Goal: Use online tool/utility: Utilize a website feature to perform a specific function

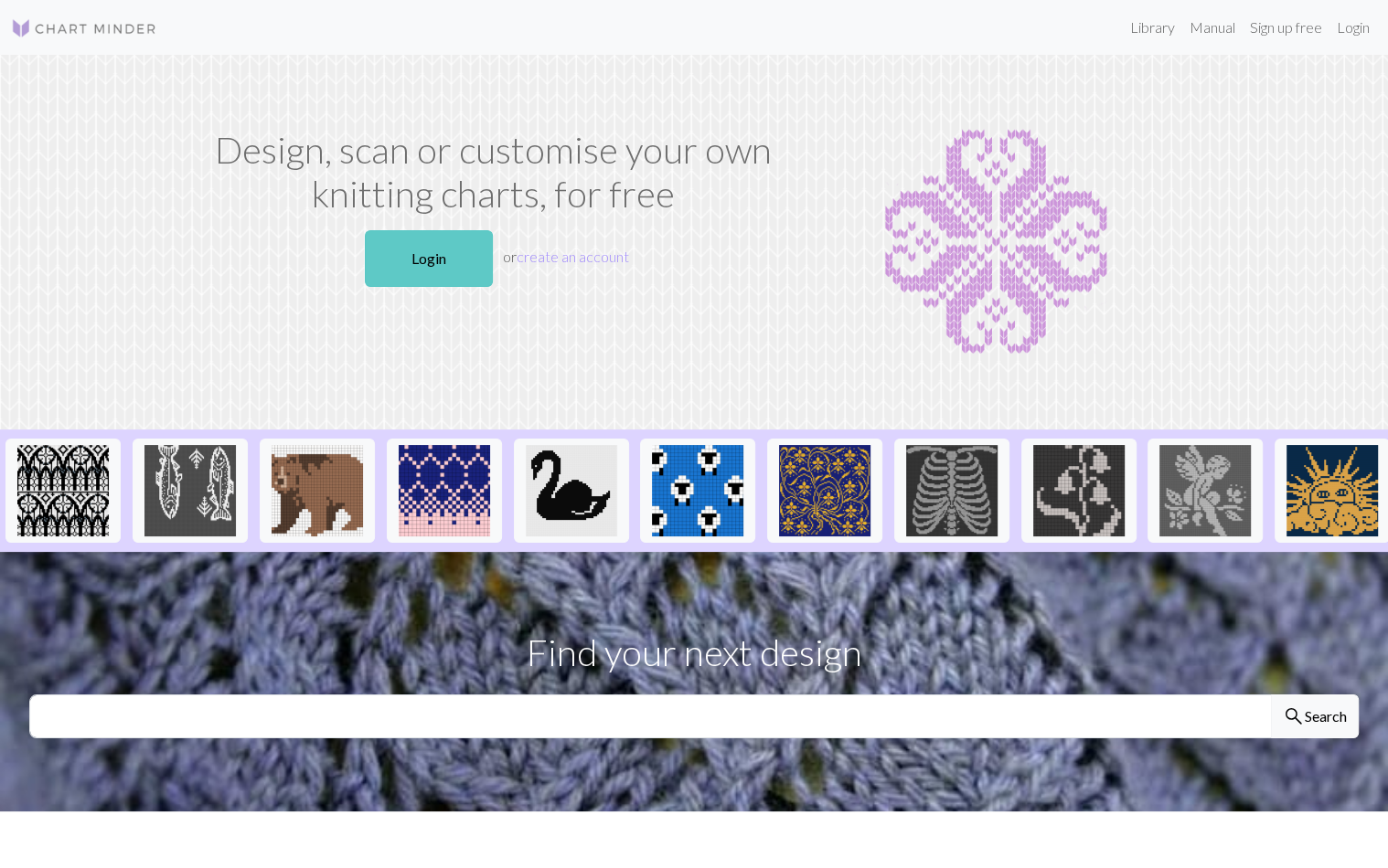
click at [454, 254] on link "Login" at bounding box center [428, 258] width 128 height 56
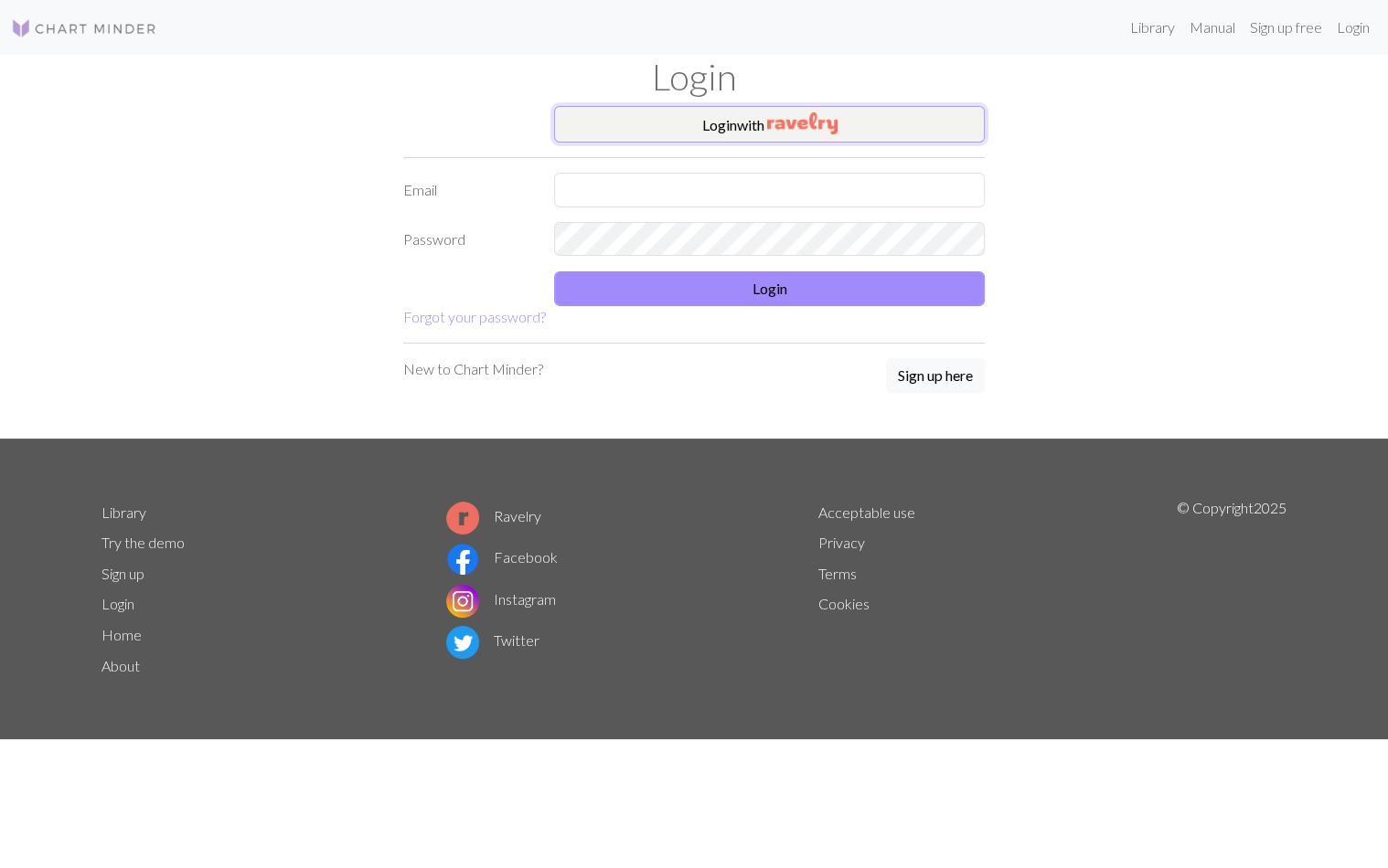
click at [659, 106] on button "Login with" at bounding box center [769, 124] width 431 height 37
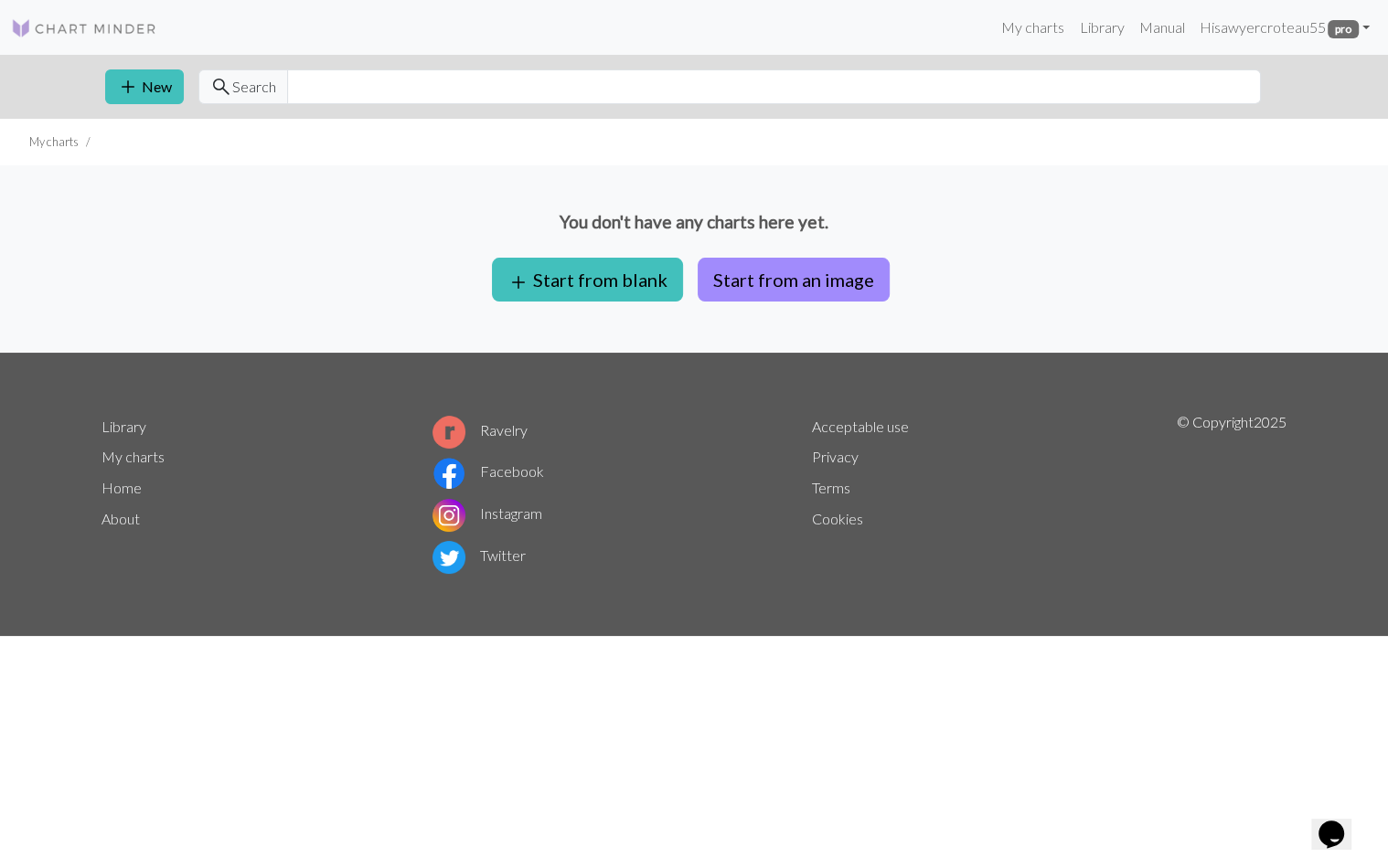
click at [159, 153] on ul "My charts" at bounding box center [694, 142] width 1388 height 47
click at [624, 267] on button "add Start from blank" at bounding box center [587, 279] width 191 height 44
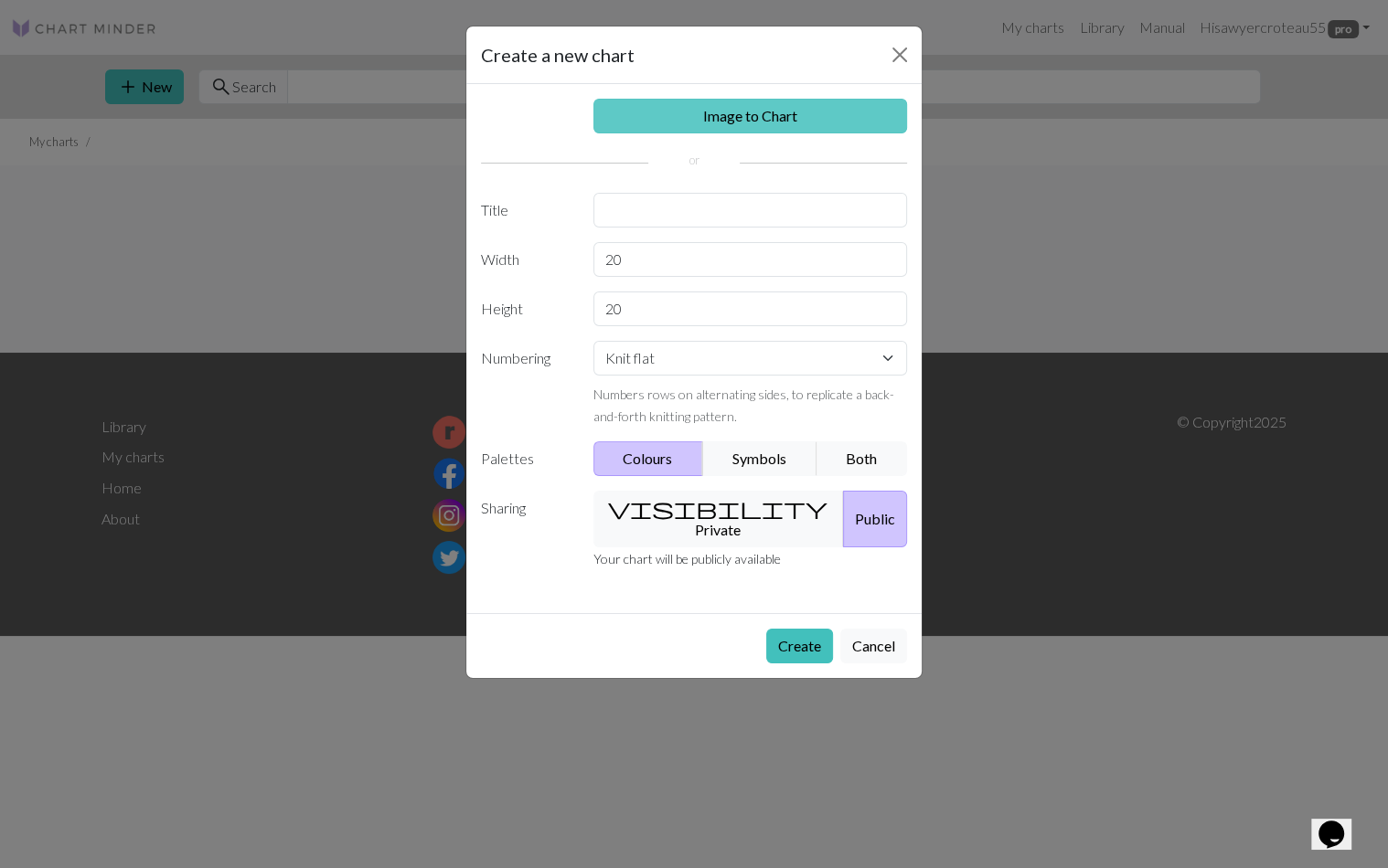
click at [788, 112] on link "Image to Chart" at bounding box center [751, 116] width 314 height 35
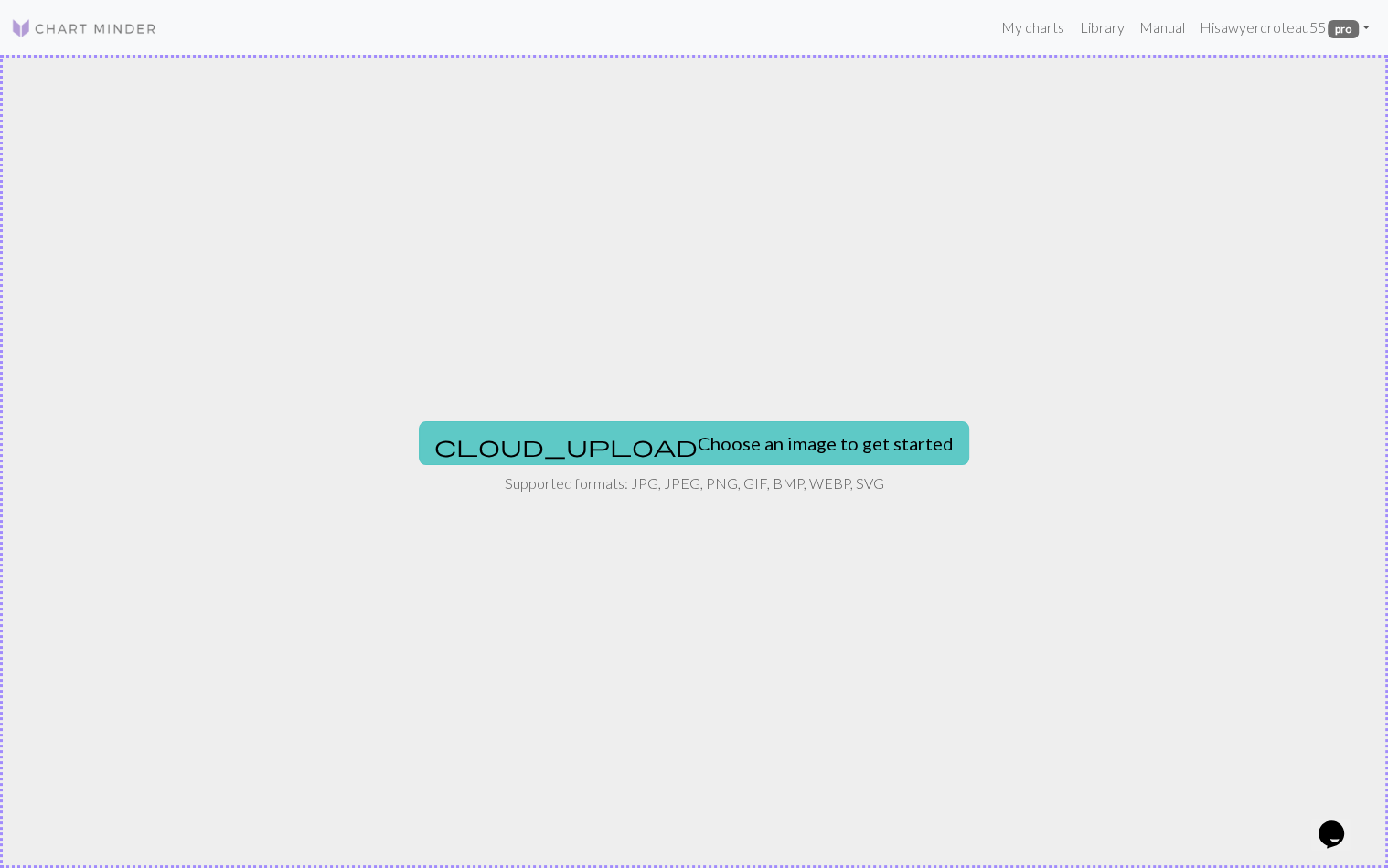
click at [610, 447] on button "cloud_upload Choose an image to get started" at bounding box center [694, 443] width 550 height 44
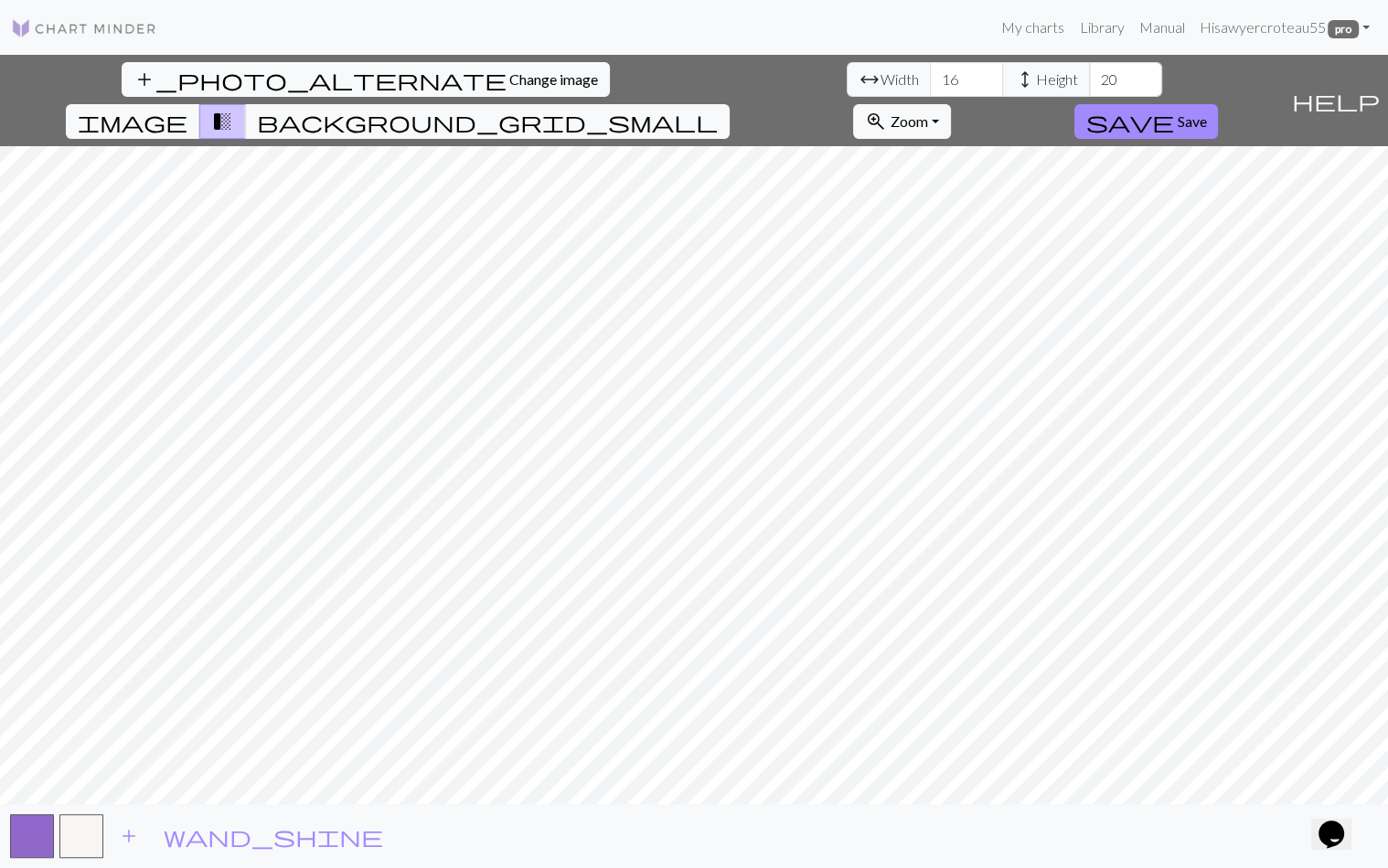
click at [1012, 809] on div "add_photo_alternate Change image arrow_range Width 16 height Height 20 image tr…" at bounding box center [694, 461] width 1388 height 814
click at [1090, 83] on input "20" at bounding box center [1126, 79] width 73 height 35
type input "2"
type input "25"
click at [930, 78] on input "16" at bounding box center [967, 79] width 73 height 35
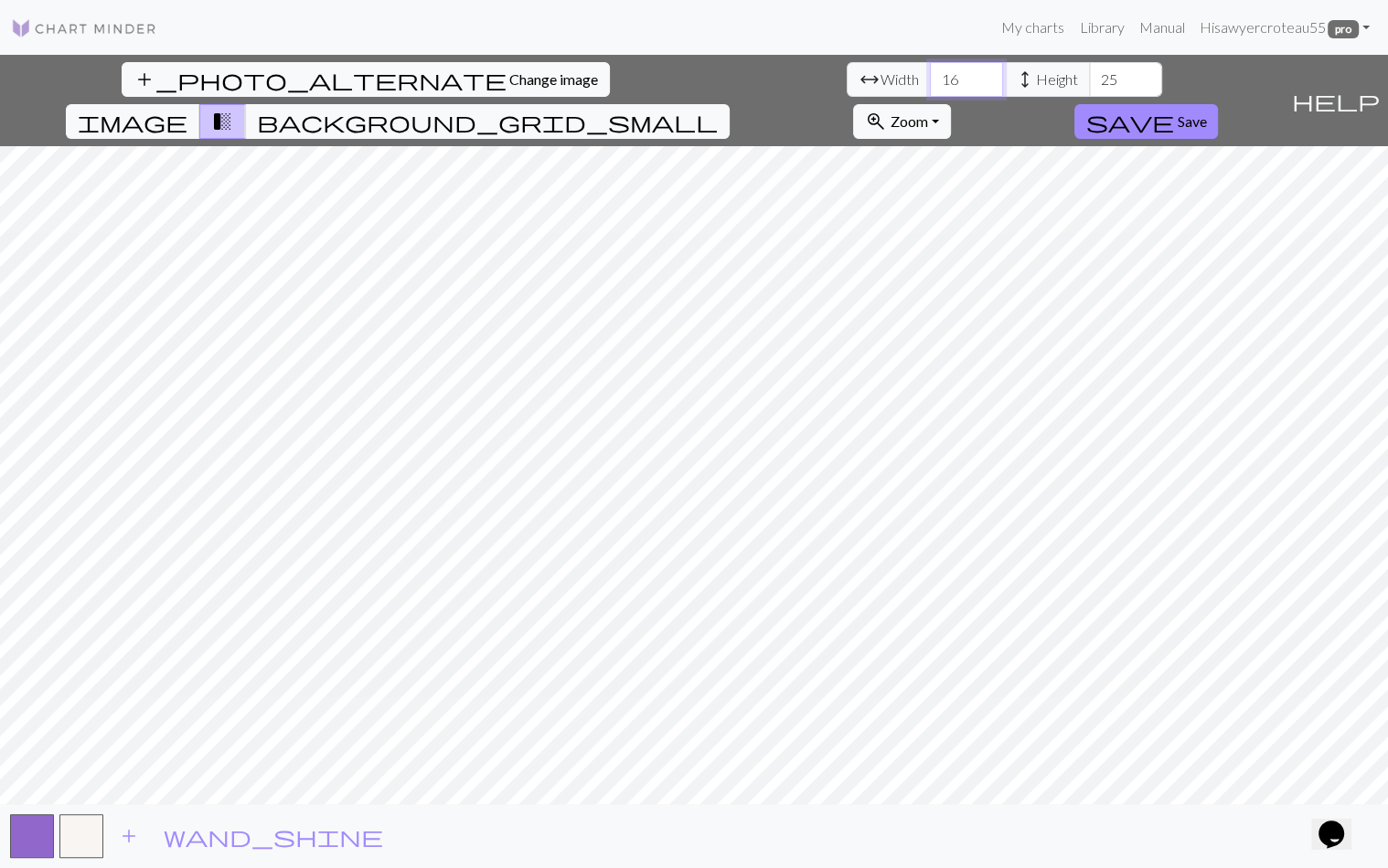
type input "1"
type input "34"
click at [1085, 74] on div "add_photo_alternate Change image arrow_range Width 34 height Height 25 image tr…" at bounding box center [641, 100] width 1284 height 91
click at [1323, 820] on div "Opens Chat This icon Opens the chat window." at bounding box center [1331, 835] width 30 height 30
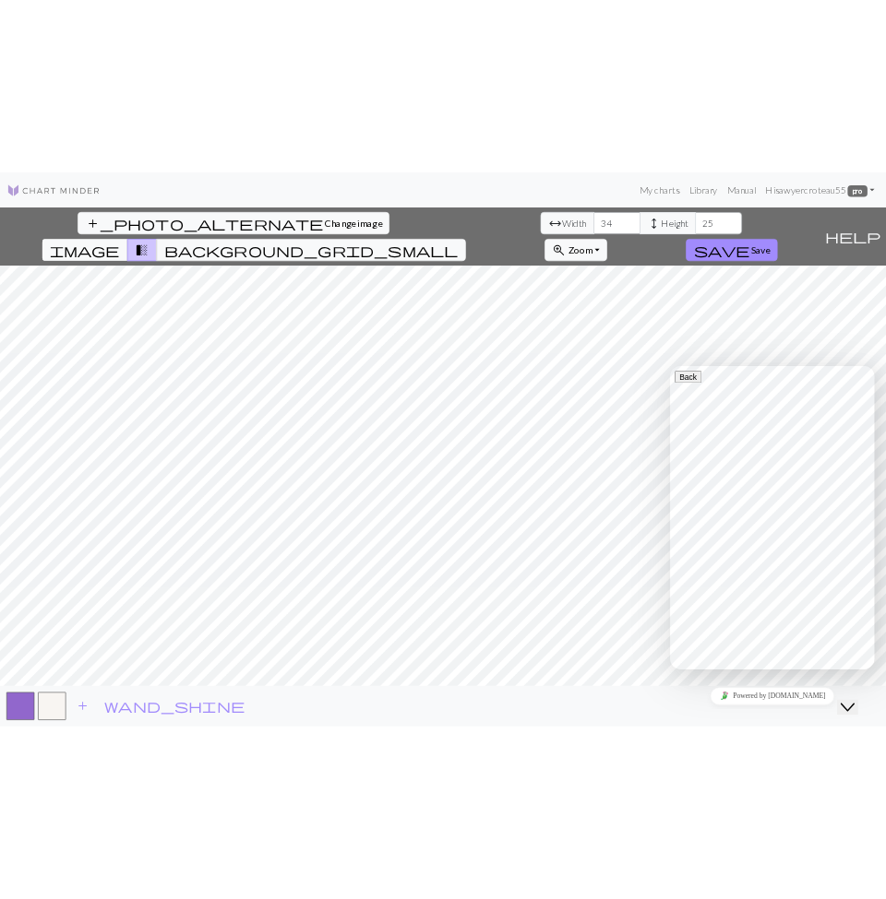
scroll to position [211, 0]
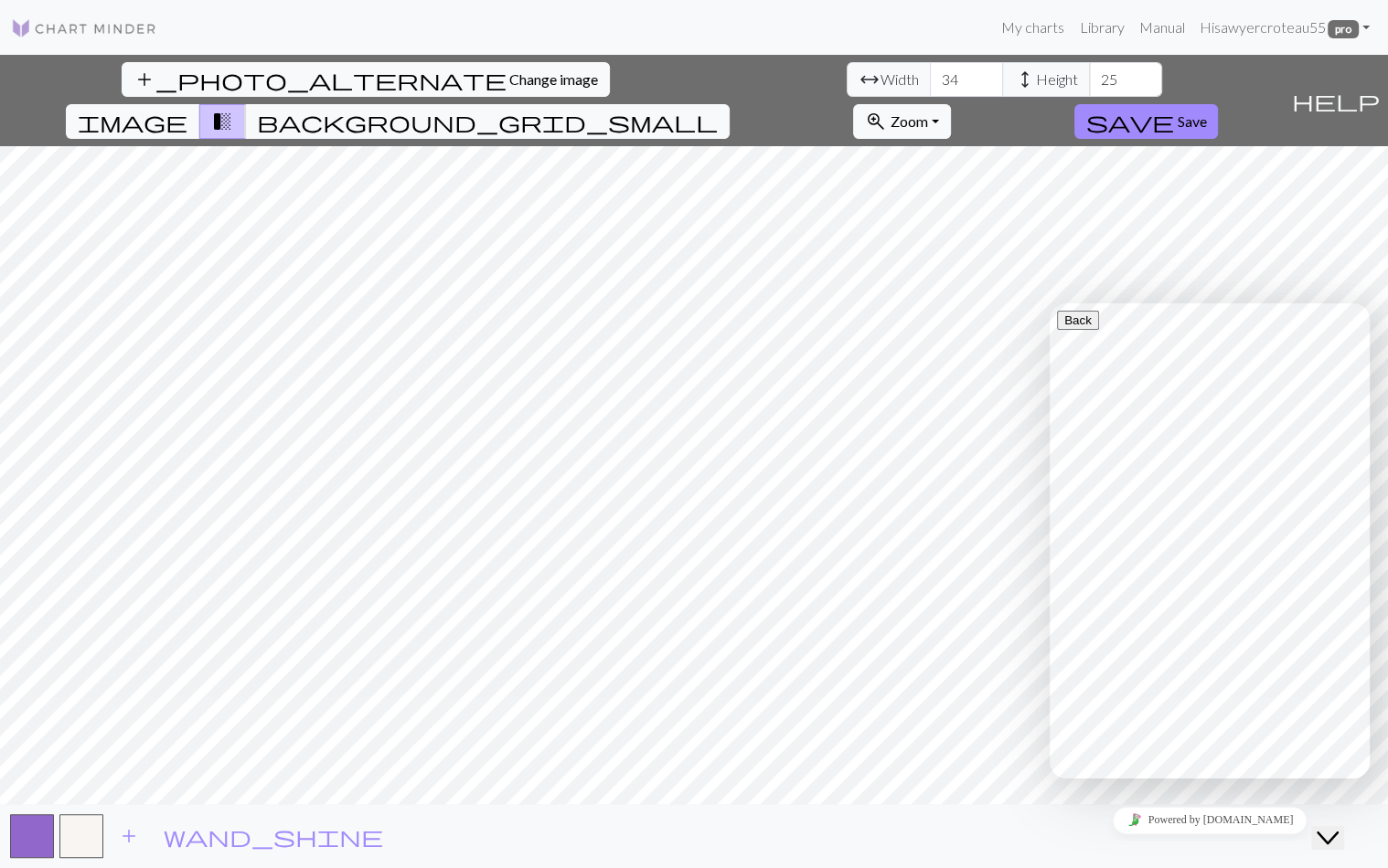
click at [1323, 827] on div "Close Chat This icon closes the chat window." at bounding box center [1328, 838] width 22 height 22
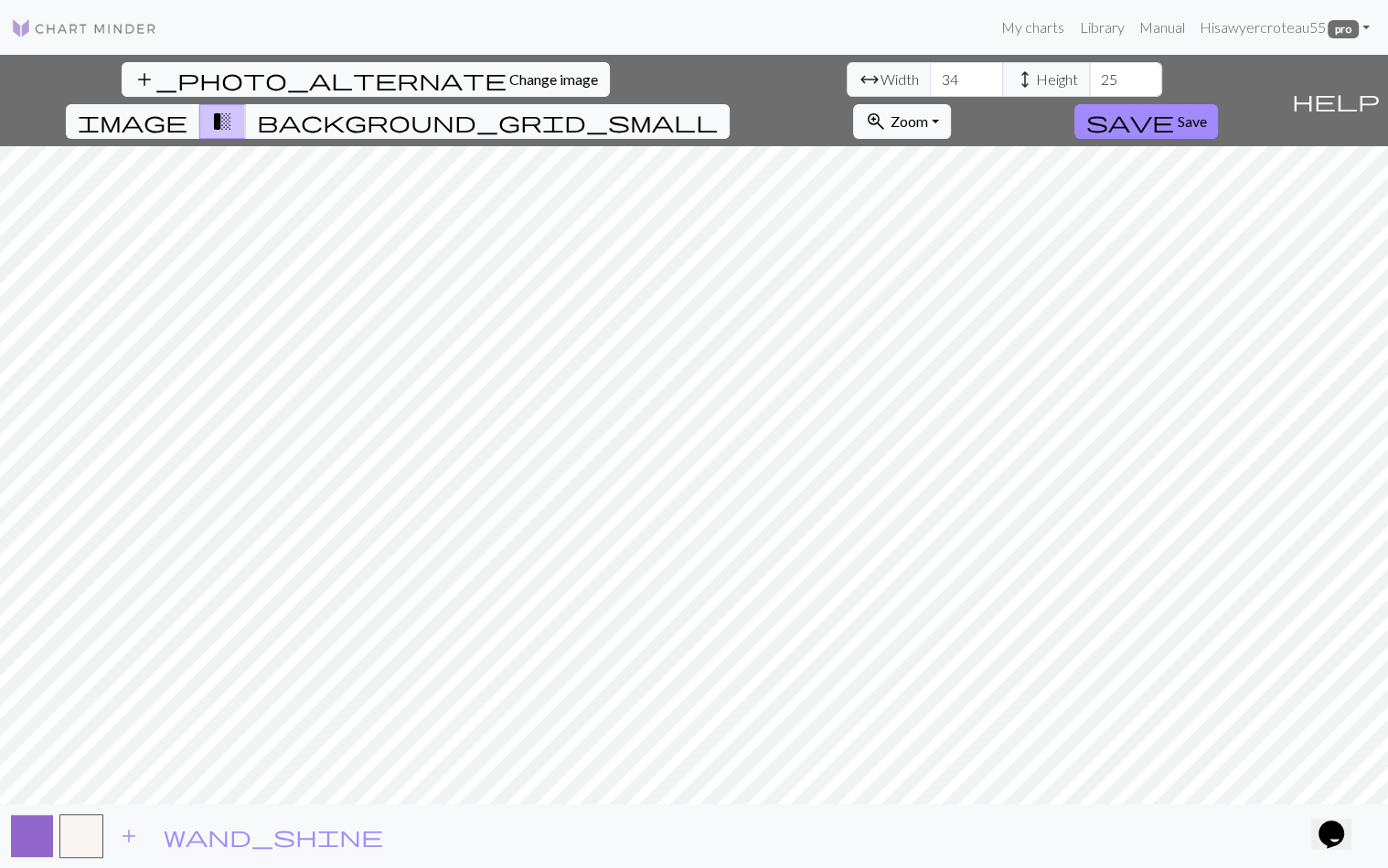
click at [34, 833] on button "button" at bounding box center [32, 836] width 44 height 44
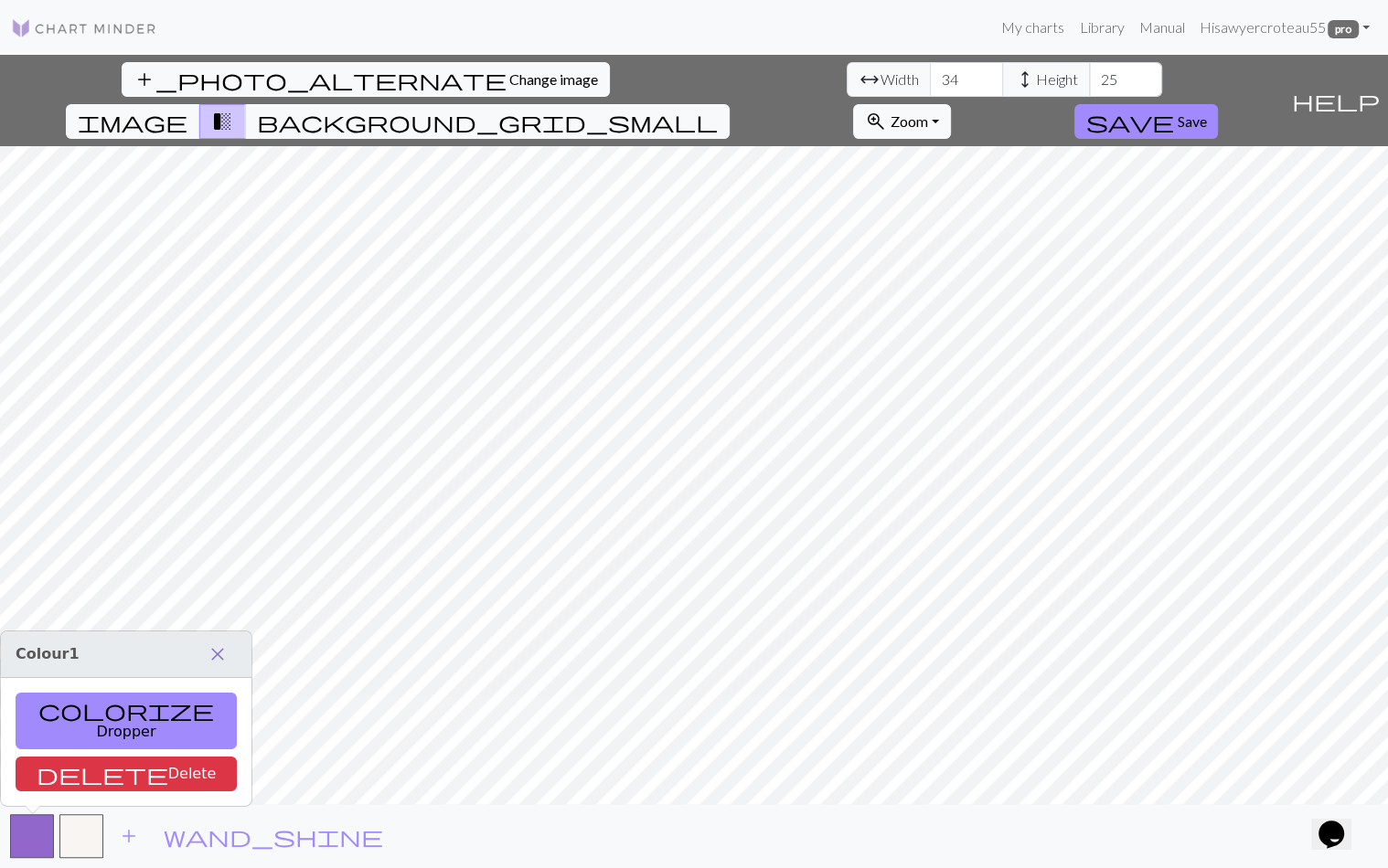
click at [206, 667] on span "close" at bounding box center [217, 655] width 22 height 26
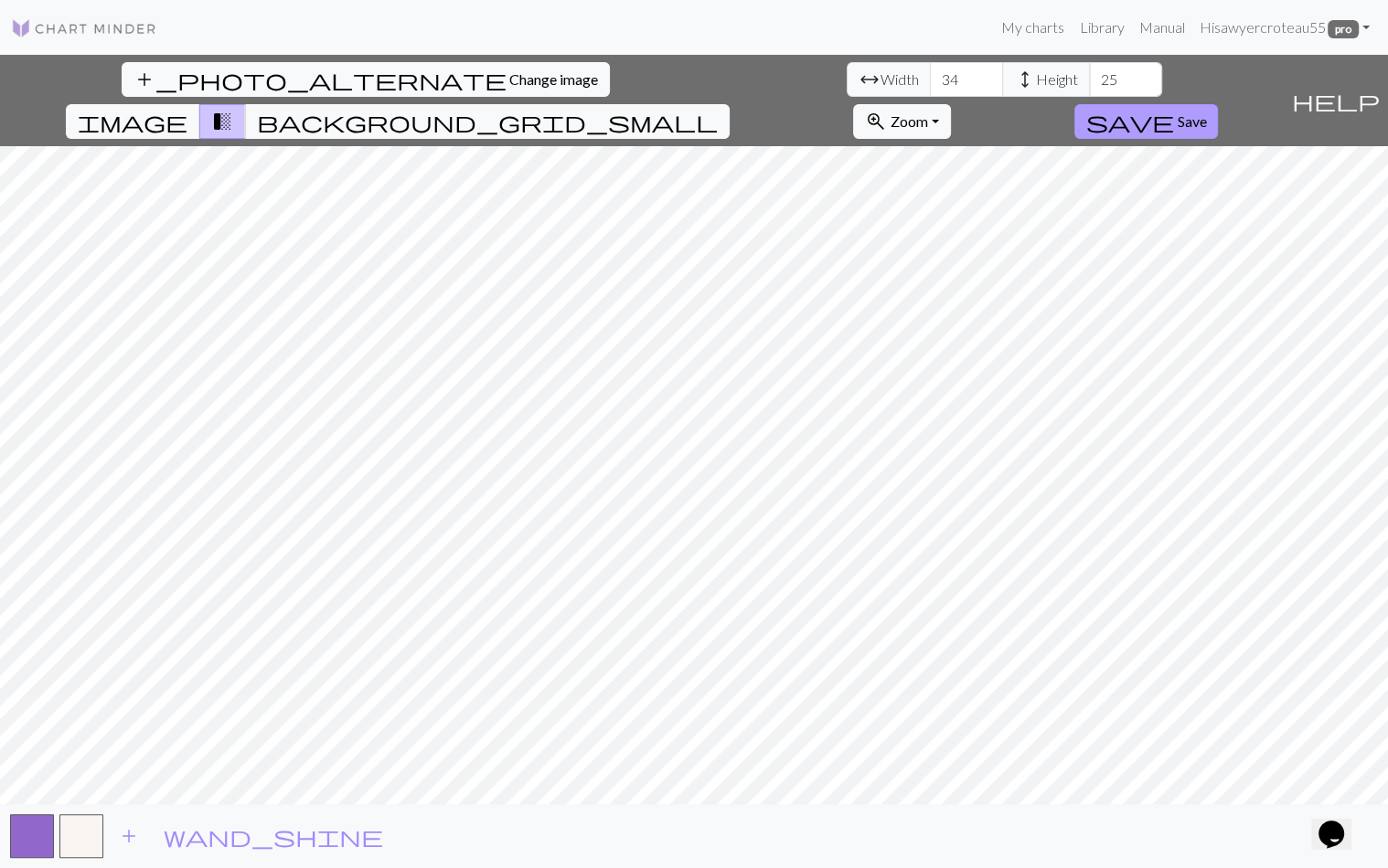
click at [1175, 109] on span "save" at bounding box center [1130, 122] width 88 height 26
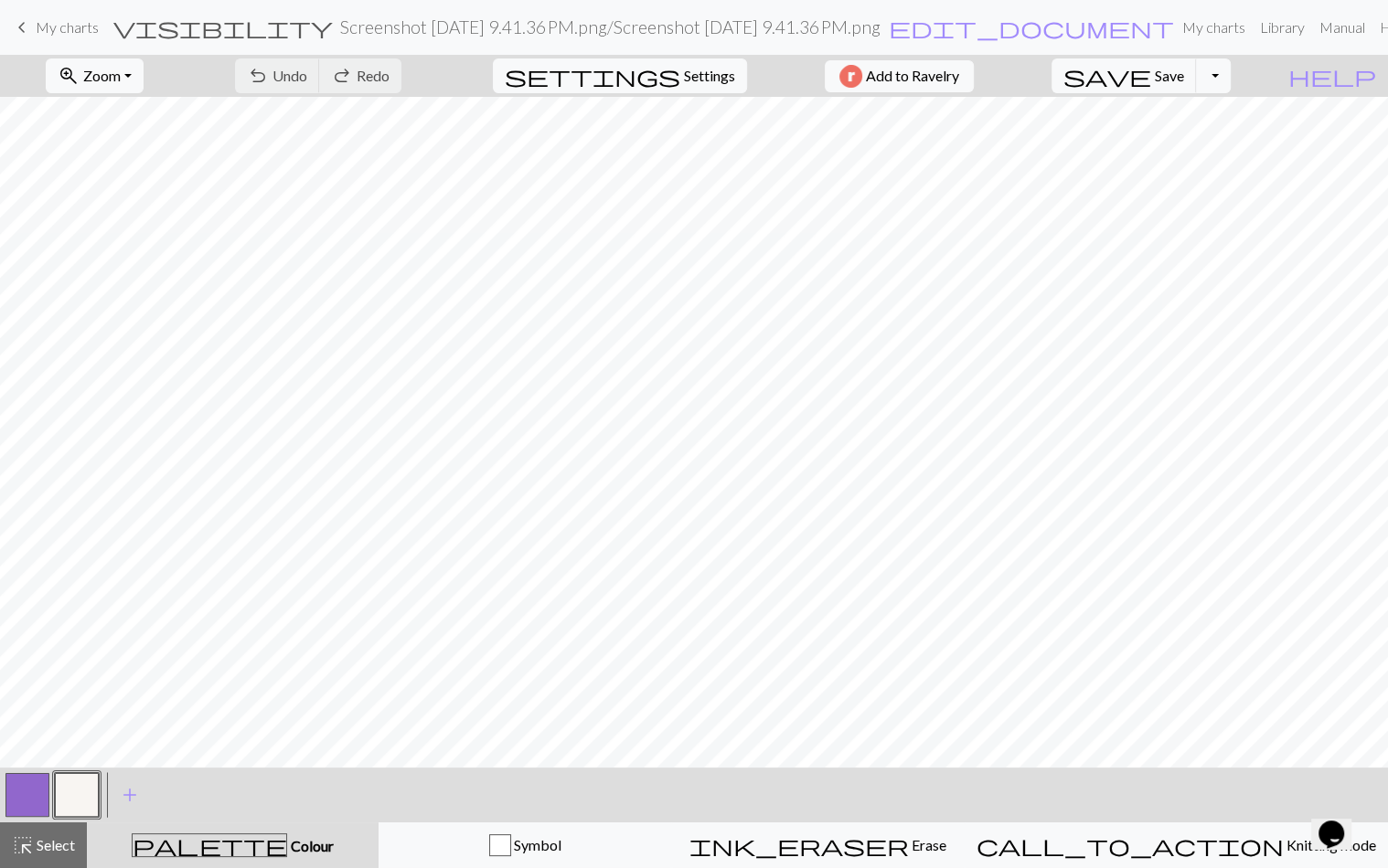
click at [44, 797] on button "button" at bounding box center [28, 795] width 44 height 44
click at [87, 792] on button "button" at bounding box center [76, 795] width 44 height 44
click at [37, 790] on button "button" at bounding box center [28, 795] width 44 height 44
click at [75, 800] on button "button" at bounding box center [76, 795] width 44 height 44
click at [36, 797] on button "button" at bounding box center [28, 795] width 44 height 44
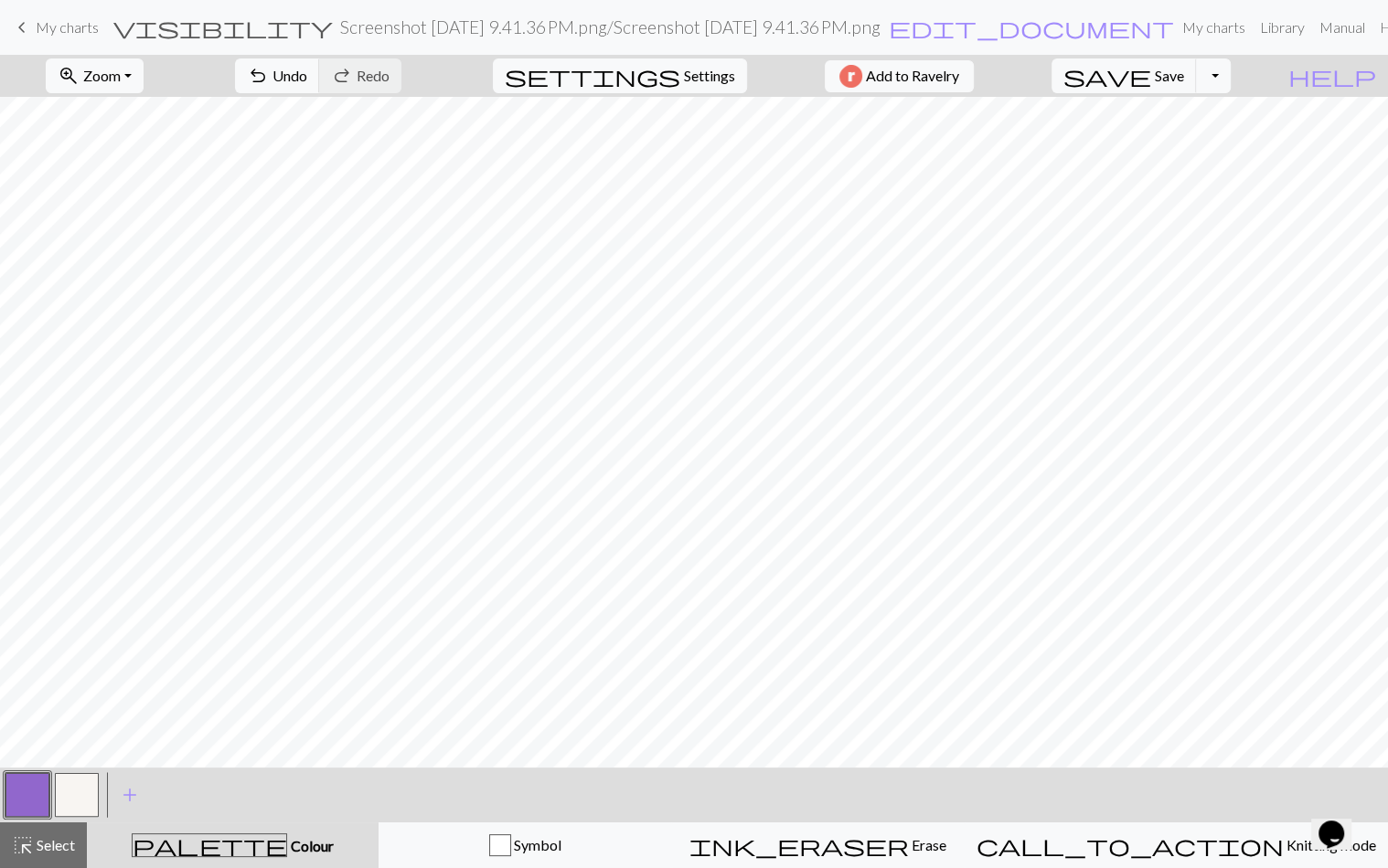
click at [76, 800] on button "button" at bounding box center [76, 795] width 44 height 44
click at [18, 797] on button "button" at bounding box center [28, 795] width 44 height 44
click at [21, 809] on button "button" at bounding box center [28, 795] width 44 height 44
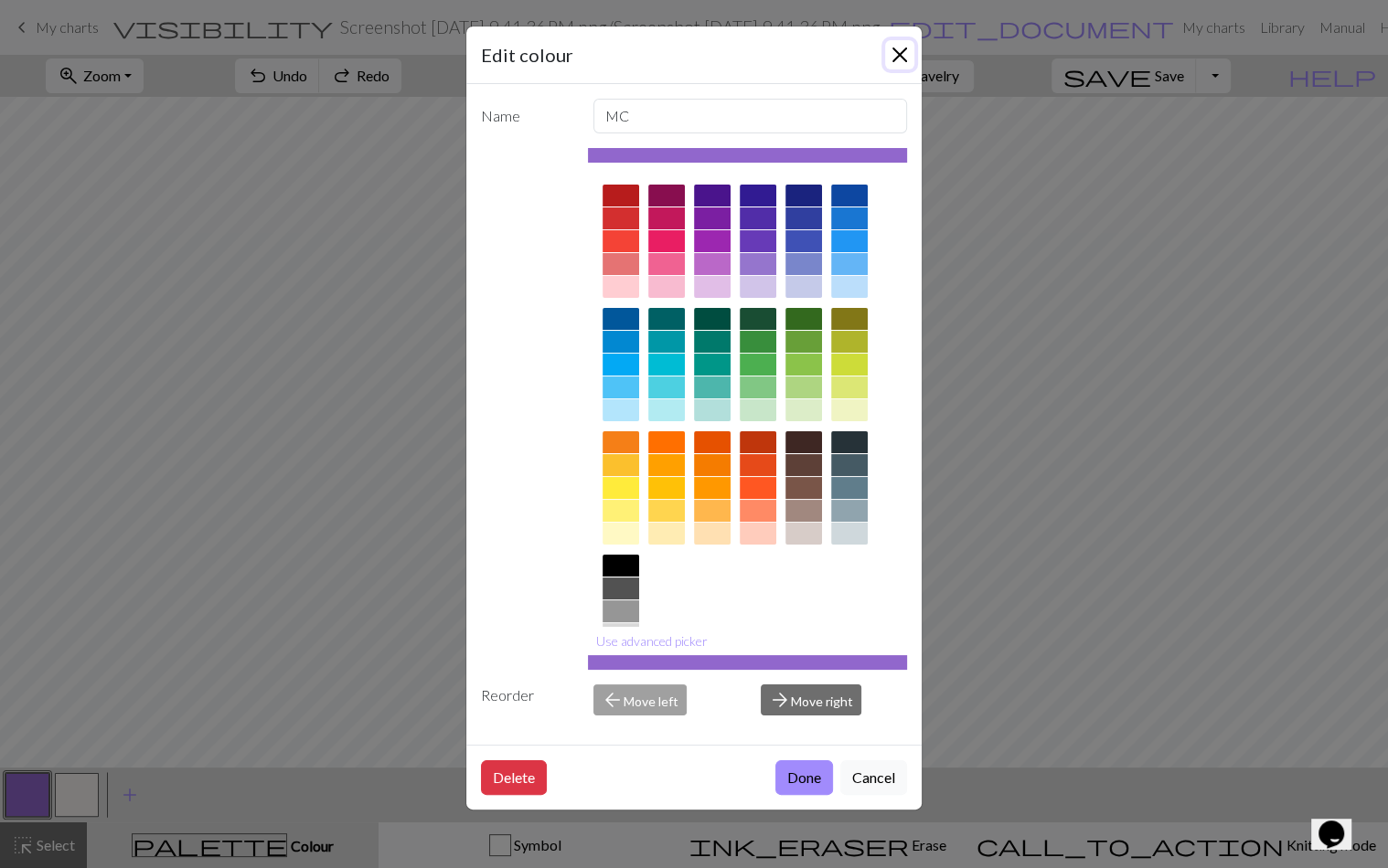
click at [907, 56] on button "Close" at bounding box center [900, 55] width 30 height 30
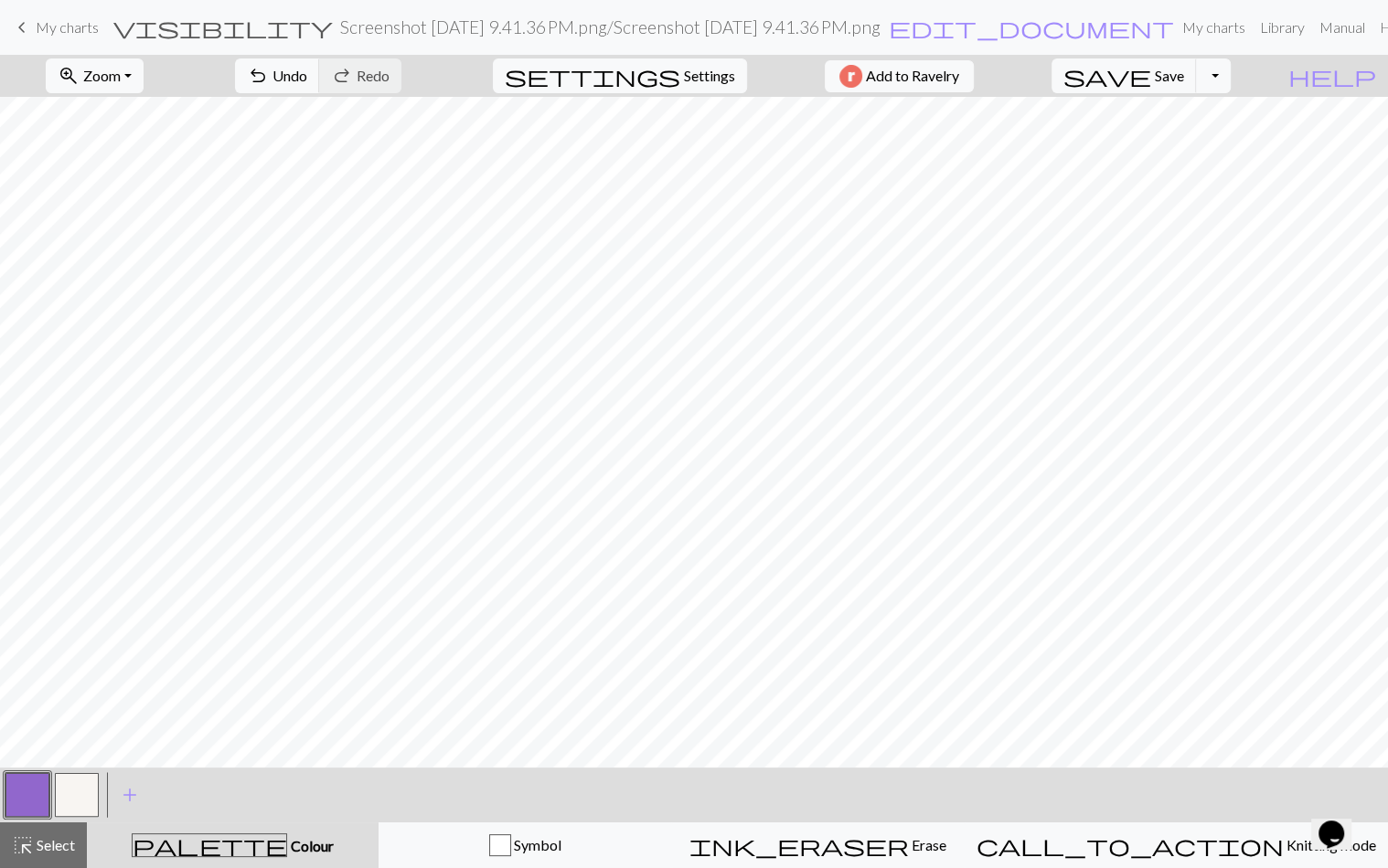
click at [76, 797] on button "button" at bounding box center [76, 795] width 44 height 44
click at [42, 791] on button "button" at bounding box center [28, 795] width 44 height 44
click at [75, 789] on button "button" at bounding box center [76, 795] width 44 height 44
click at [27, 787] on button "button" at bounding box center [28, 795] width 44 height 44
click at [74, 795] on button "button" at bounding box center [76, 795] width 44 height 44
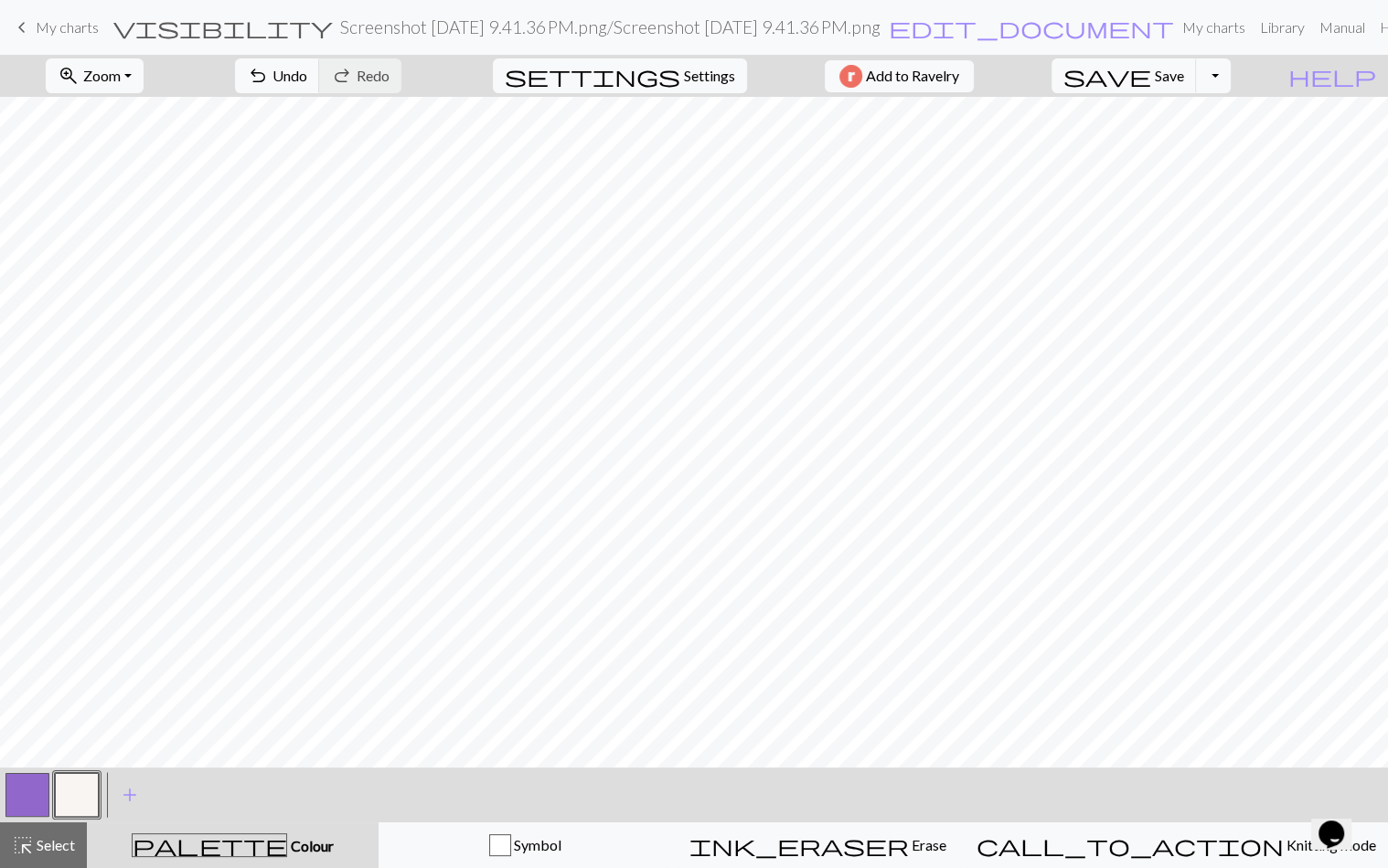
click at [46, 796] on button "button" at bounding box center [28, 795] width 44 height 44
click at [71, 810] on button "button" at bounding box center [76, 795] width 44 height 44
click at [30, 789] on button "button" at bounding box center [28, 795] width 44 height 44
click at [66, 794] on button "button" at bounding box center [76, 795] width 44 height 44
click at [43, 785] on button "button" at bounding box center [28, 795] width 44 height 44
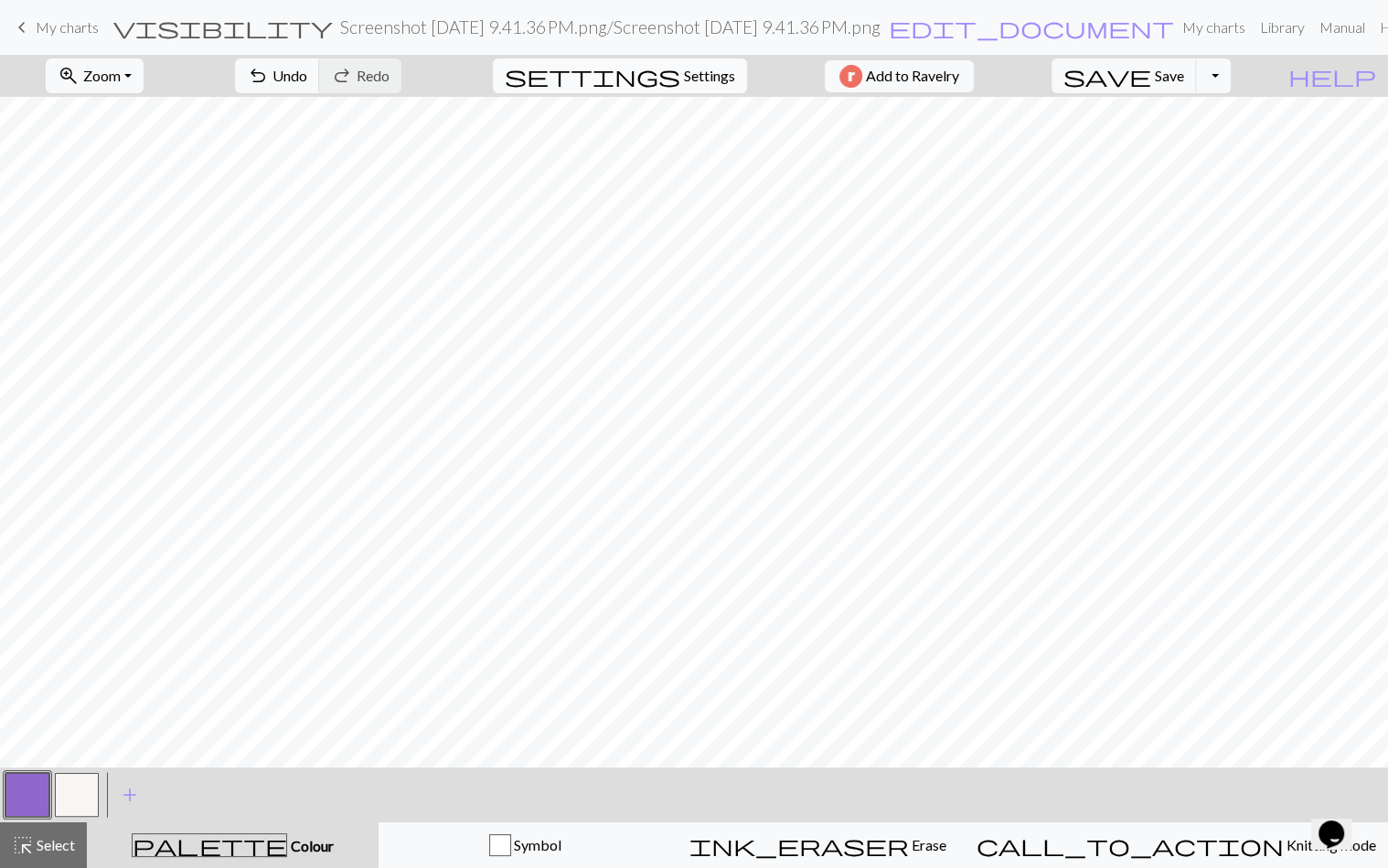
click at [715, 75] on span "Settings" at bounding box center [710, 76] width 52 height 22
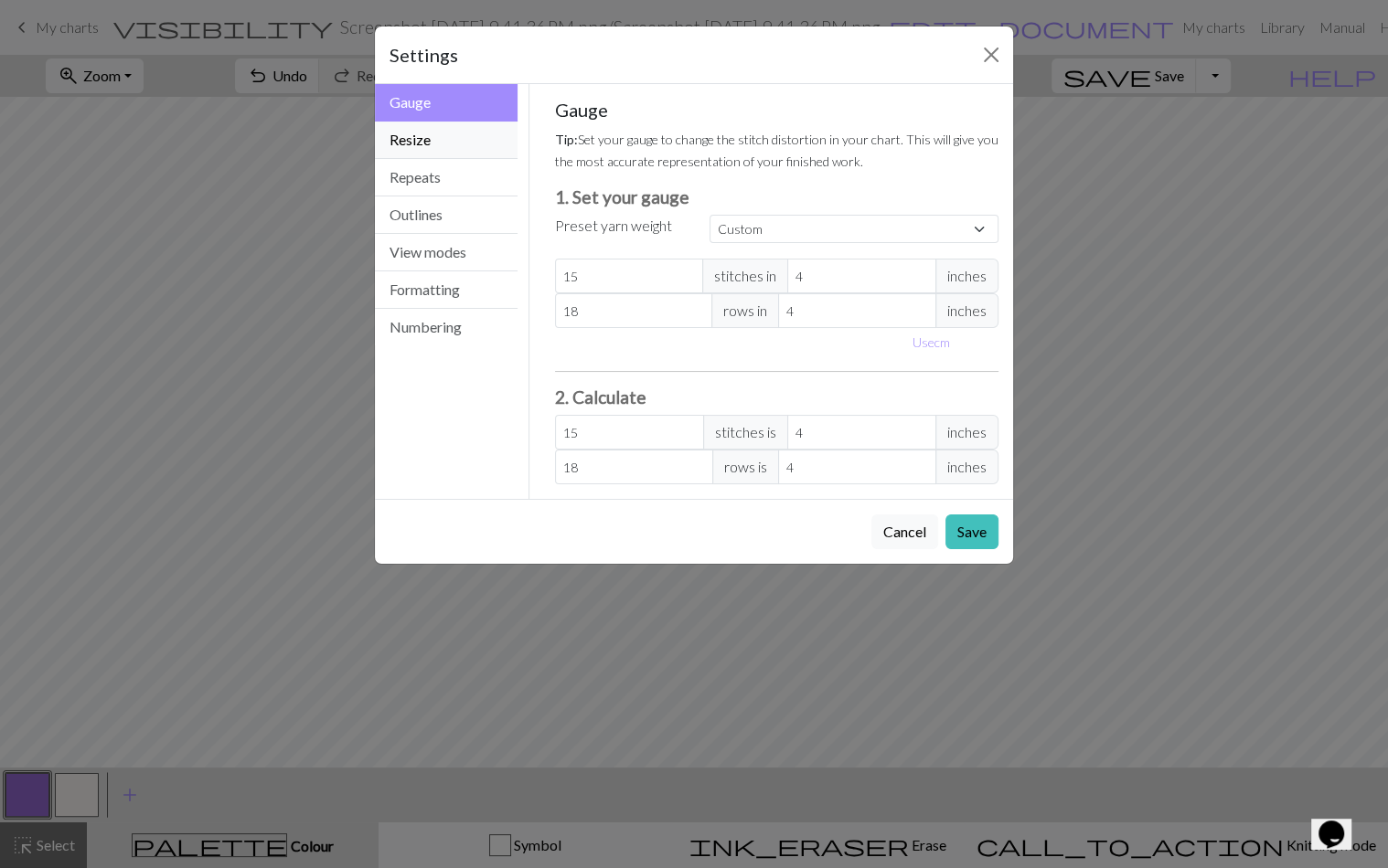
click at [452, 142] on button "Resize" at bounding box center [446, 141] width 143 height 38
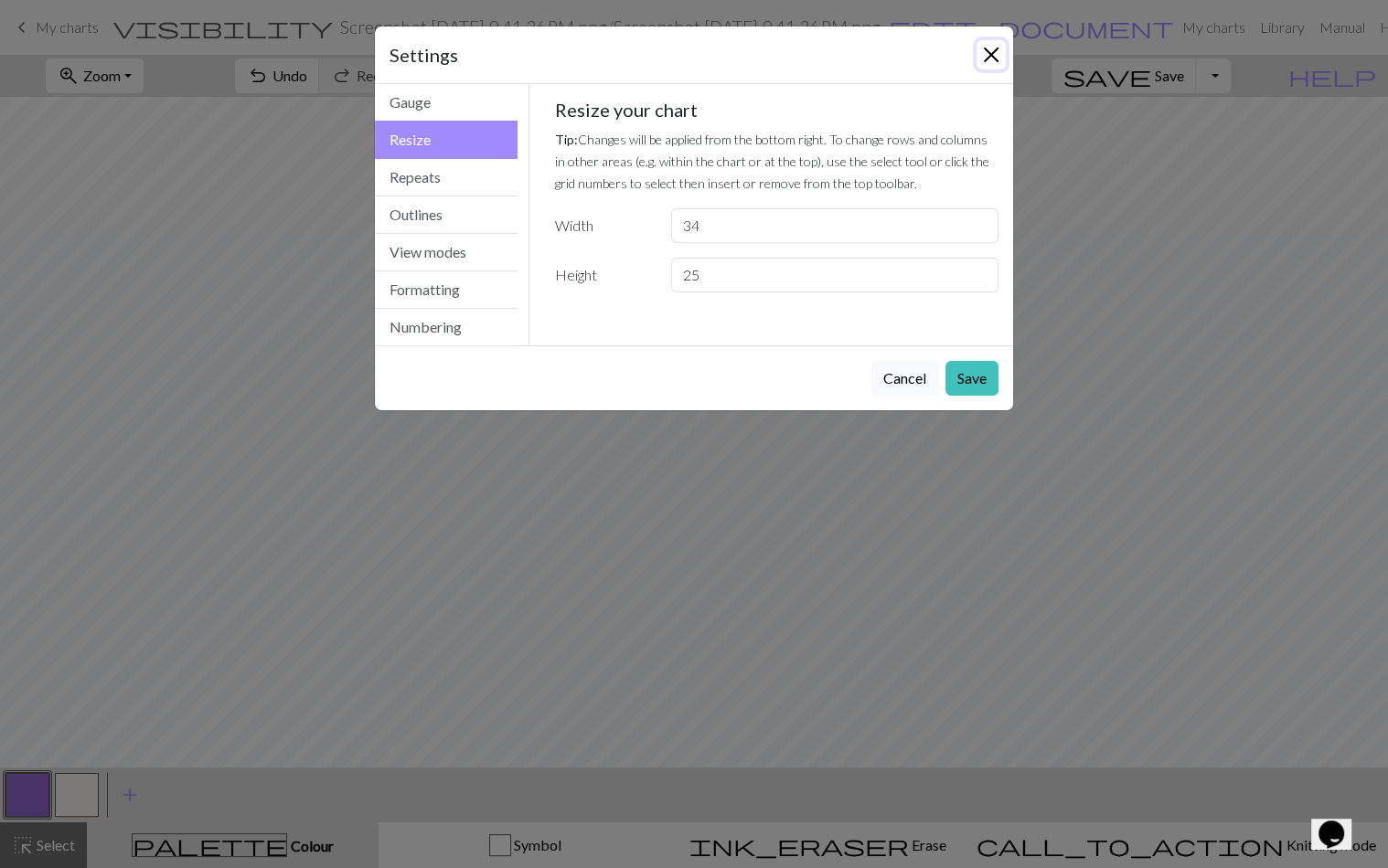
click at [993, 59] on button "Close" at bounding box center [991, 55] width 30 height 30
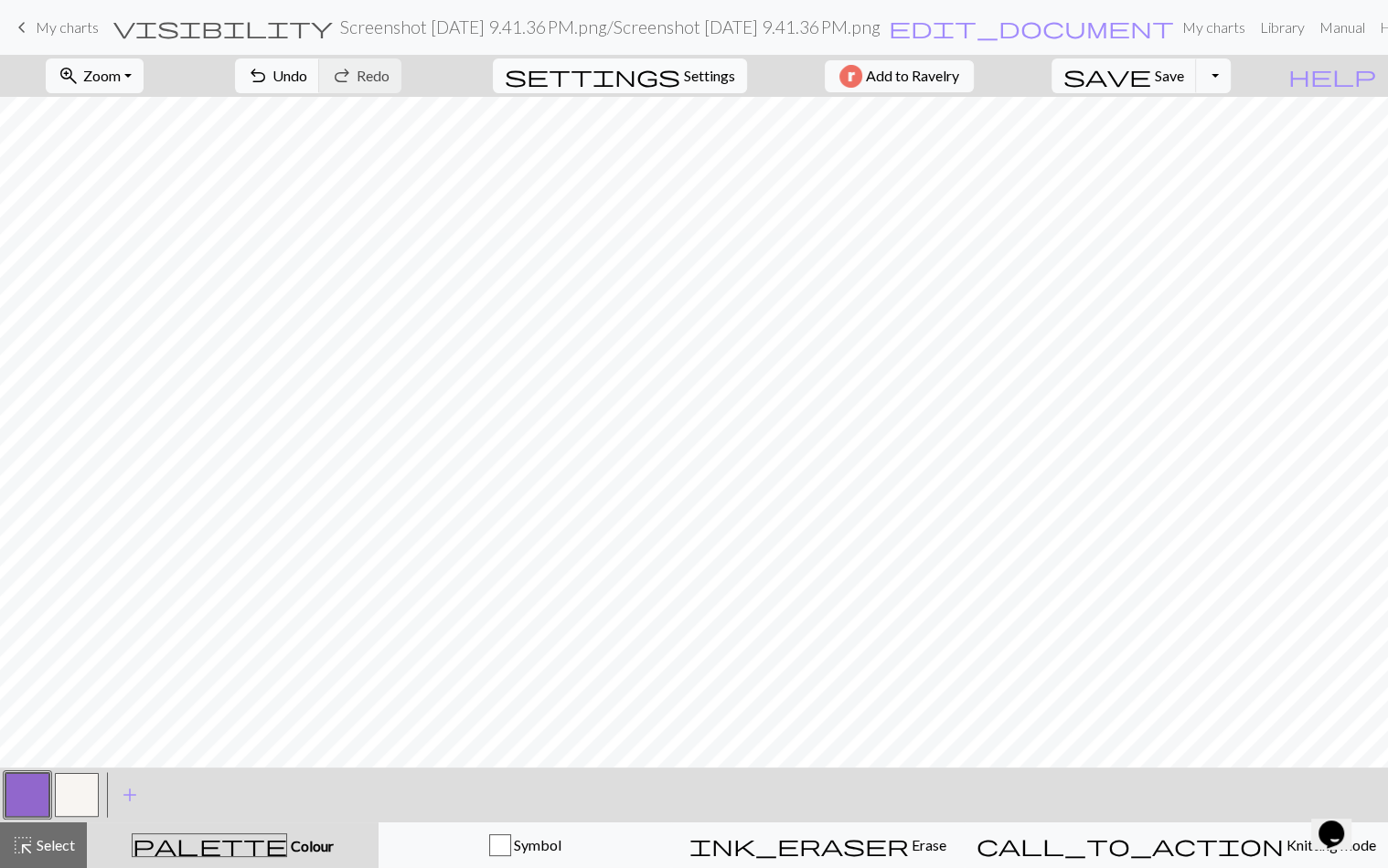
click at [687, 71] on span "Settings" at bounding box center [710, 76] width 52 height 22
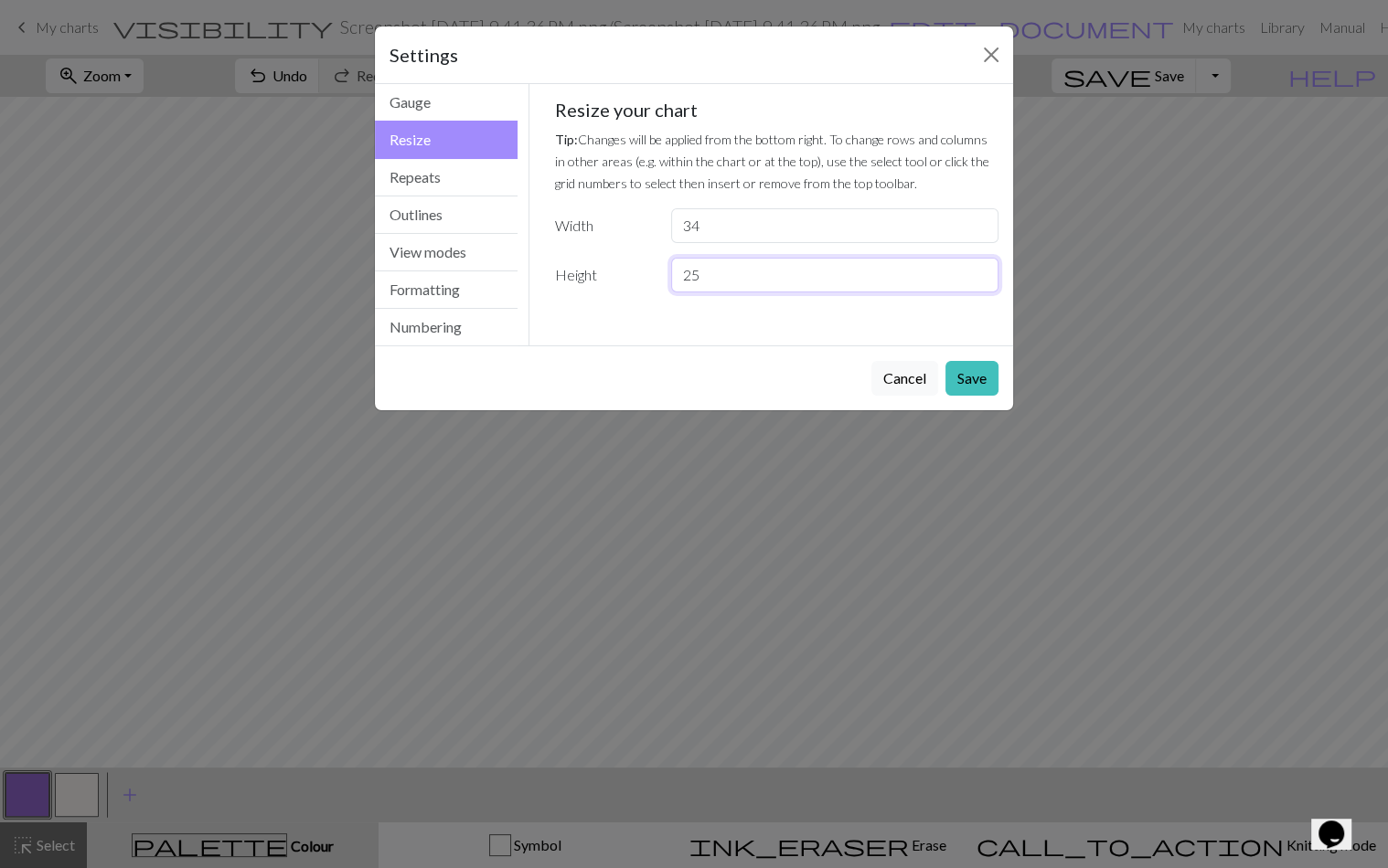
click at [718, 270] on input "25" at bounding box center [835, 274] width 327 height 35
click at [717, 226] on input "34" at bounding box center [835, 225] width 327 height 35
type input "3"
type input "52"
click at [935, 372] on button "Cancel" at bounding box center [904, 378] width 66 height 35
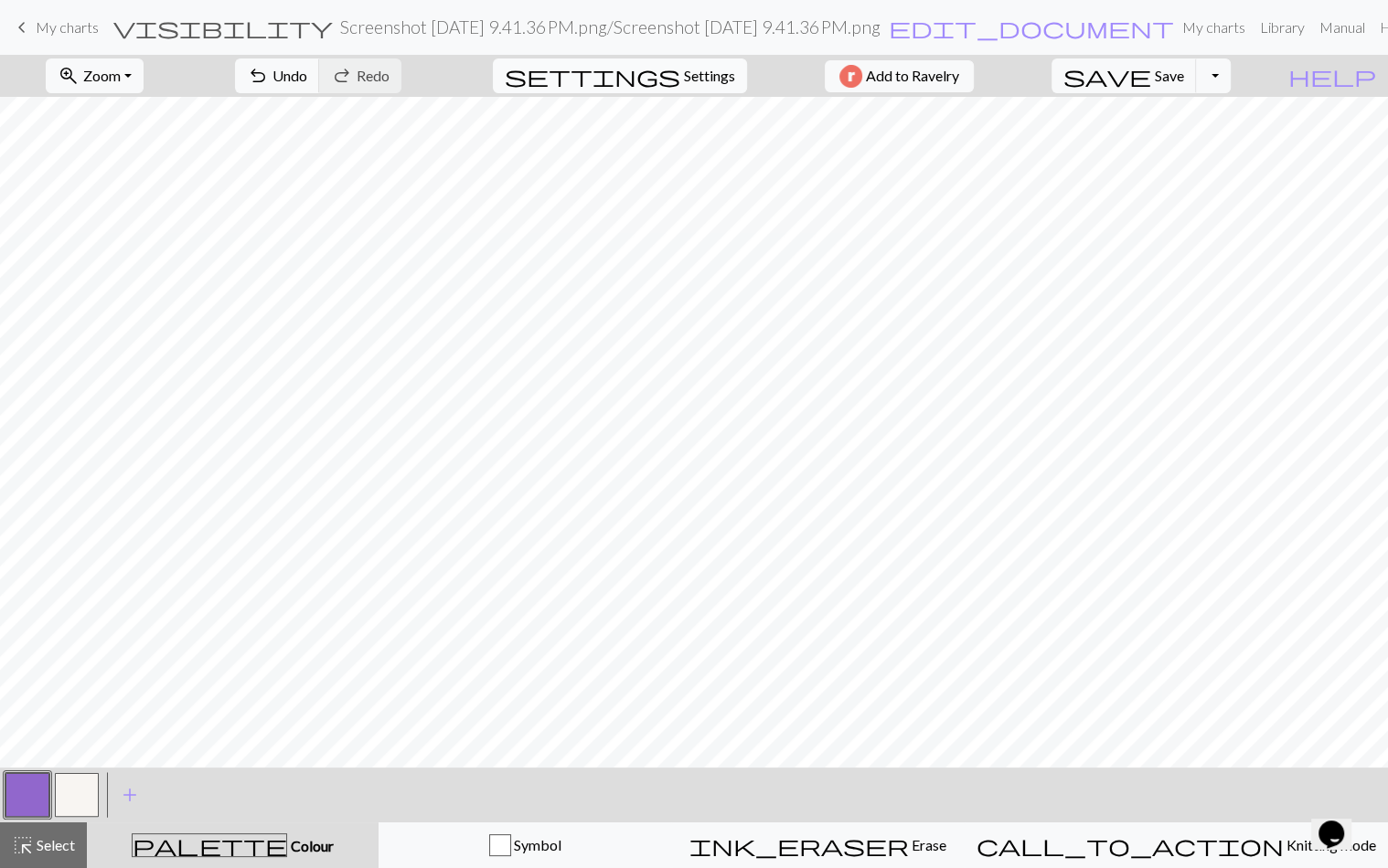
click at [684, 70] on span "Settings" at bounding box center [710, 76] width 52 height 22
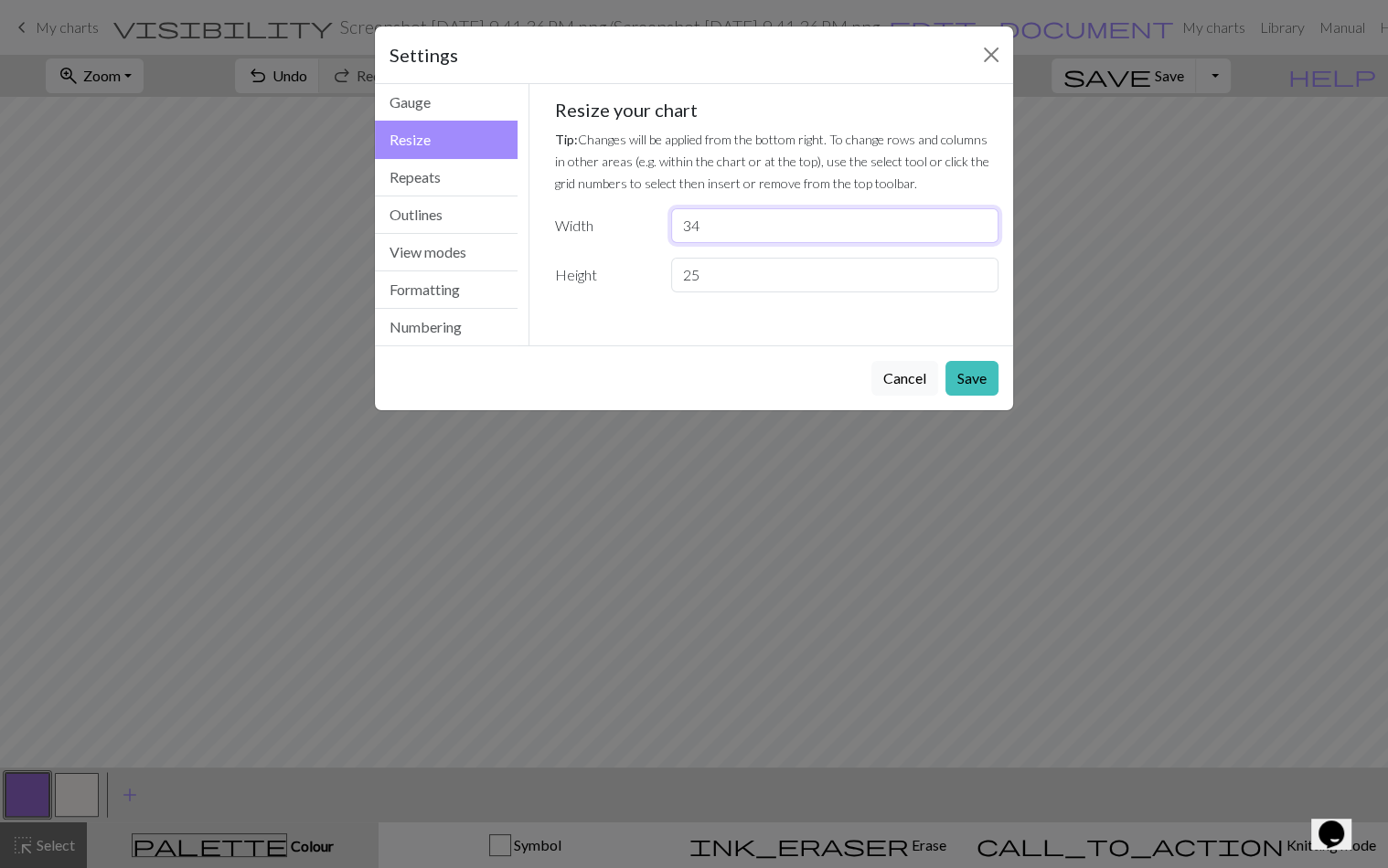
drag, startPoint x: 705, startPoint y: 221, endPoint x: 693, endPoint y: 221, distance: 12.0
click at [693, 221] on input "34" at bounding box center [835, 225] width 327 height 35
type input "3"
type input "52"
click at [981, 371] on button "Save" at bounding box center [973, 378] width 54 height 35
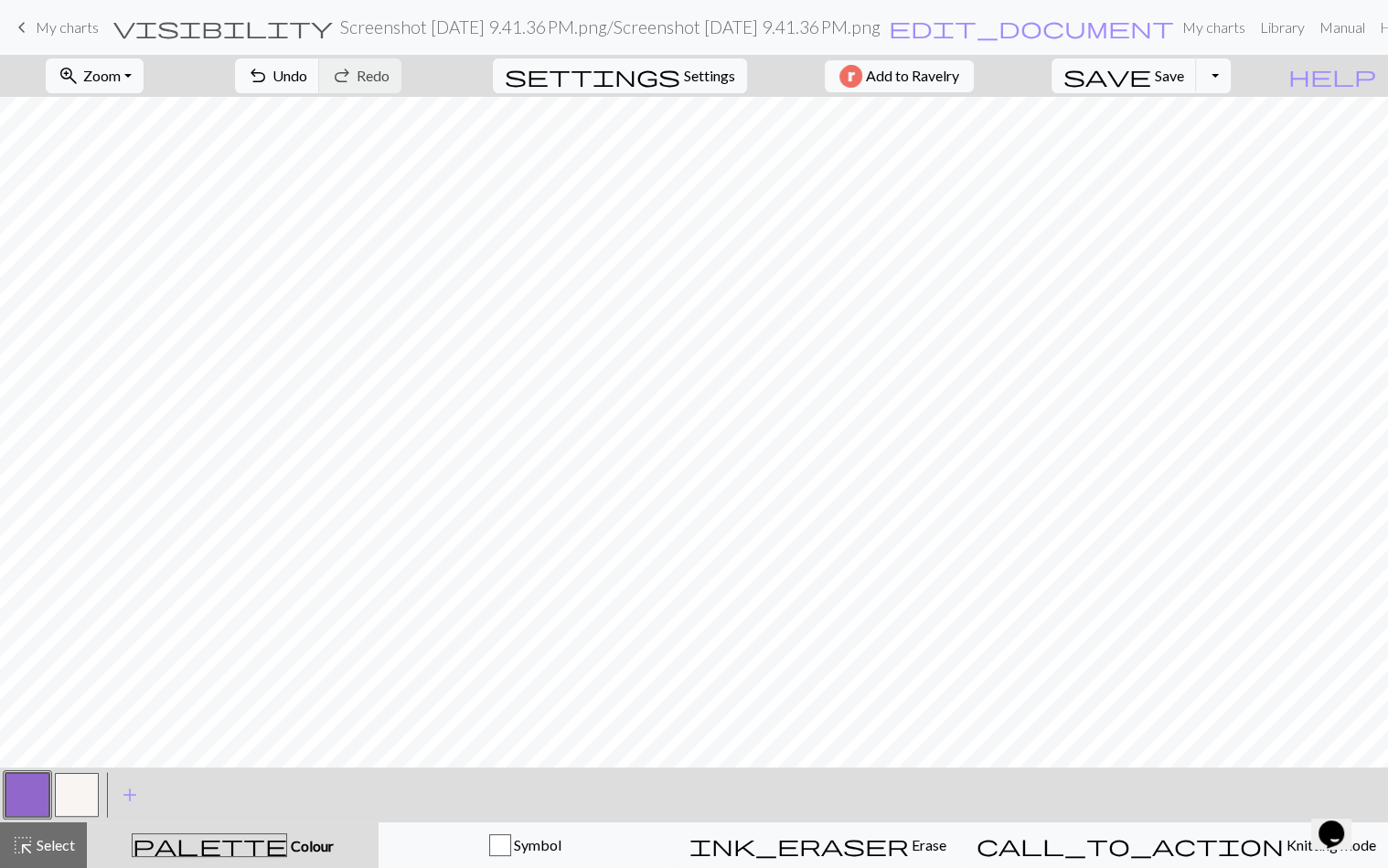
click at [28, 799] on button "button" at bounding box center [28, 795] width 44 height 44
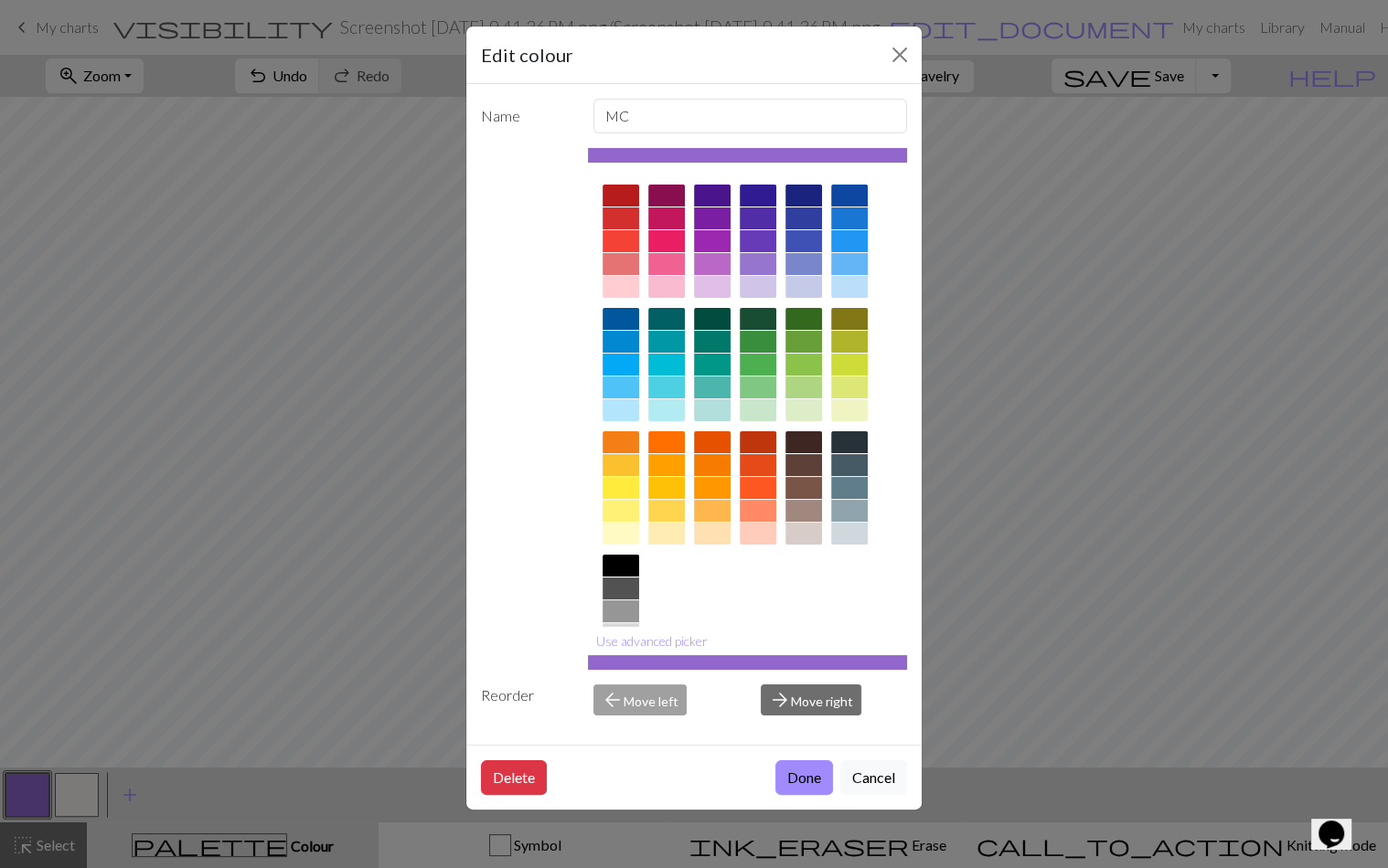
click at [338, 481] on div "Edit colour Name MC Use advanced picker Reorder arrow_back Move left arrow_forw…" at bounding box center [694, 434] width 1388 height 868
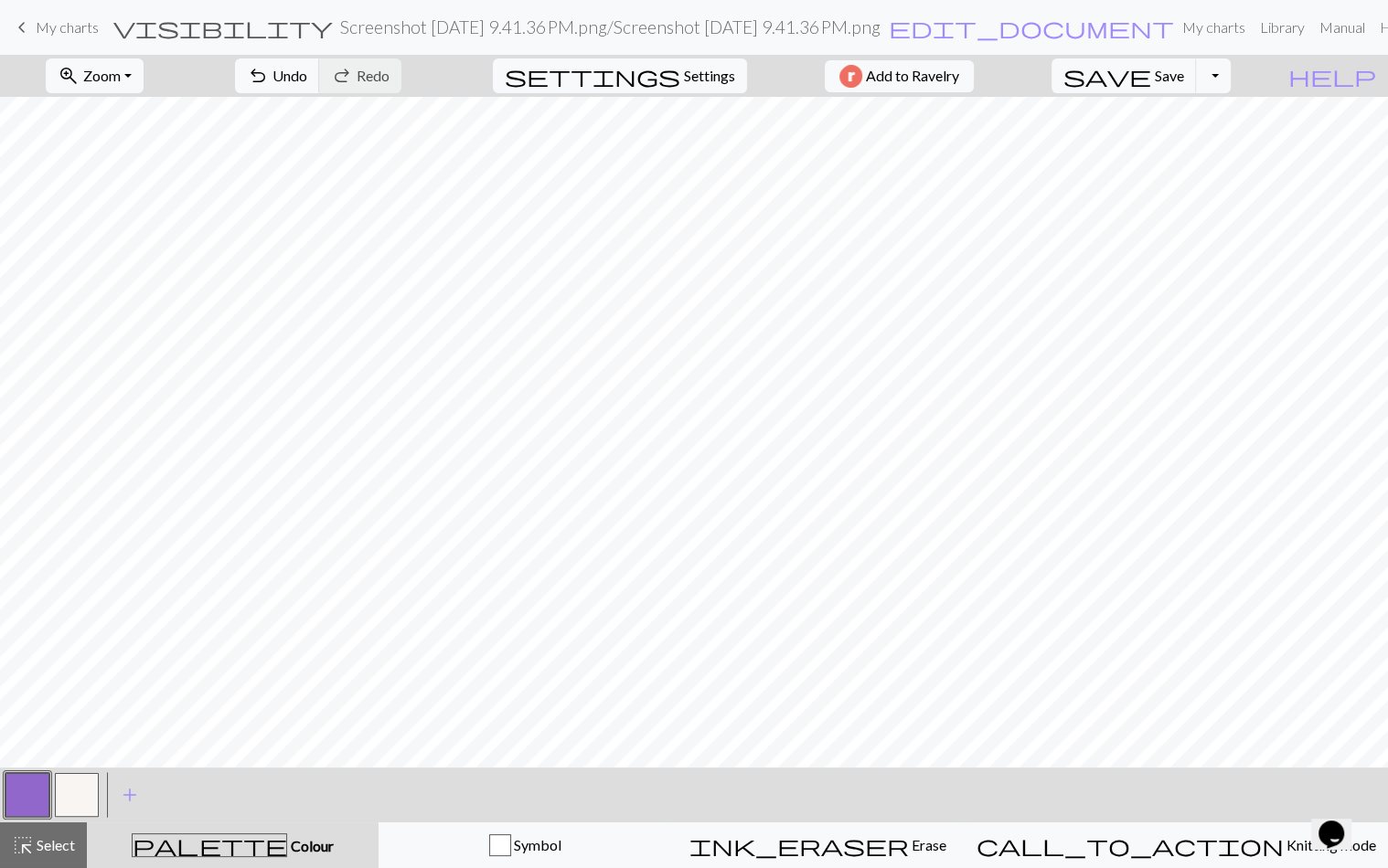
click at [70, 802] on button "button" at bounding box center [76, 795] width 44 height 44
click at [30, 791] on button "button" at bounding box center [28, 795] width 44 height 44
click at [94, 792] on button "button" at bounding box center [76, 795] width 44 height 44
click at [28, 794] on button "button" at bounding box center [28, 795] width 44 height 44
click at [75, 799] on button "button" at bounding box center [76, 795] width 44 height 44
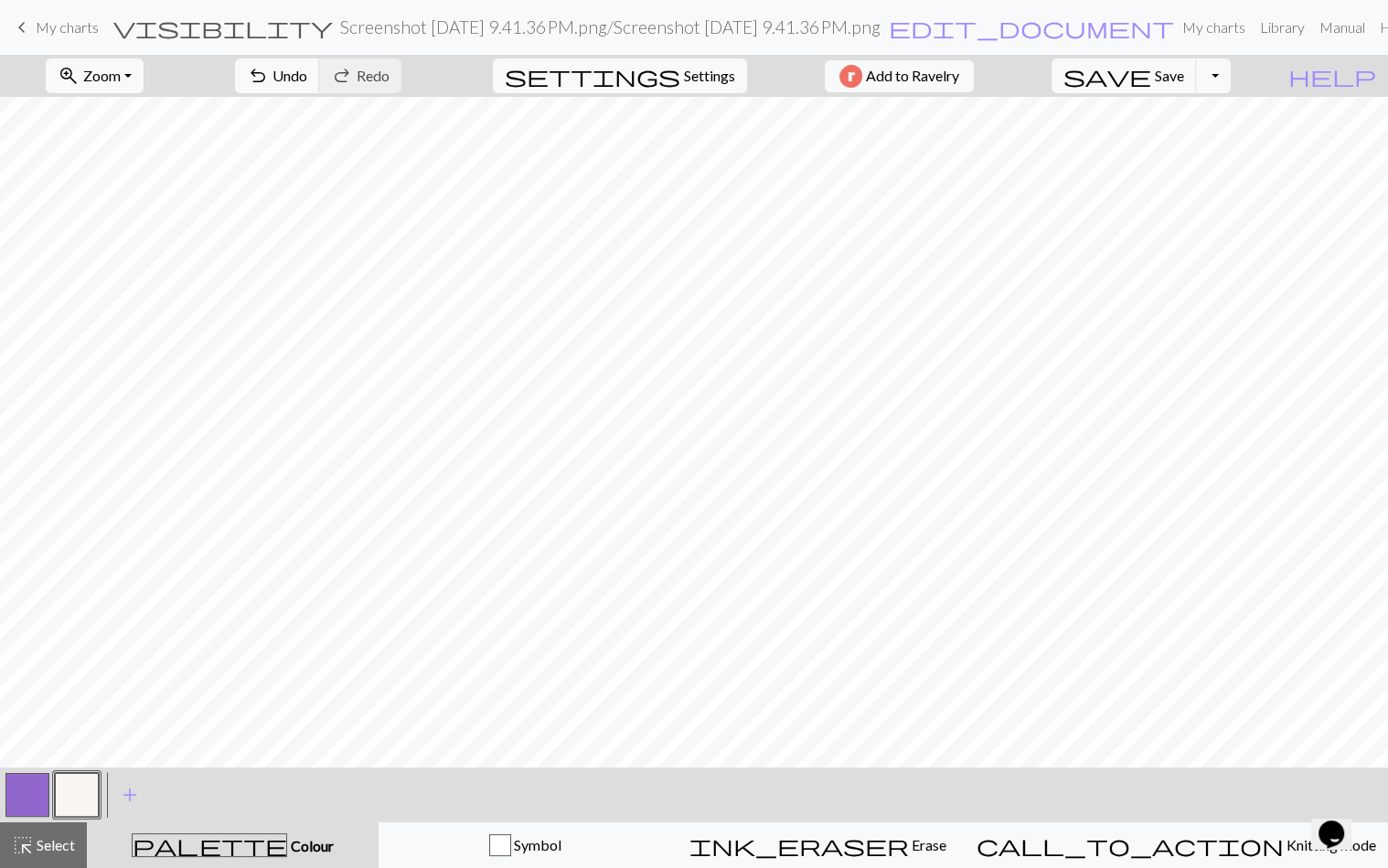
click at [32, 805] on button "button" at bounding box center [28, 795] width 44 height 44
click at [72, 788] on button "button" at bounding box center [76, 795] width 44 height 44
click at [54, 31] on span "My charts" at bounding box center [67, 27] width 63 height 18
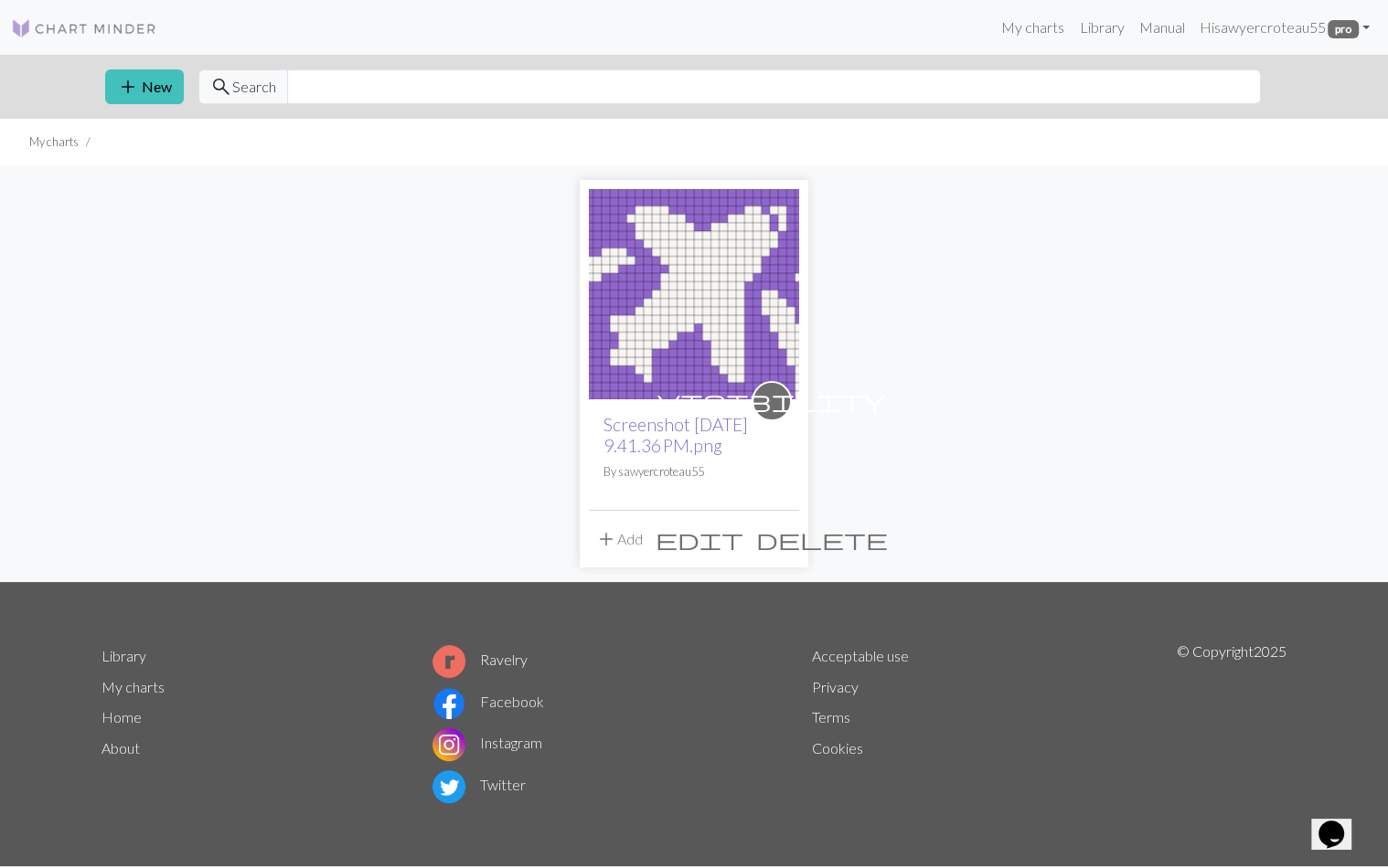
click at [671, 421] on link "Screenshot [DATE] 9.41.36 PM.png" at bounding box center [676, 435] width 145 height 42
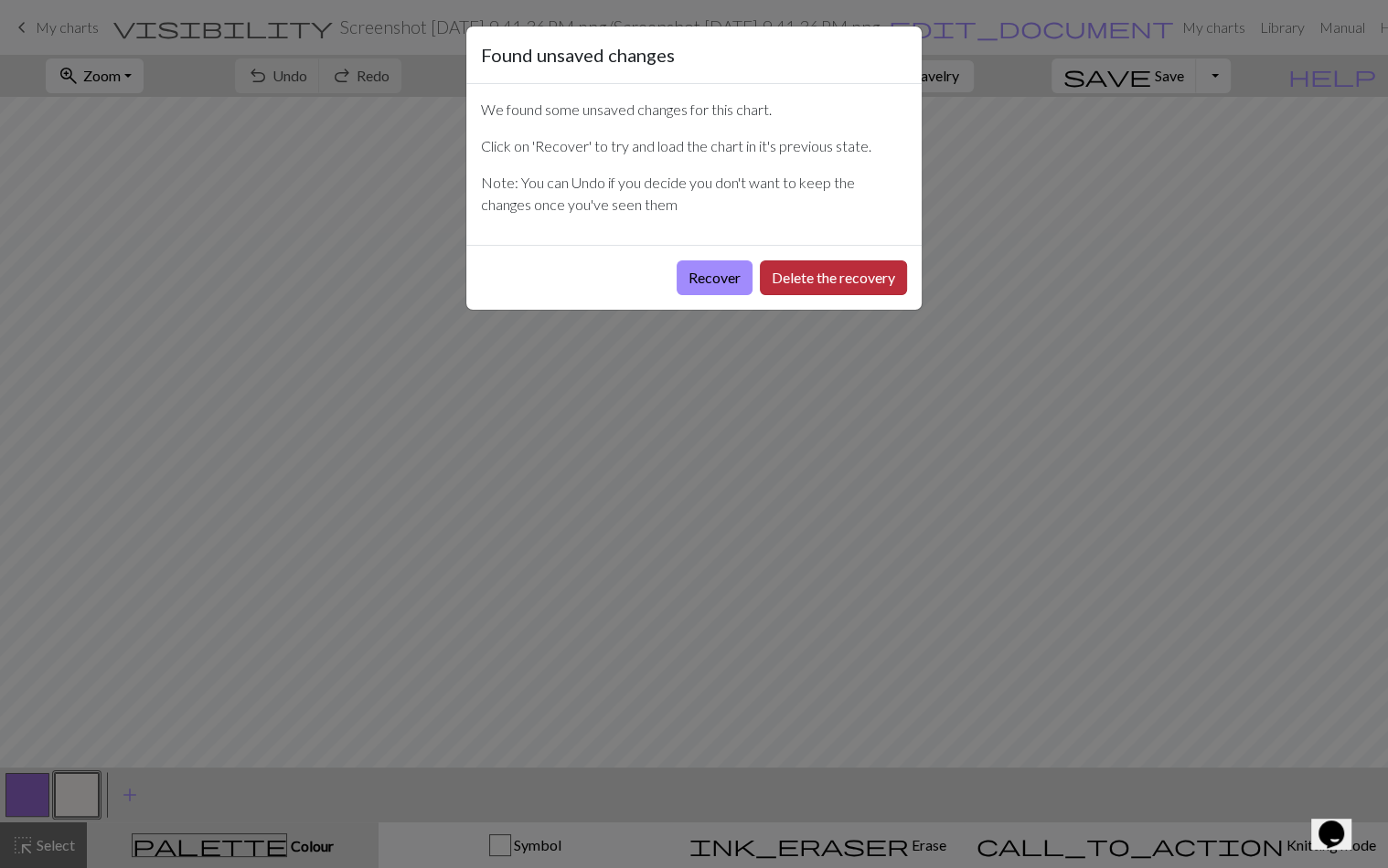
click at [782, 283] on button "Delete the recovery" at bounding box center [834, 277] width 148 height 35
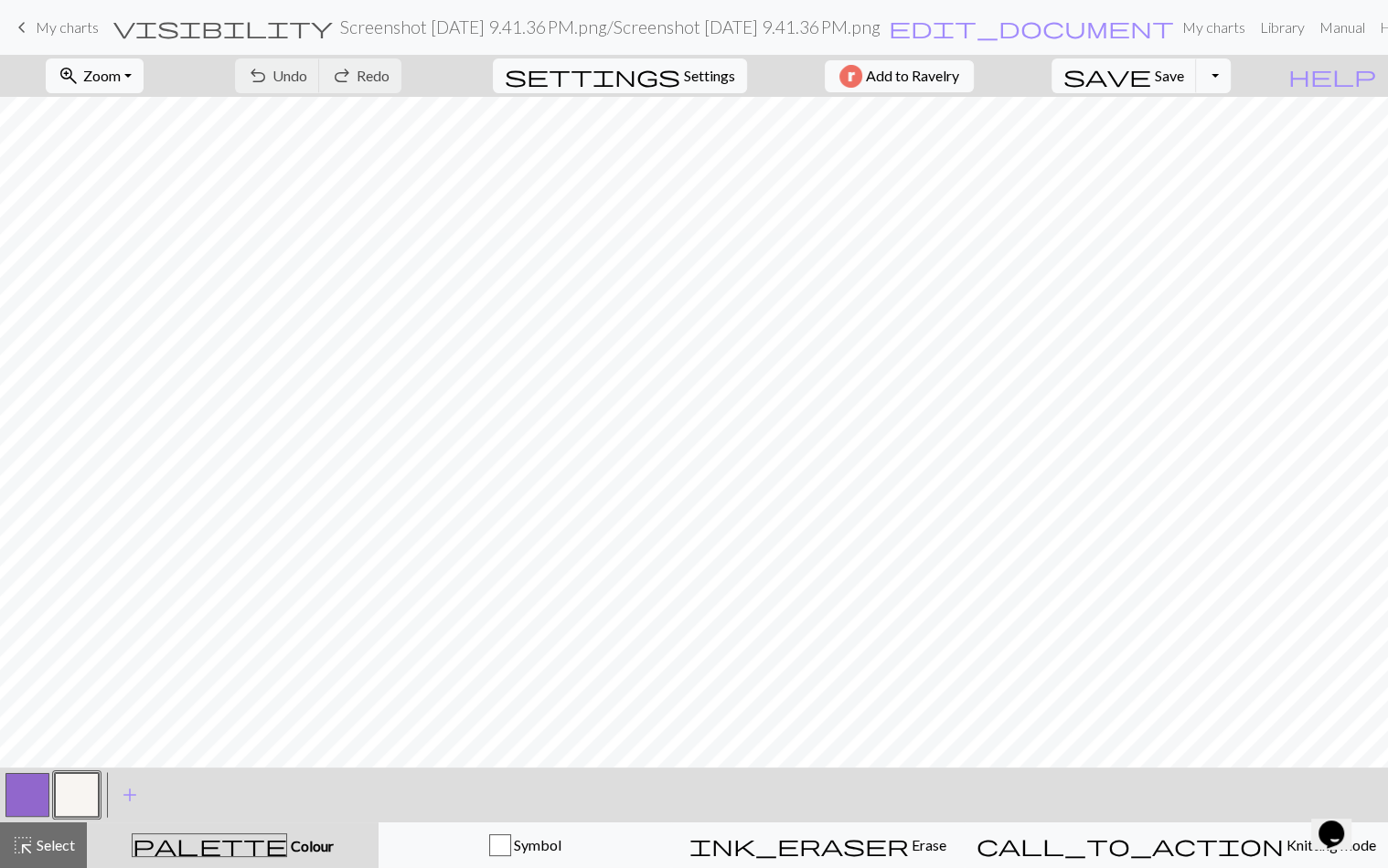
click at [41, 799] on button "button" at bounding box center [28, 795] width 44 height 44
click at [32, 35] on link "keyboard_arrow_left My charts" at bounding box center [55, 27] width 88 height 31
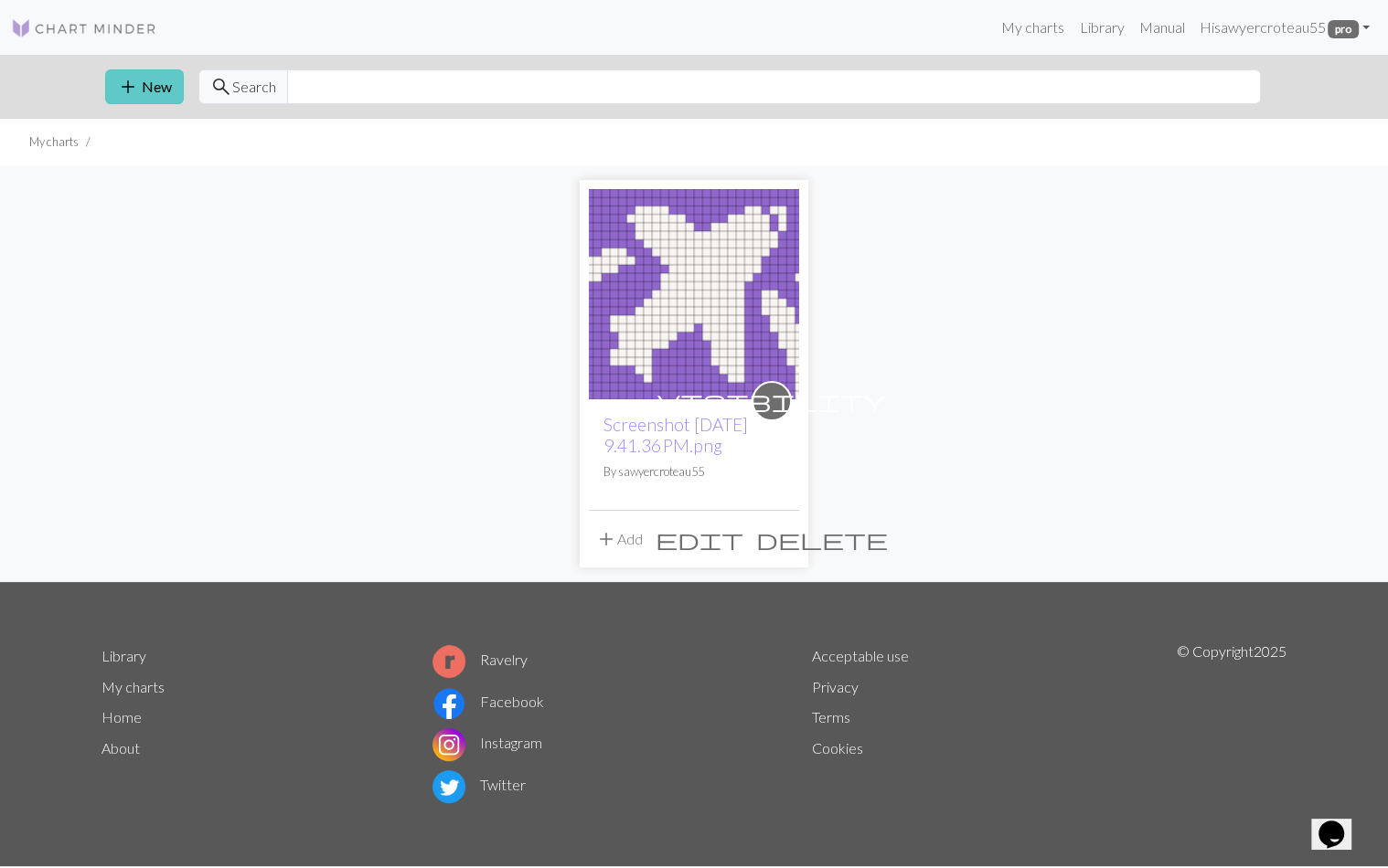
click at [134, 91] on span "add" at bounding box center [128, 87] width 22 height 26
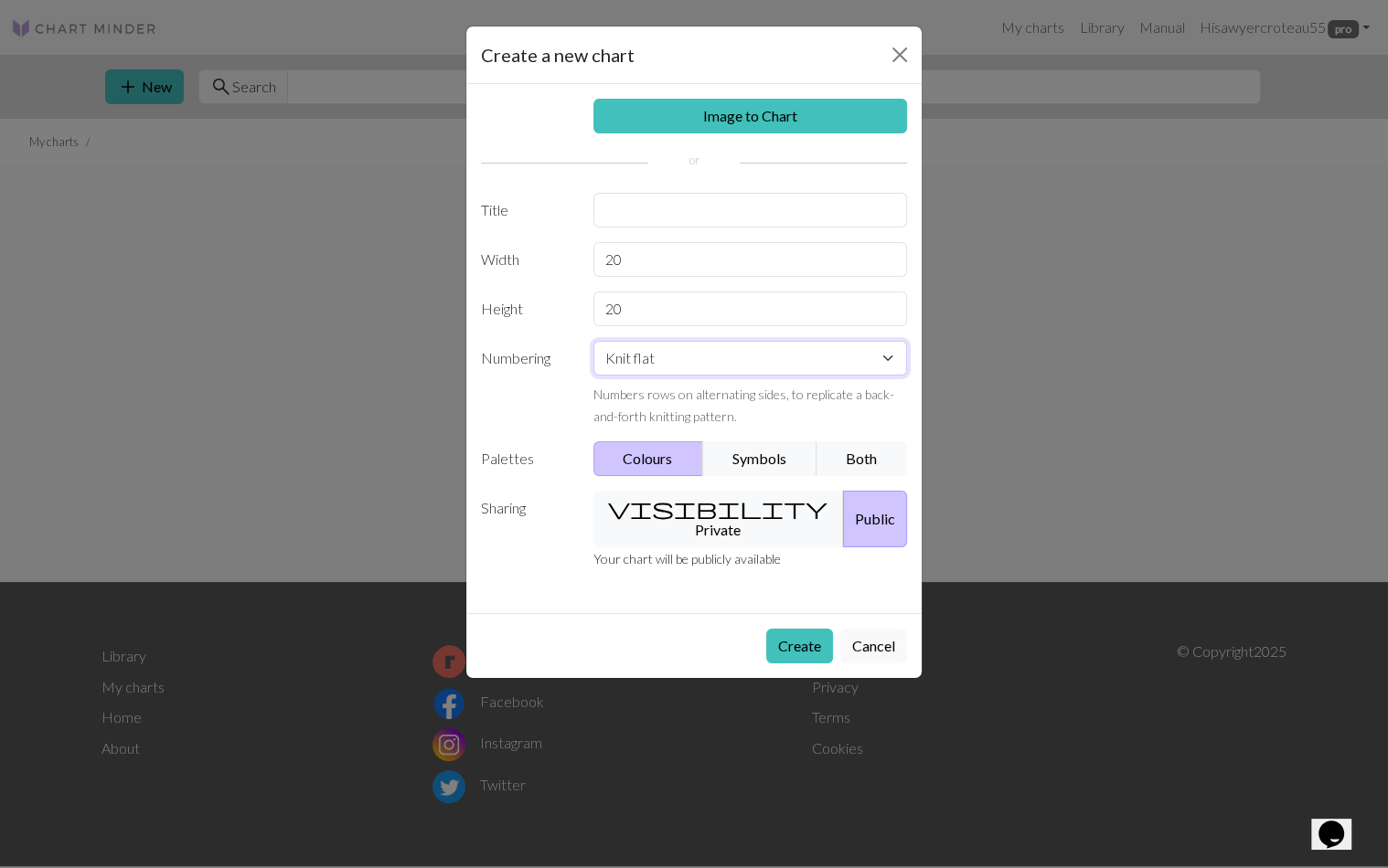
click at [648, 359] on select "Knit flat Knit in the round Lace knitting Cross stitch" at bounding box center [751, 358] width 314 height 35
select select "round"
click at [594, 341] on select "Knit flat Knit in the round Lace knitting Cross stitch" at bounding box center [751, 358] width 314 height 35
click at [632, 253] on input "20" at bounding box center [751, 259] width 314 height 35
type input "2"
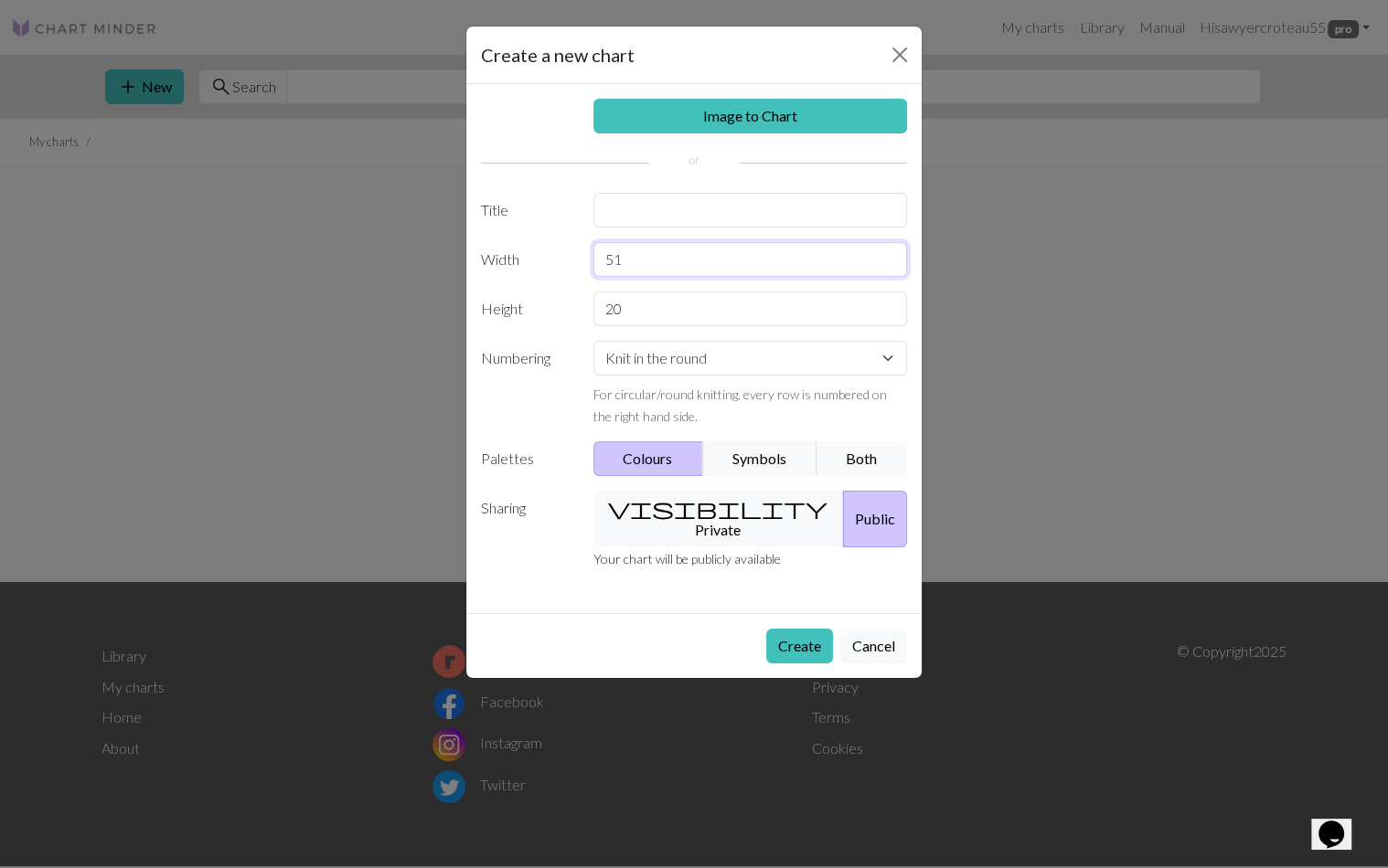
type input "51"
click at [635, 201] on input "text" at bounding box center [751, 210] width 314 height 35
click at [650, 319] on input "20" at bounding box center [751, 308] width 314 height 35
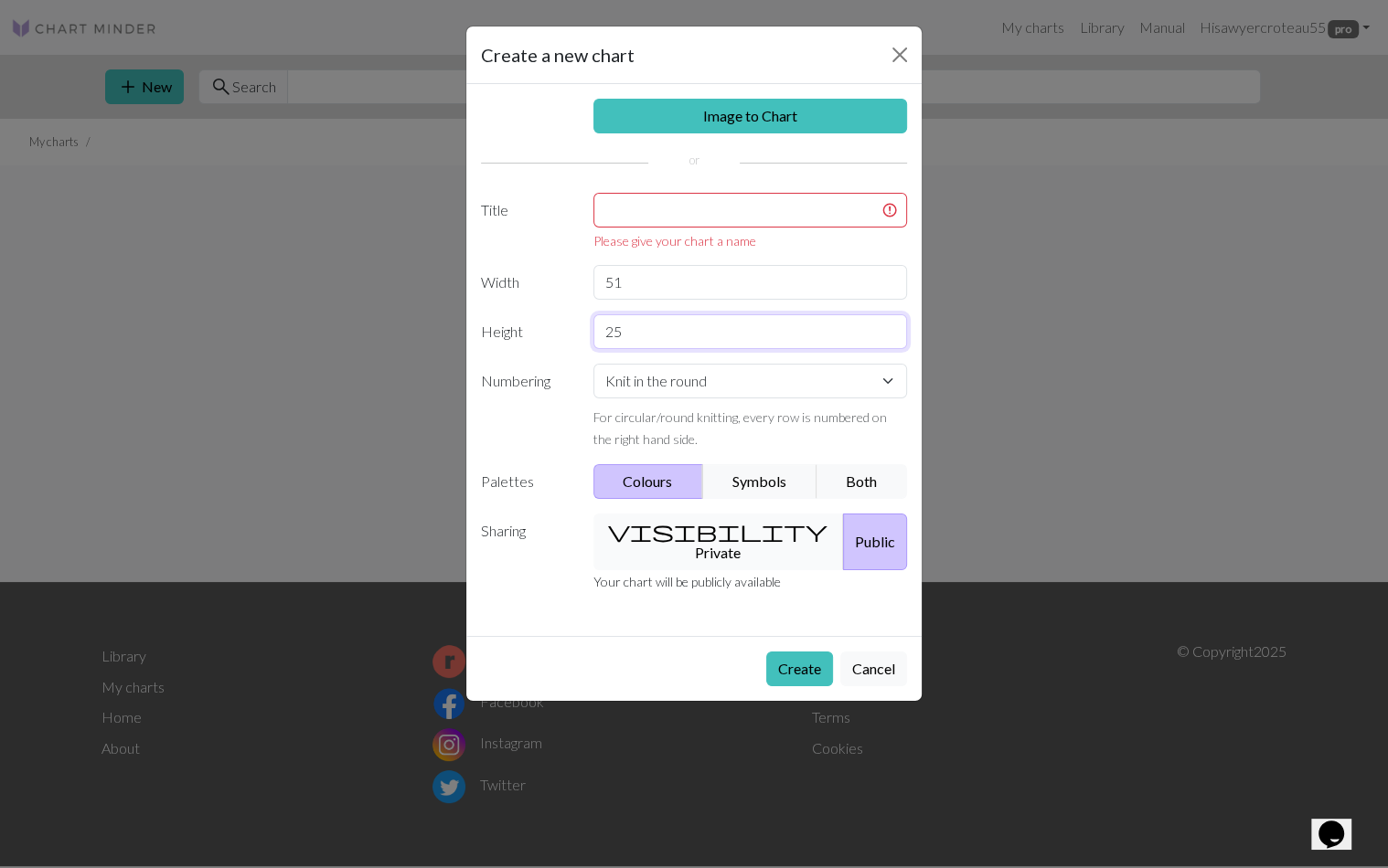
type input "25"
click at [728, 529] on button "visibility Private" at bounding box center [720, 541] width 252 height 56
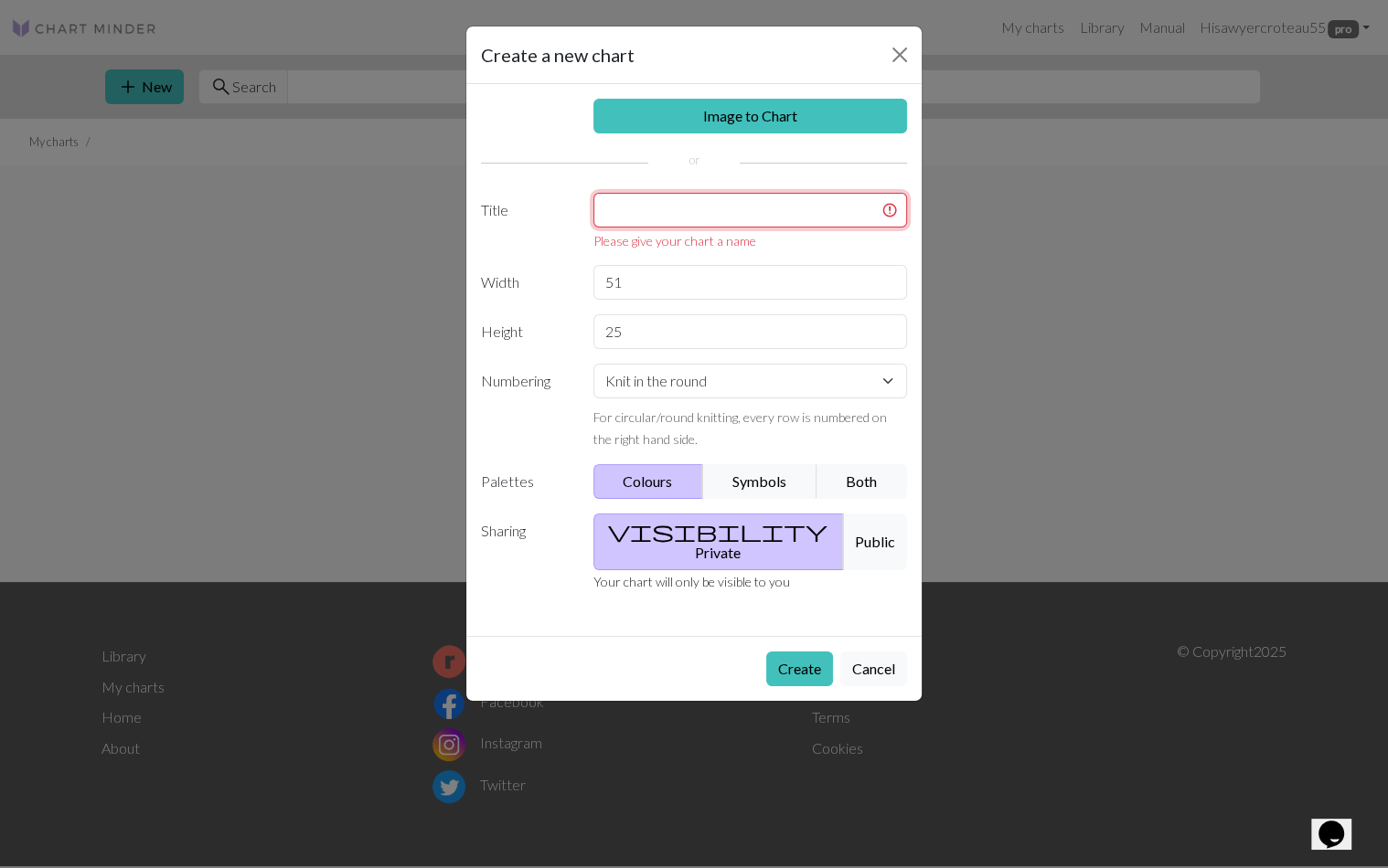
click at [802, 218] on input "text" at bounding box center [751, 210] width 314 height 35
click at [767, 115] on link "Image to Chart" at bounding box center [751, 116] width 314 height 35
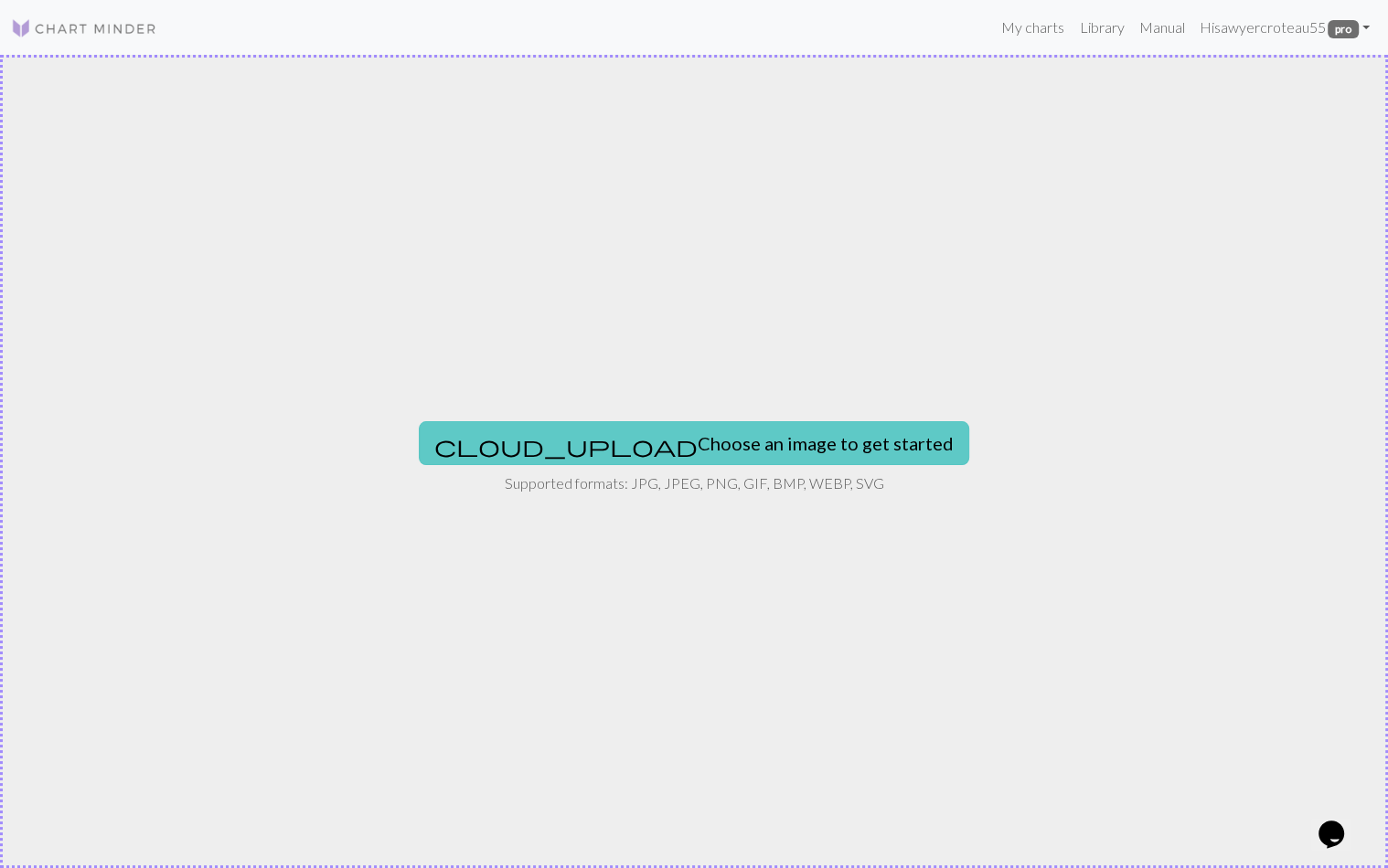
click at [647, 458] on button "cloud_upload Choose an image to get started" at bounding box center [694, 443] width 550 height 44
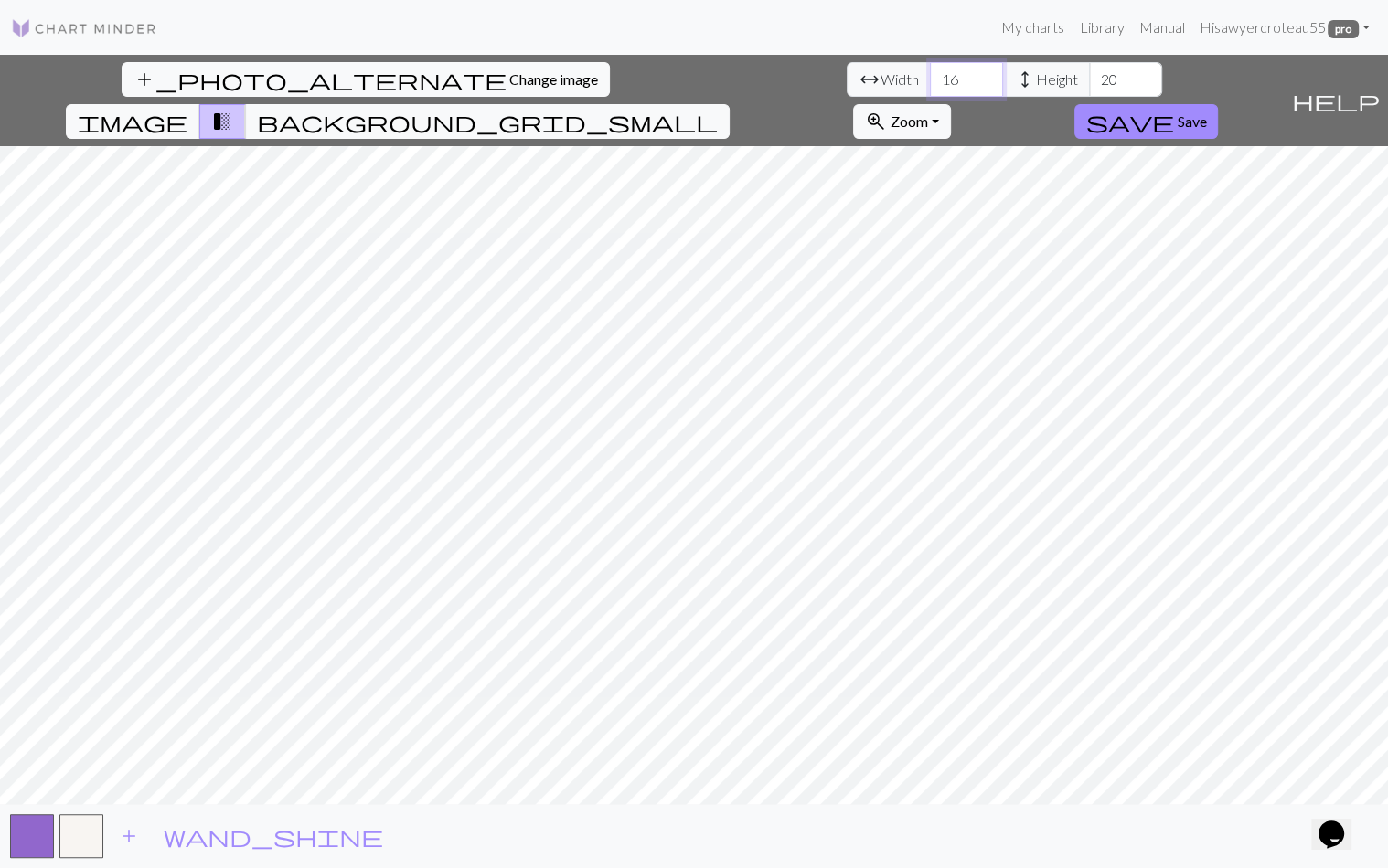
click at [930, 73] on input "16" at bounding box center [967, 79] width 73 height 35
type input "1"
type input "51"
click at [1090, 87] on input "20" at bounding box center [1126, 79] width 73 height 35
type input "25"
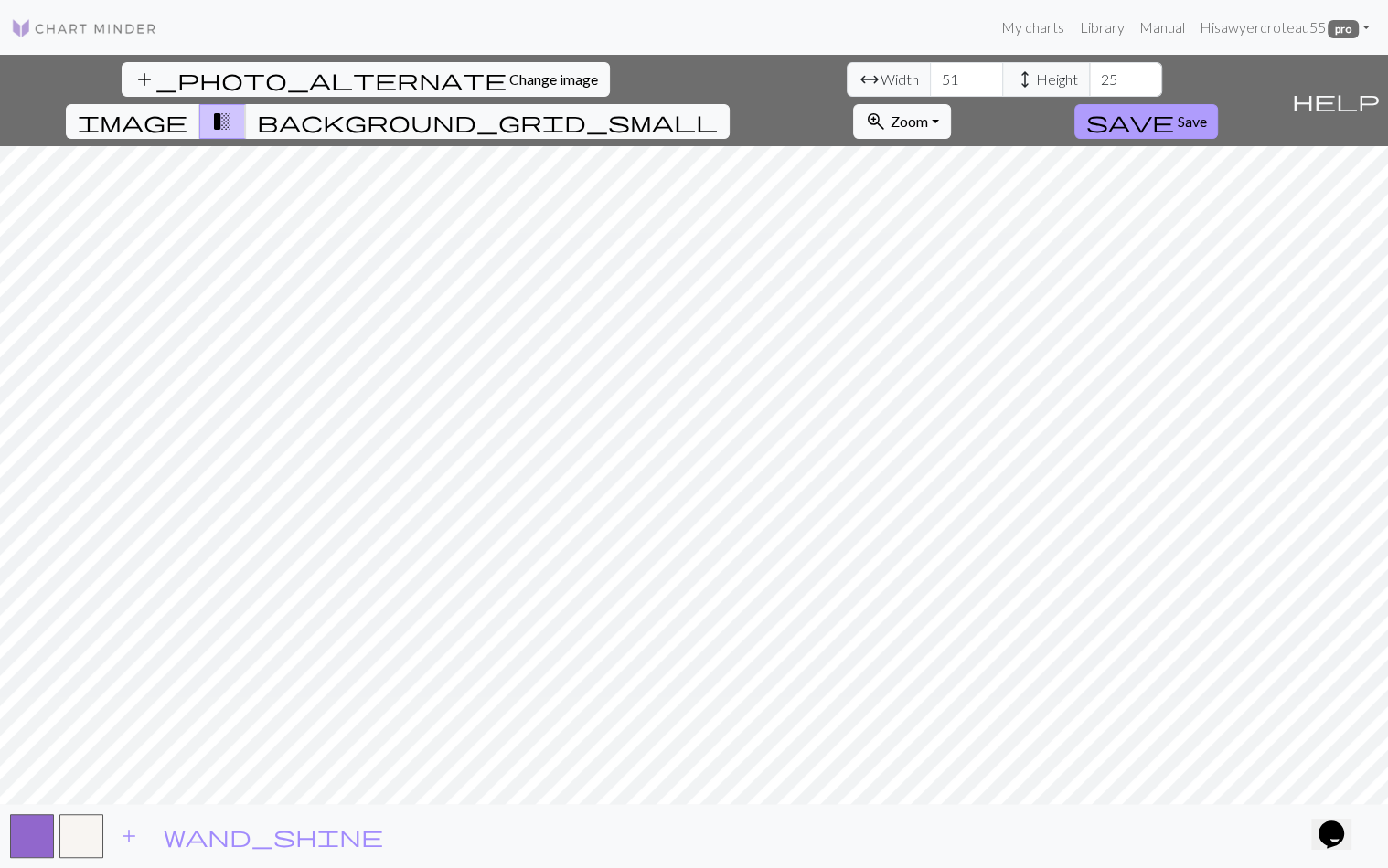
click at [1207, 112] on span "Save" at bounding box center [1192, 121] width 30 height 18
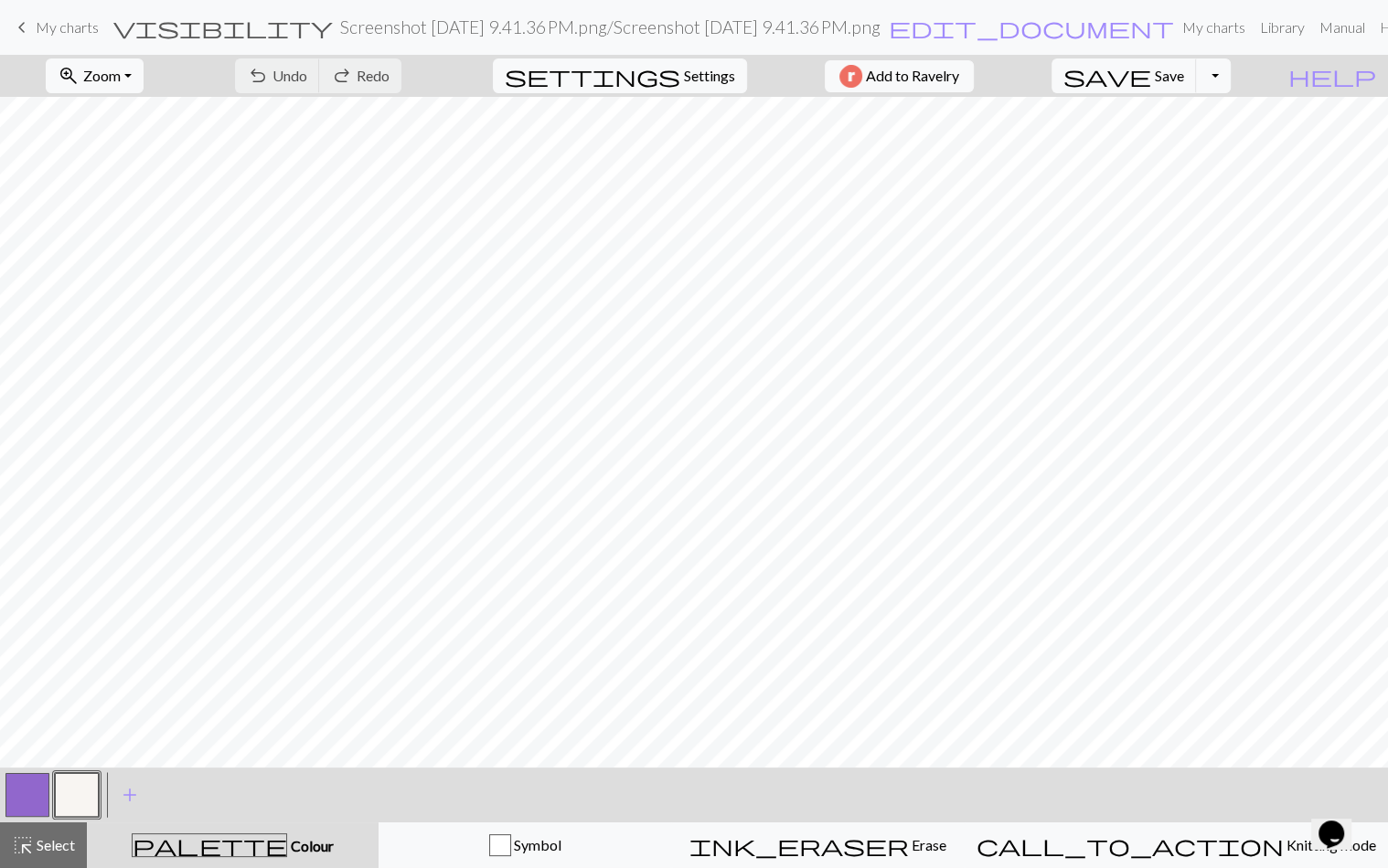
click at [28, 801] on button "button" at bounding box center [28, 795] width 44 height 44
click at [74, 803] on button "button" at bounding box center [76, 795] width 44 height 44
click at [33, 801] on button "button" at bounding box center [28, 795] width 44 height 44
click at [89, 792] on button "button" at bounding box center [76, 795] width 44 height 44
click at [43, 790] on button "button" at bounding box center [28, 795] width 44 height 44
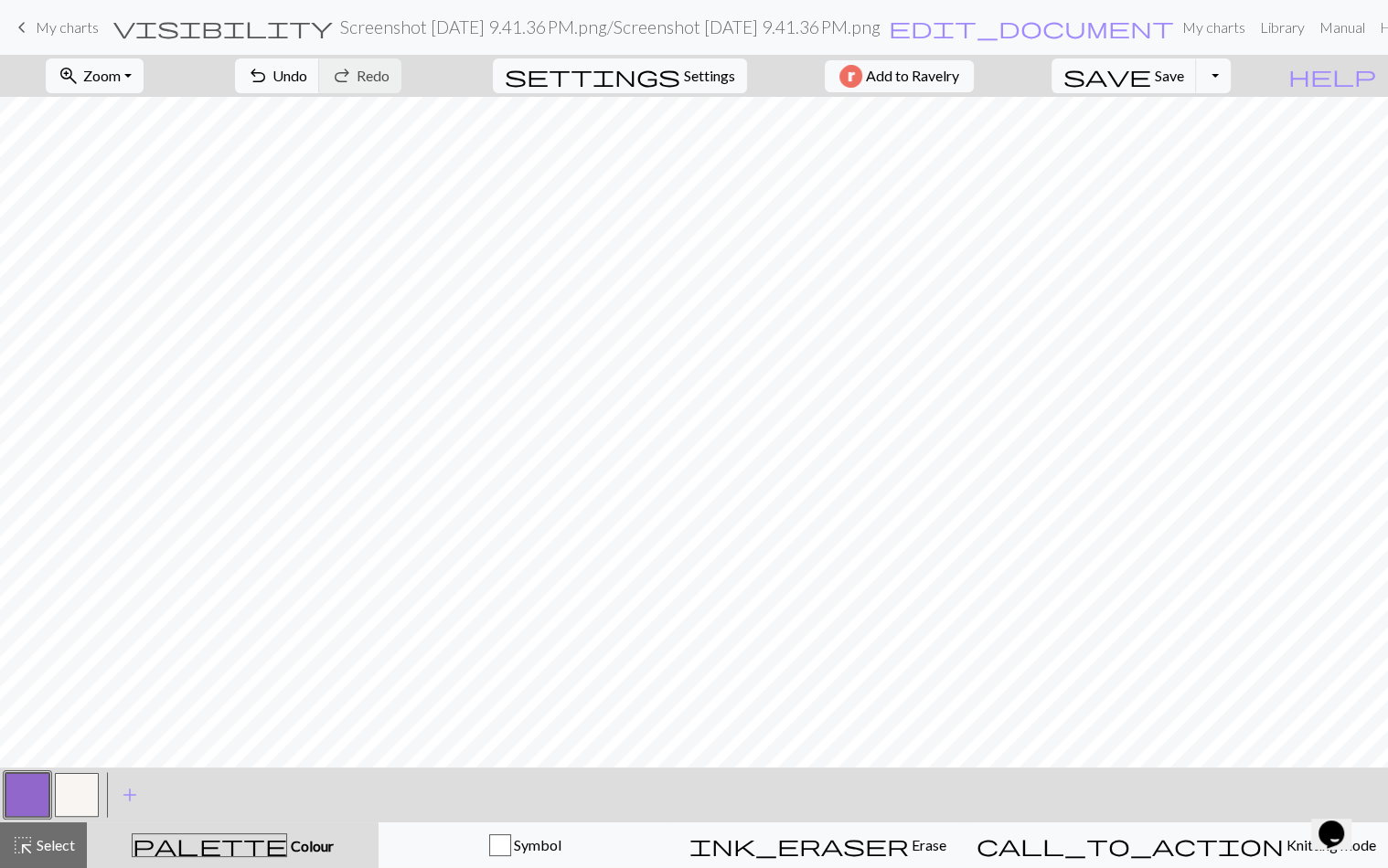
click at [82, 789] on button "button" at bounding box center [76, 795] width 44 height 44
click at [10, 806] on button "button" at bounding box center [28, 795] width 44 height 44
click at [91, 790] on button "button" at bounding box center [76, 795] width 44 height 44
click at [27, 797] on button "button" at bounding box center [28, 795] width 44 height 44
click at [87, 803] on button "button" at bounding box center [76, 795] width 44 height 44
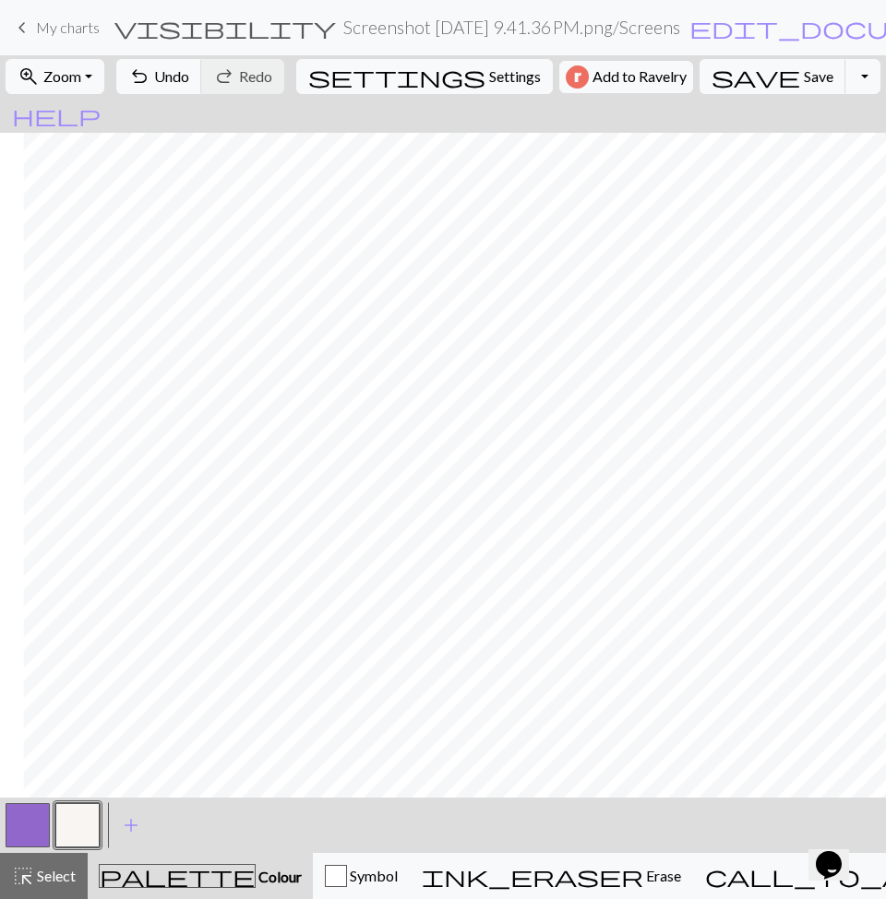
scroll to position [0, 196]
click at [21, 822] on button "button" at bounding box center [28, 826] width 44 height 44
click at [63, 828] on button "button" at bounding box center [77, 826] width 44 height 44
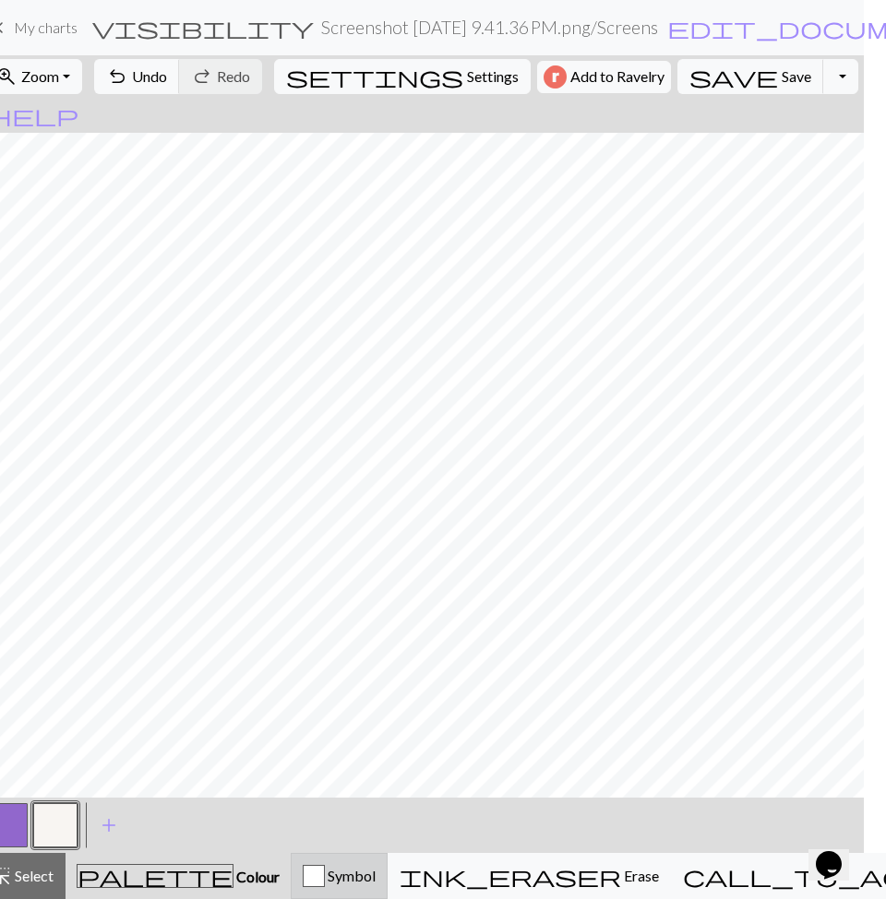
scroll to position [0, 0]
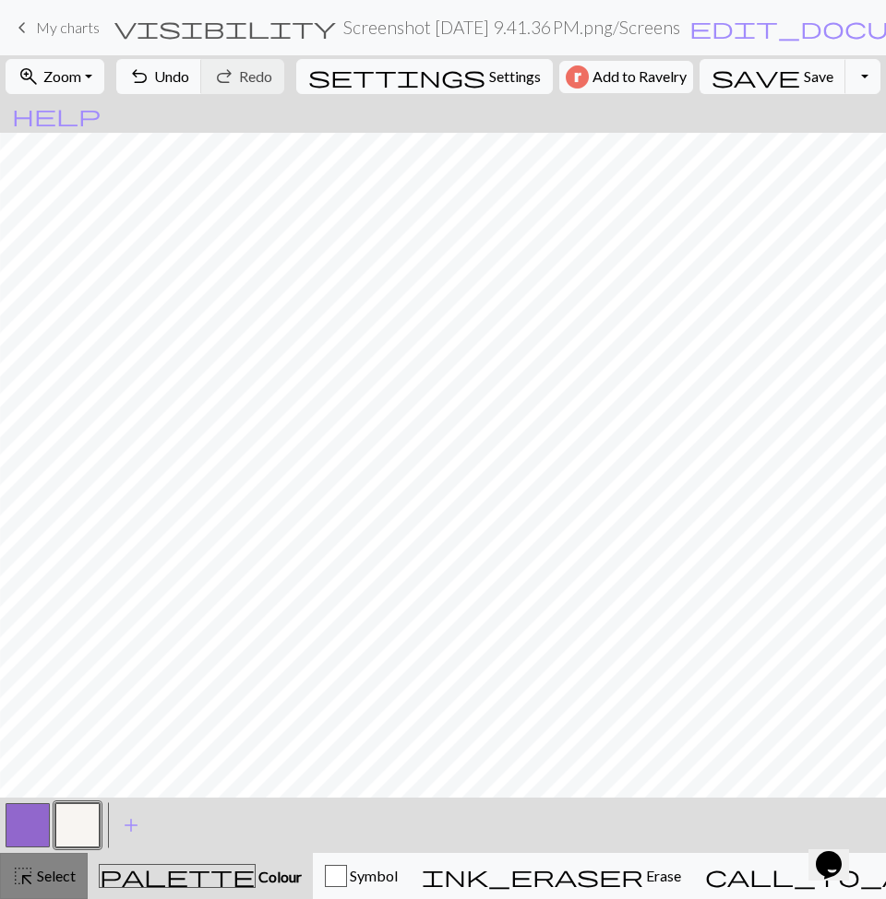
click at [50, 869] on span "Select" at bounding box center [55, 876] width 42 height 18
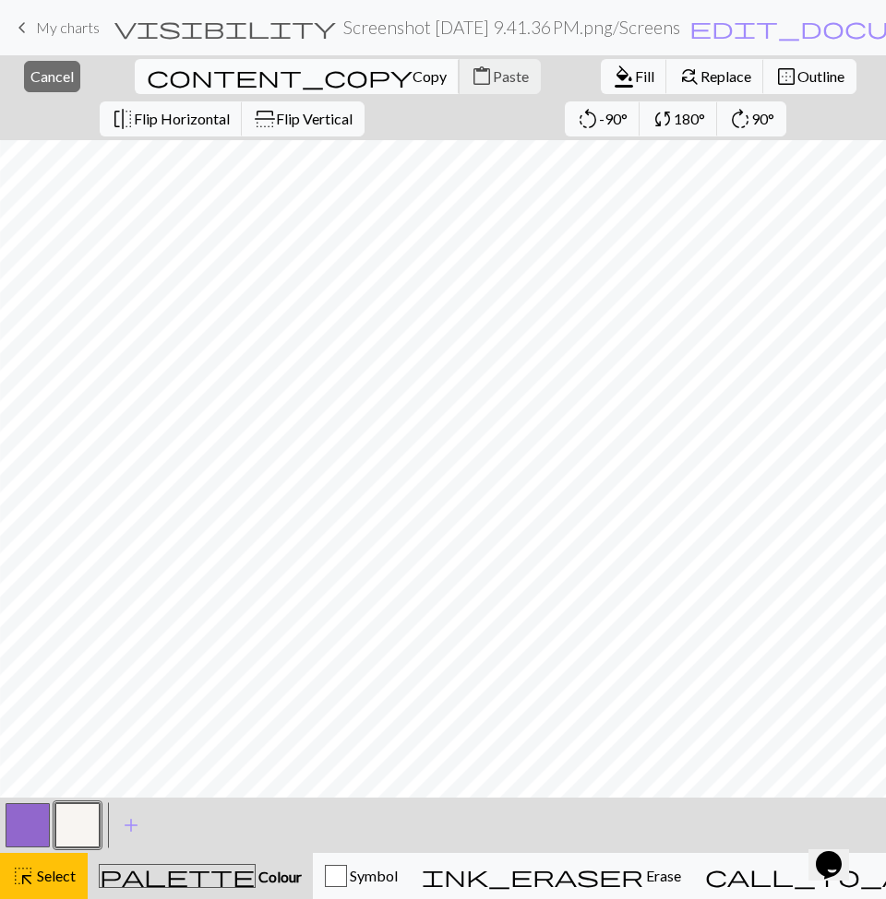
click at [412, 76] on span "Copy" at bounding box center [429, 76] width 34 height 18
click at [470, 77] on span "content_paste" at bounding box center [481, 77] width 22 height 26
click at [207, 863] on button "palette Colour Colour" at bounding box center [200, 876] width 225 height 46
click at [256, 875] on span "Colour" at bounding box center [279, 877] width 46 height 18
click at [44, 875] on span "Select" at bounding box center [55, 876] width 42 height 18
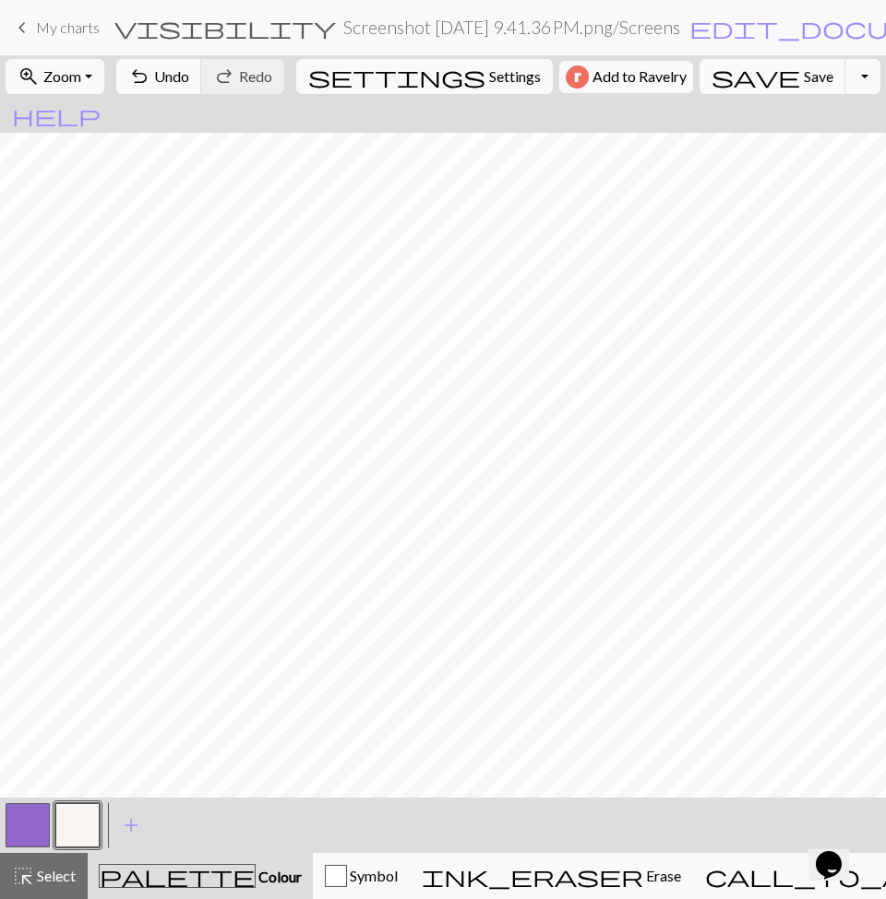
click at [161, 875] on span "palette" at bounding box center [177, 876] width 155 height 26
click at [15, 832] on button "button" at bounding box center [28, 826] width 44 height 44
click at [87, 825] on button "button" at bounding box center [77, 826] width 44 height 44
click at [30, 875] on span "highlight_alt" at bounding box center [23, 876] width 22 height 26
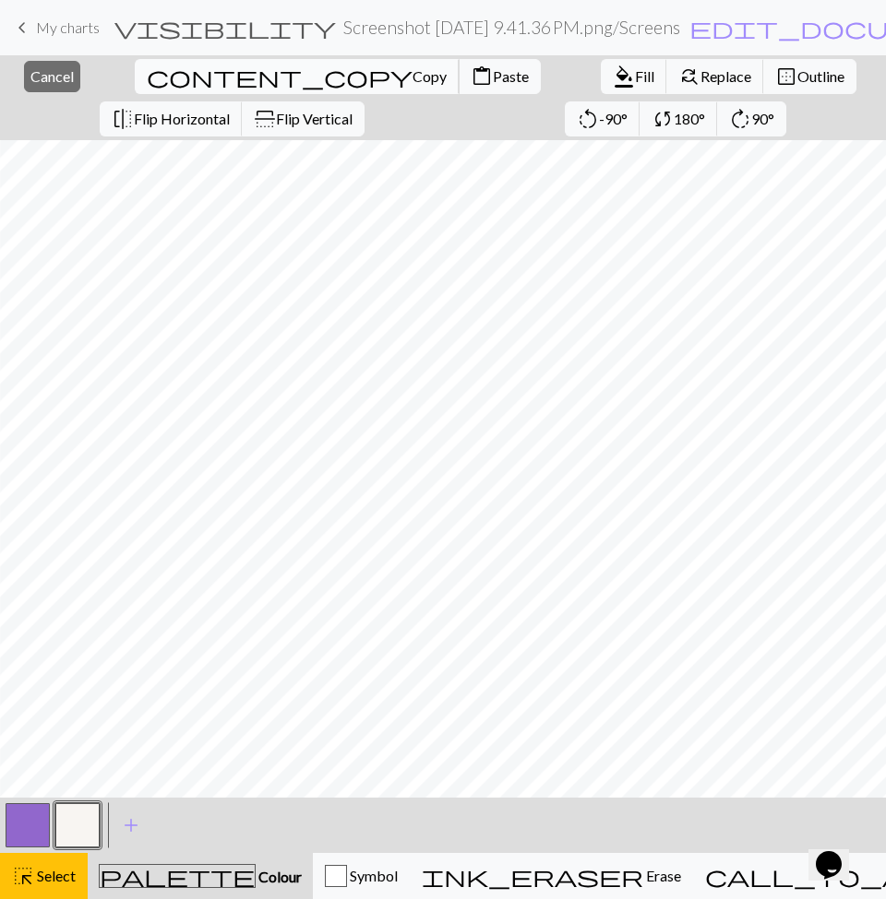
click at [412, 79] on span "Copy" at bounding box center [429, 76] width 34 height 18
click at [493, 76] on span "Paste" at bounding box center [511, 76] width 36 height 18
click at [32, 828] on button "button" at bounding box center [28, 826] width 44 height 44
click at [25, 834] on button "button" at bounding box center [28, 826] width 44 height 44
click at [25, 834] on div "Edit colour Name MC Use advanced picker Reorder arrow_back Move left arrow_forw…" at bounding box center [443, 449] width 886 height 899
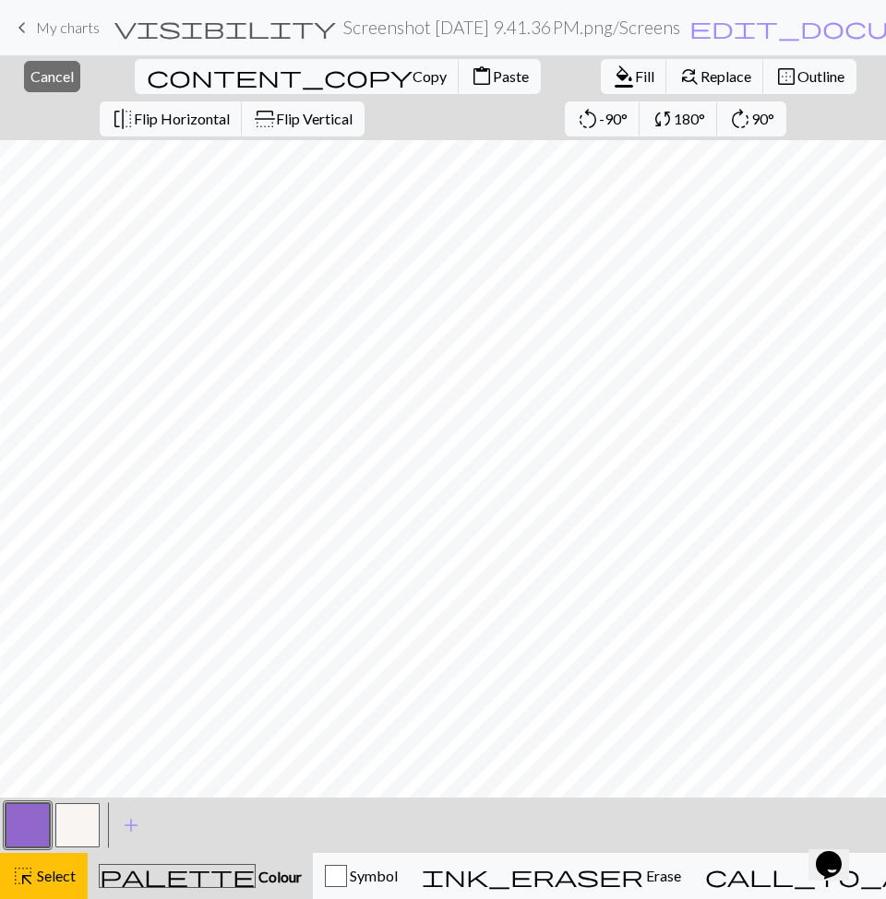
click at [256, 875] on span "Colour" at bounding box center [279, 877] width 46 height 18
click at [44, 875] on span "Select" at bounding box center [55, 876] width 42 height 18
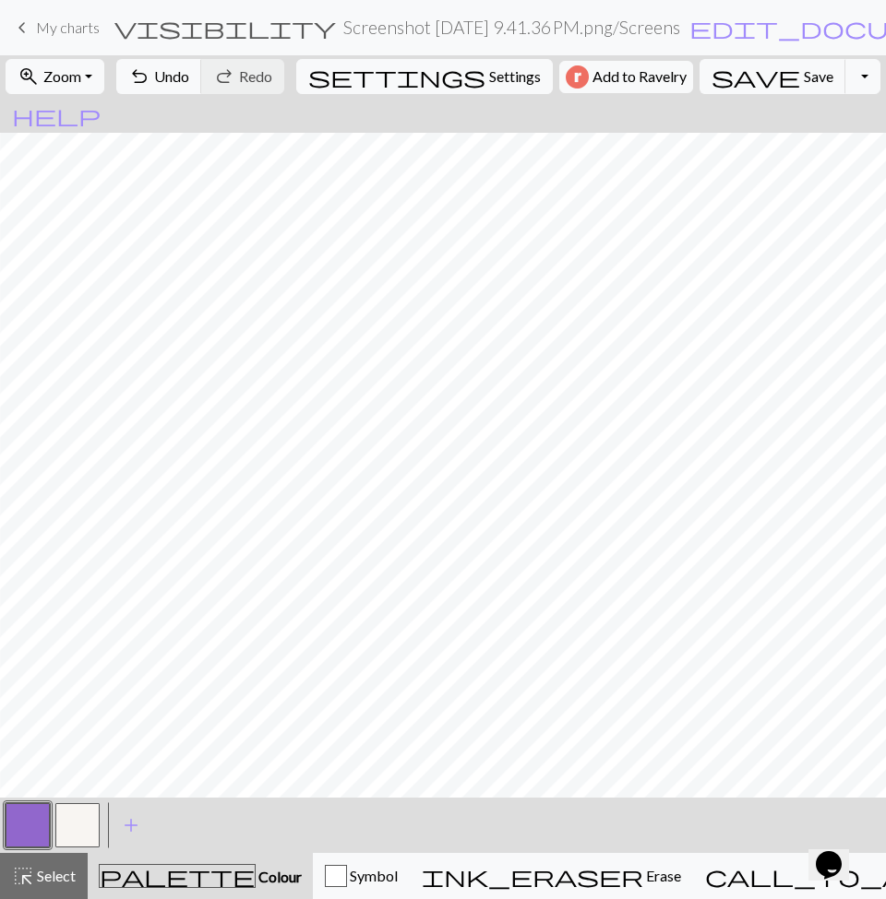
click at [30, 829] on button "button" at bounding box center [28, 826] width 44 height 44
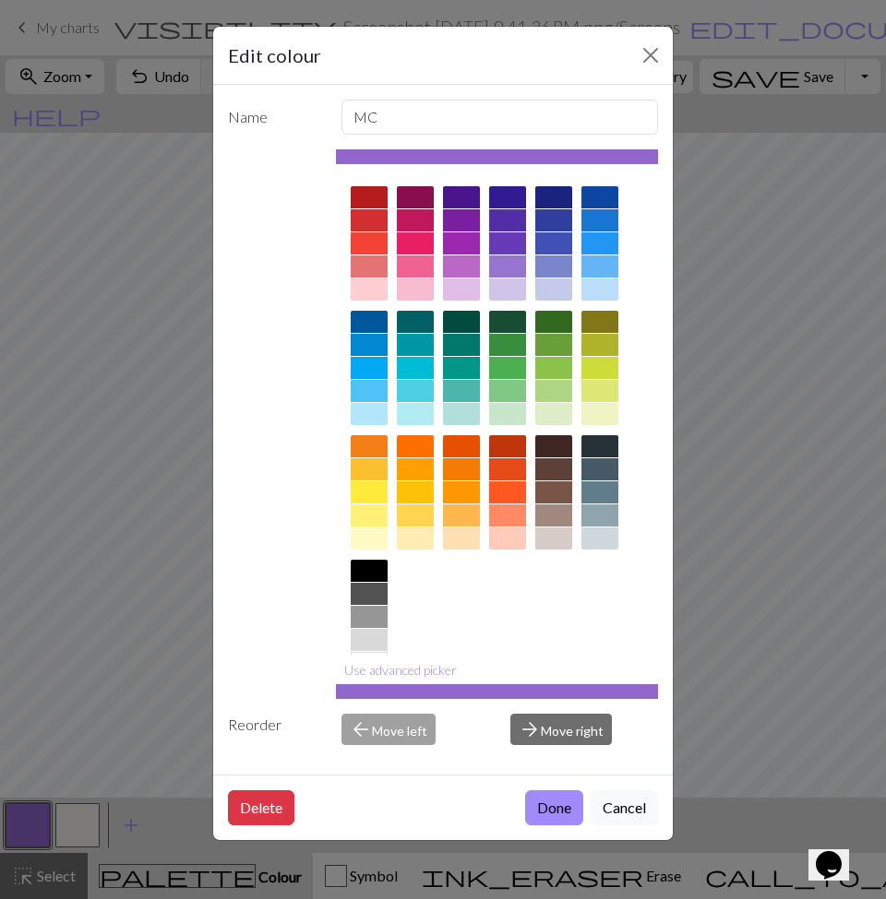
click at [745, 699] on div "Edit colour Name MC Use advanced picker Reorder arrow_back Move left arrow_forw…" at bounding box center [443, 449] width 886 height 899
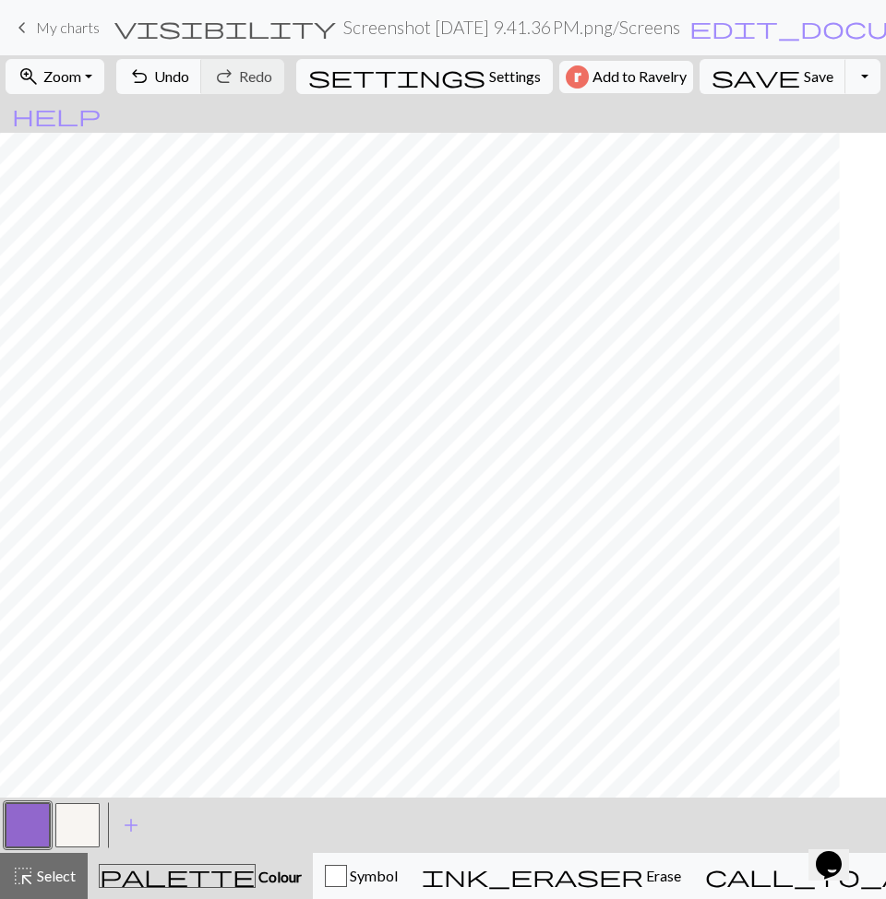
scroll to position [0, 196]
click at [256, 875] on span "Colour" at bounding box center [279, 877] width 46 height 18
click at [4, 875] on button "highlight_alt Select Select" at bounding box center [44, 876] width 88 height 46
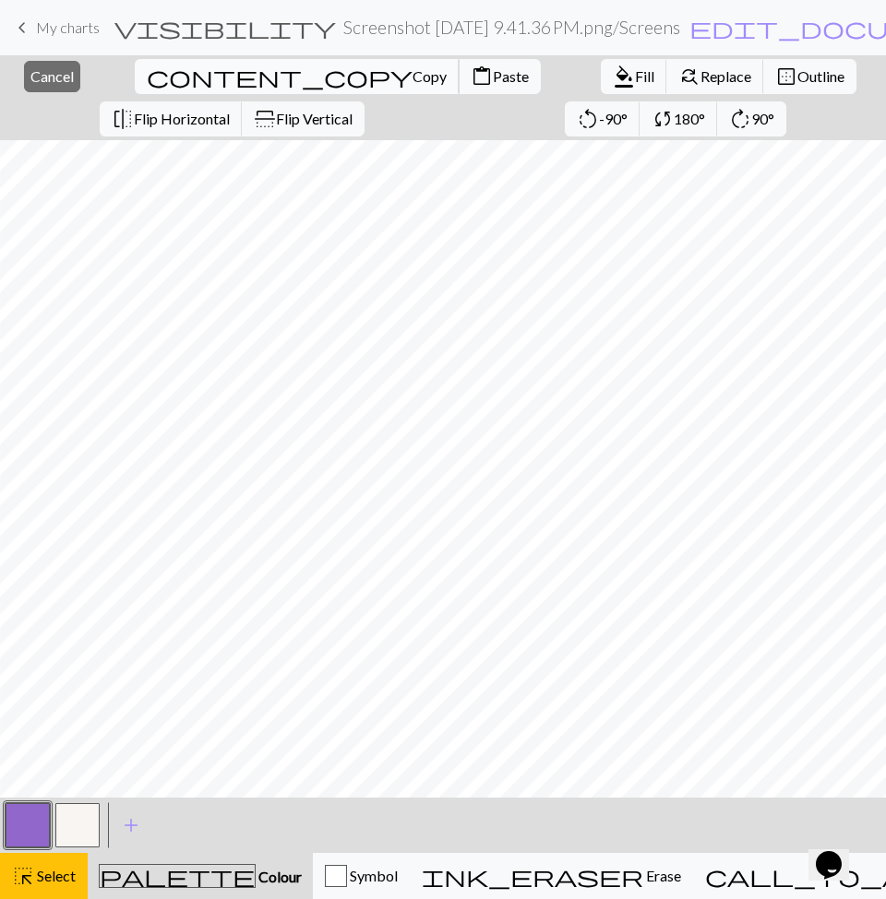
click at [412, 76] on span "Copy" at bounding box center [429, 76] width 34 height 18
click at [493, 78] on span "Paste" at bounding box center [511, 76] width 36 height 18
click at [41, 820] on button "button" at bounding box center [28, 826] width 44 height 44
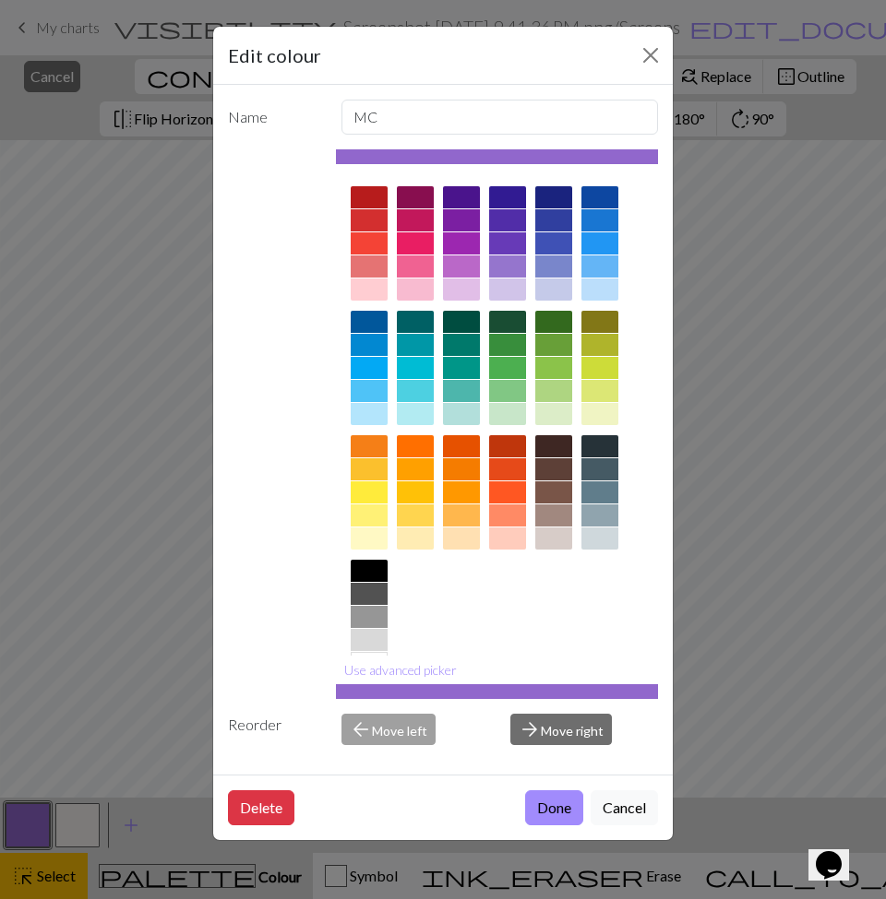
click at [720, 449] on div "Edit colour Name MC Use advanced picker Reorder arrow_back Move left arrow_forw…" at bounding box center [443, 449] width 886 height 899
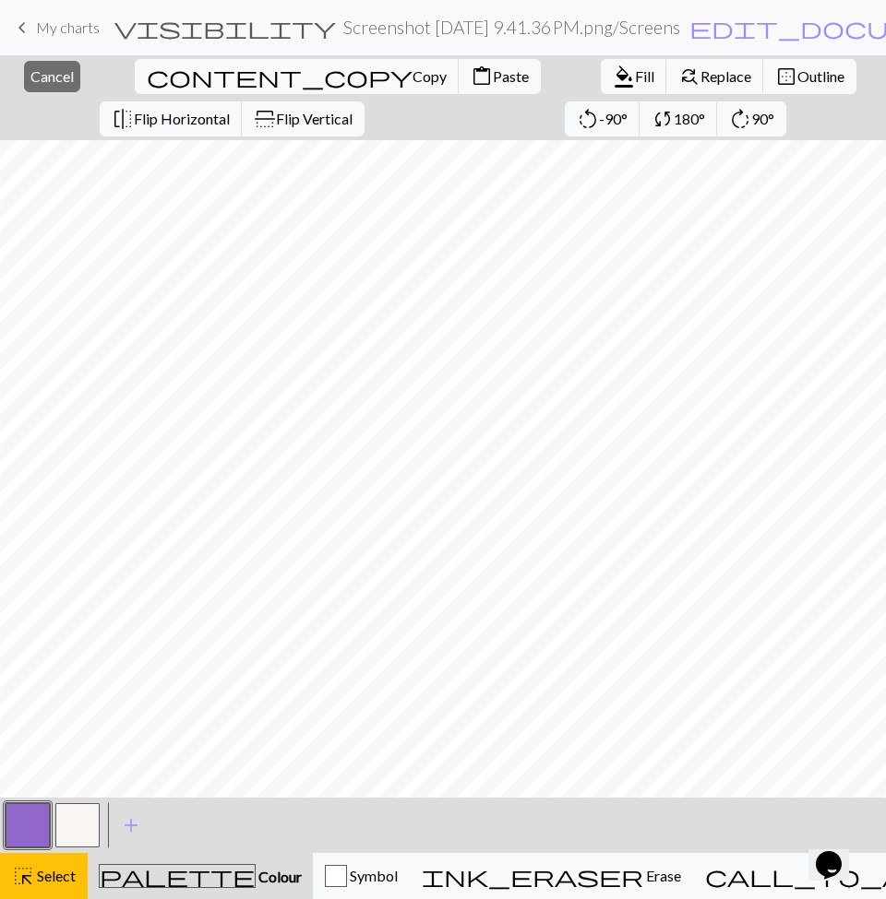
click at [256, 875] on span "Colour" at bounding box center [279, 877] width 46 height 18
click at [128, 873] on div "palette Colour Colour" at bounding box center [200, 876] width 203 height 24
click at [161, 870] on span "palette" at bounding box center [177, 876] width 155 height 26
click at [52, 875] on div "highlight_alt Select Select" at bounding box center [44, 876] width 64 height 22
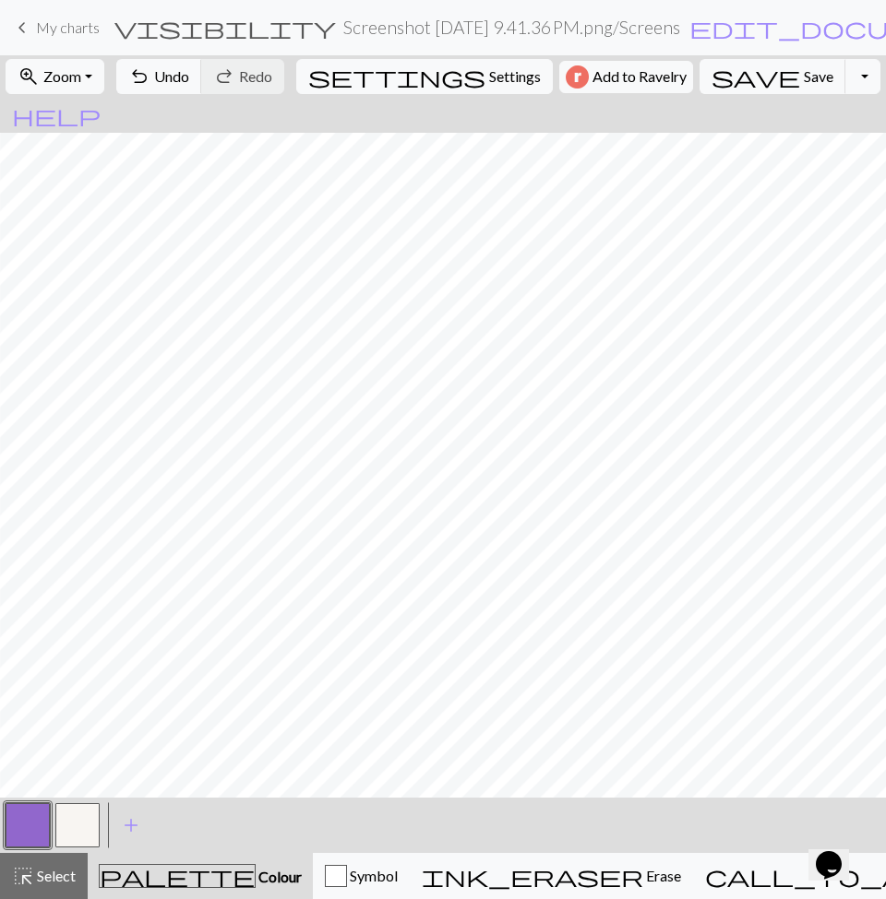
click at [132, 875] on div "palette Colour Colour" at bounding box center [200, 876] width 203 height 24
click at [35, 832] on button "button" at bounding box center [28, 826] width 44 height 44
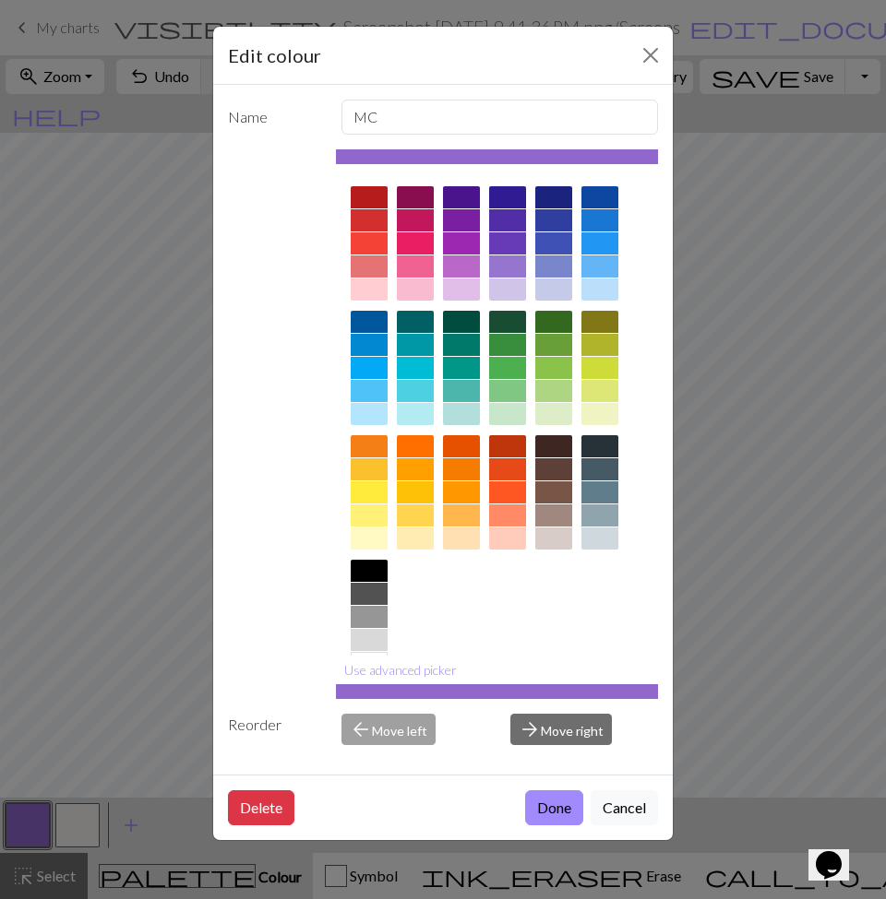
click at [841, 435] on div "Edit colour Name MC Use advanced picker Reorder arrow_back Move left arrow_forw…" at bounding box center [443, 449] width 886 height 899
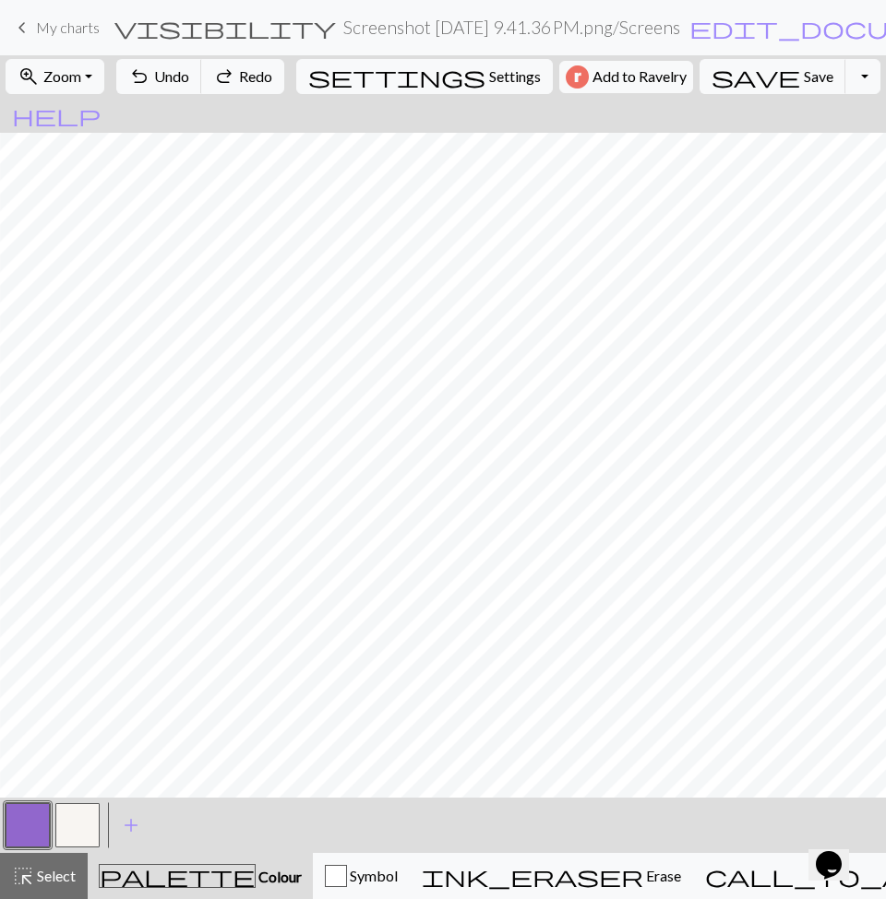
click at [27, 820] on button "button" at bounding box center [28, 826] width 44 height 44
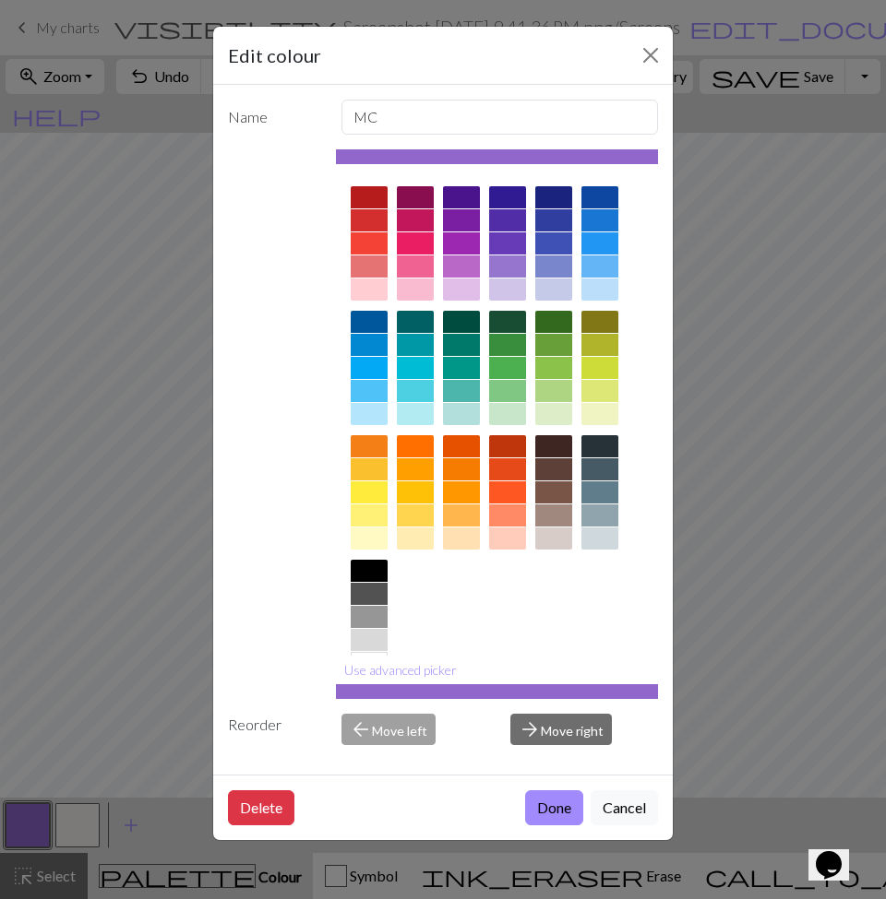
click at [217, 708] on div "Name MC Use advanced picker Reorder arrow_back Move left arrow_forward Move rig…" at bounding box center [442, 430] width 459 height 690
click at [154, 708] on div "Edit colour Name MC Use advanced picker Reorder arrow_back Move left arrow_forw…" at bounding box center [443, 449] width 886 height 899
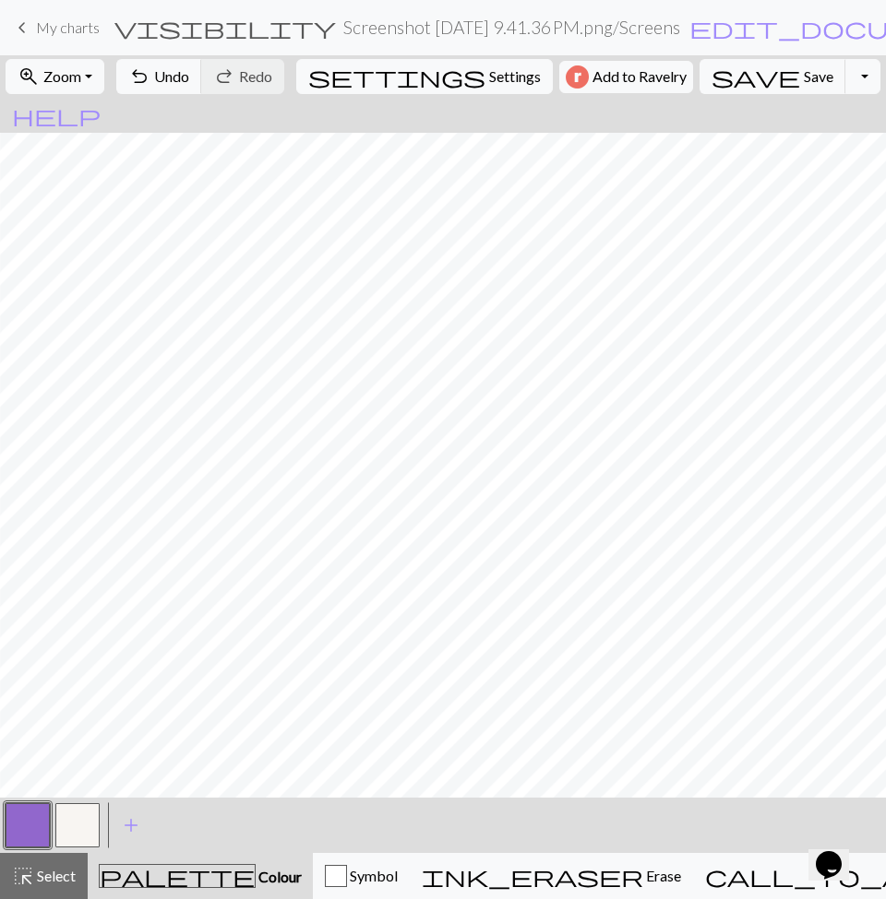
click at [238, 875] on div "palette Colour Colour" at bounding box center [200, 876] width 203 height 24
click at [66, 875] on span "Select" at bounding box center [55, 876] width 42 height 18
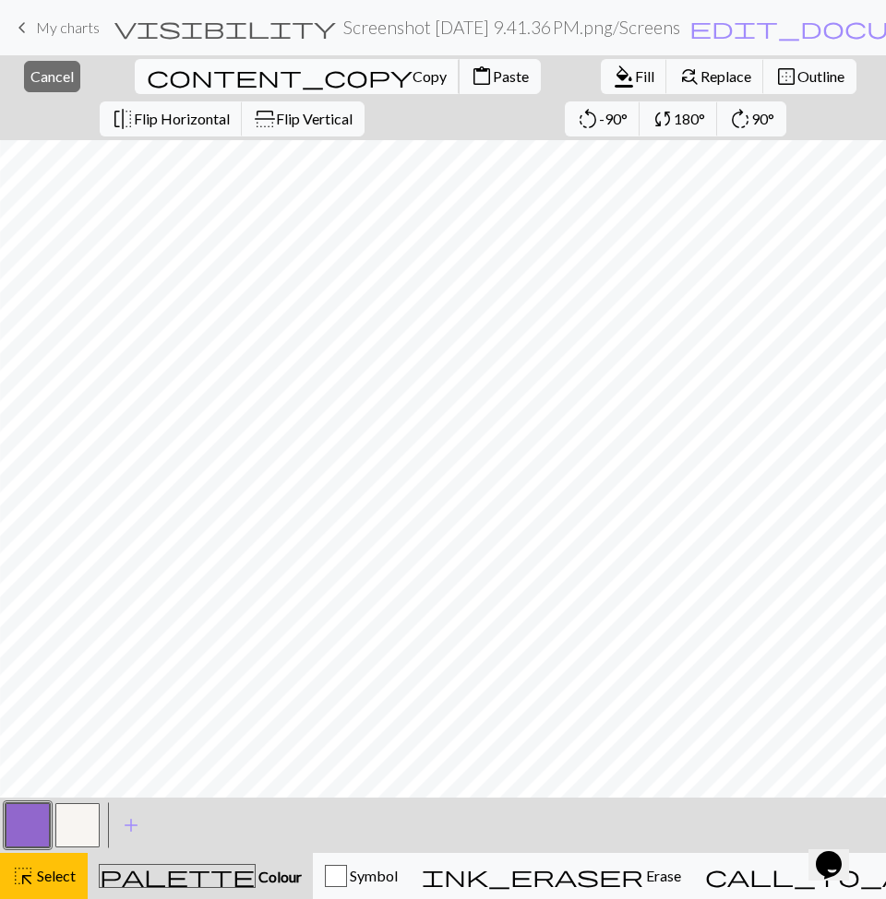
click at [412, 81] on span "Copy" at bounding box center [429, 76] width 34 height 18
click at [470, 76] on span "content_paste" at bounding box center [481, 77] width 22 height 26
click at [412, 74] on span "Copy" at bounding box center [429, 76] width 34 height 18
click at [66, 866] on div "highlight_alt Select Select" at bounding box center [44, 876] width 64 height 22
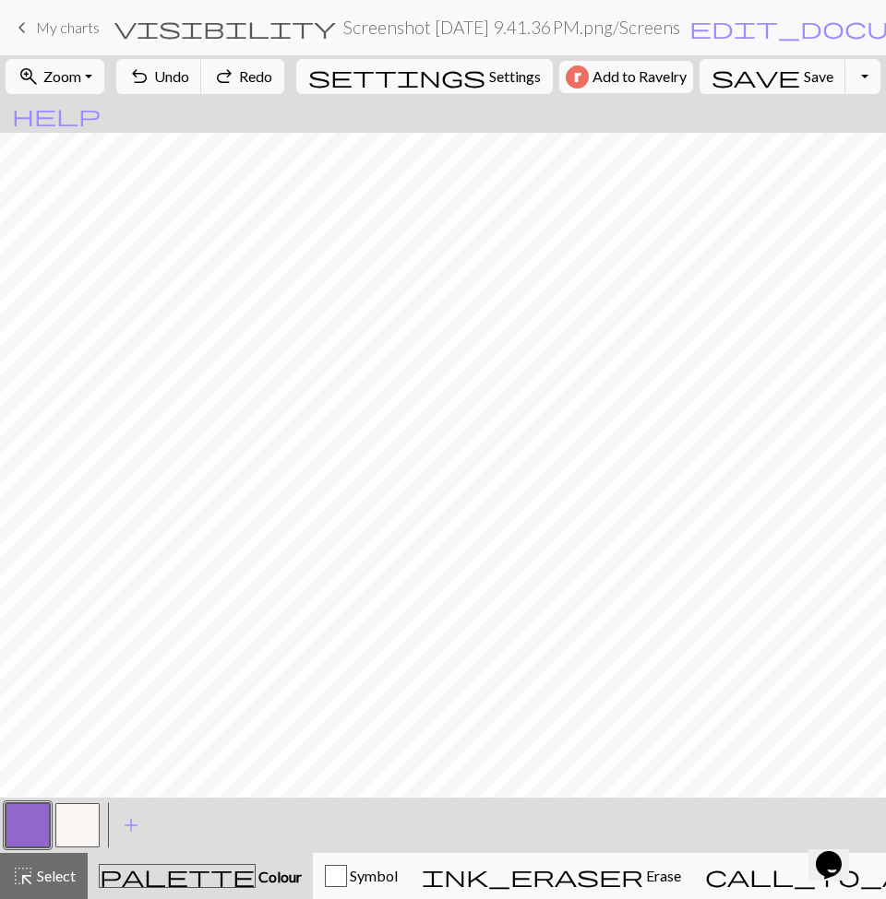
click at [156, 875] on span "palette" at bounding box center [177, 876] width 155 height 26
click at [36, 875] on div "highlight_alt Select Select" at bounding box center [44, 876] width 64 height 22
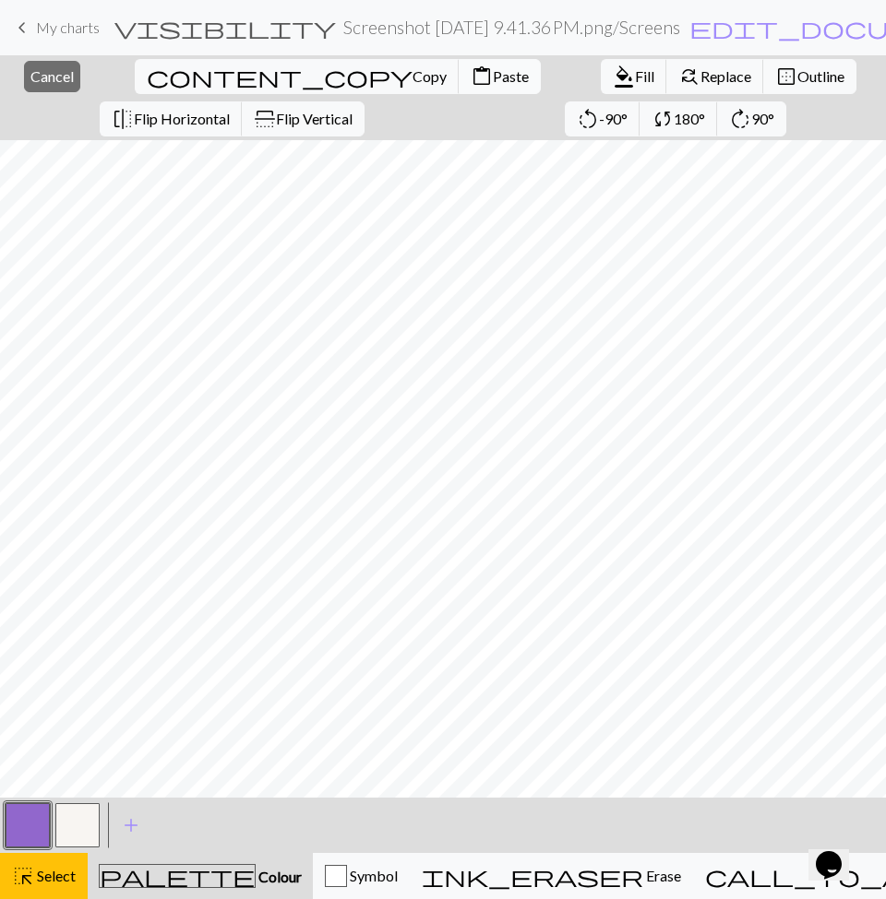
click at [493, 75] on span "Paste" at bounding box center [511, 76] width 36 height 18
click at [136, 872] on div "palette Colour Colour" at bounding box center [200, 876] width 203 height 24
click at [54, 867] on span "Select" at bounding box center [55, 876] width 42 height 18
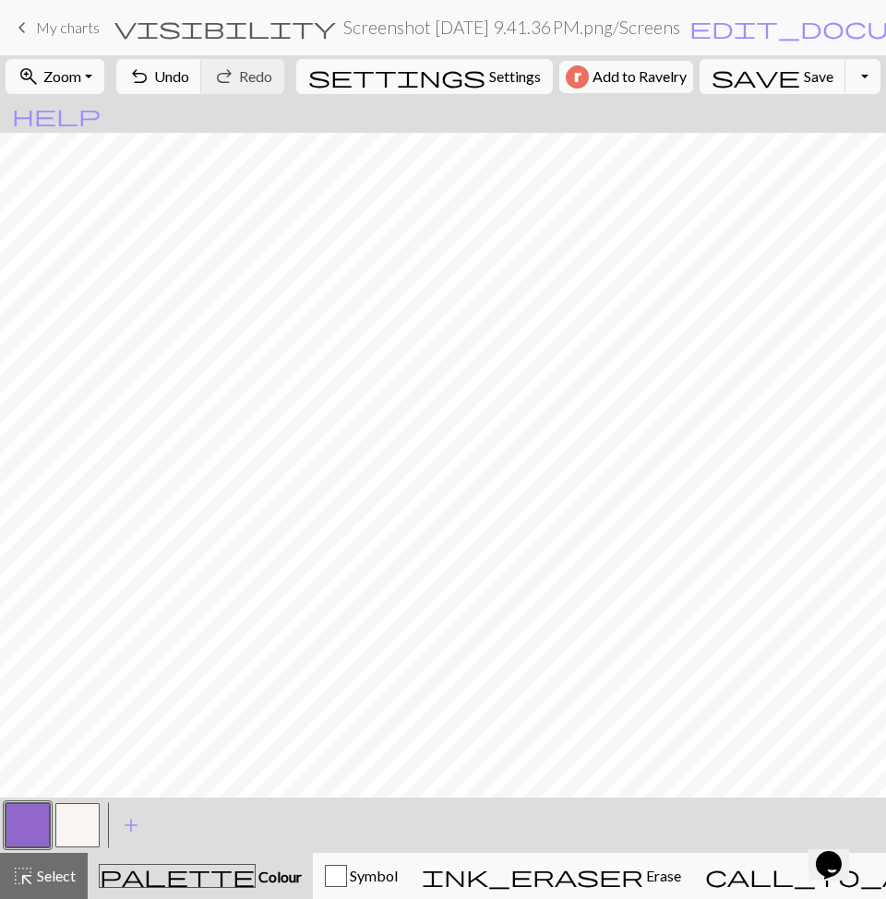
click at [67, 818] on button "button" at bounding box center [77, 826] width 44 height 44
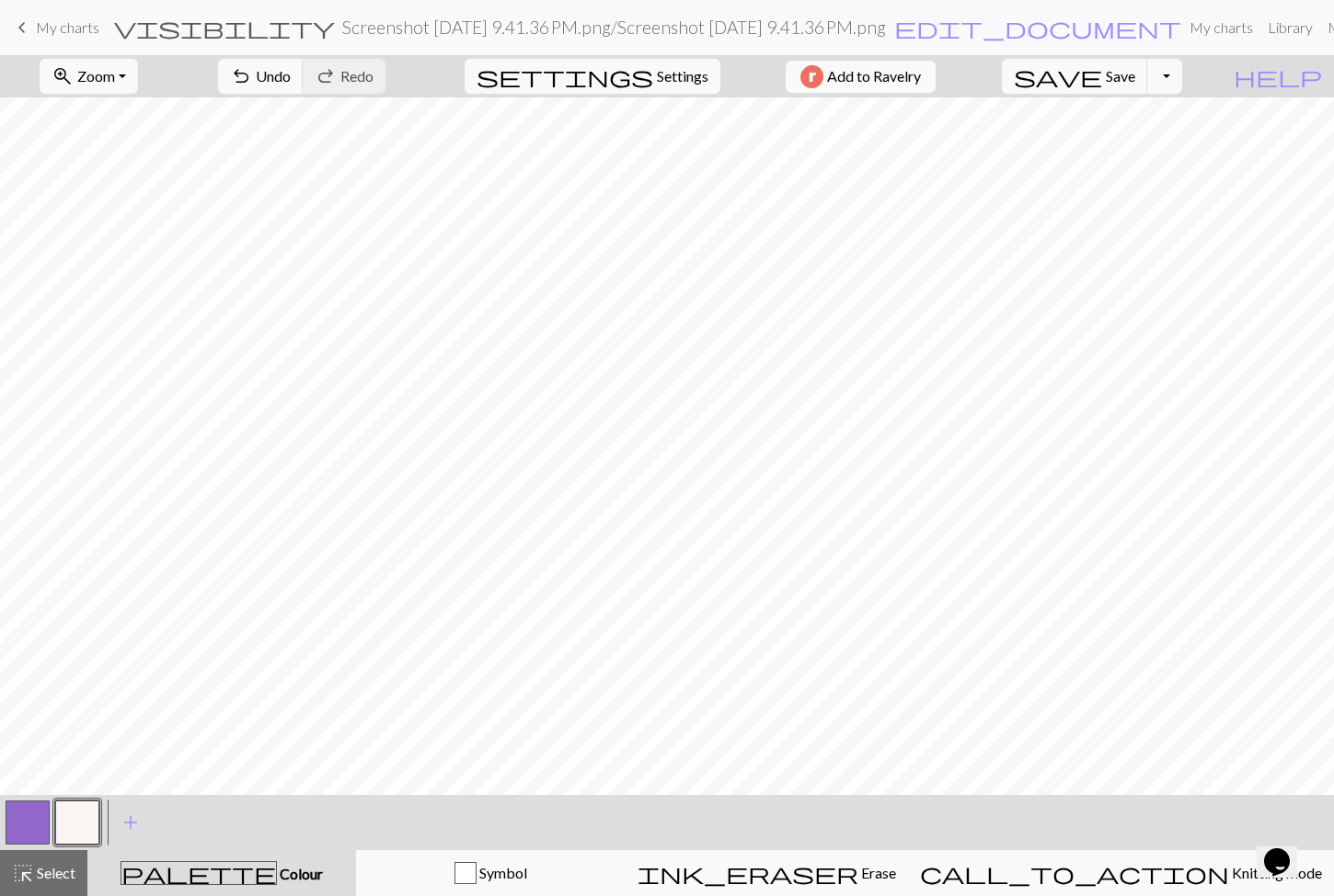
click at [29, 833] on button "button" at bounding box center [28, 823] width 44 height 44
click at [73, 829] on button "button" at bounding box center [77, 823] width 44 height 44
click at [24, 814] on button "button" at bounding box center [28, 823] width 44 height 44
click at [66, 807] on button "button" at bounding box center [77, 823] width 44 height 44
click at [36, 809] on button "button" at bounding box center [28, 823] width 44 height 44
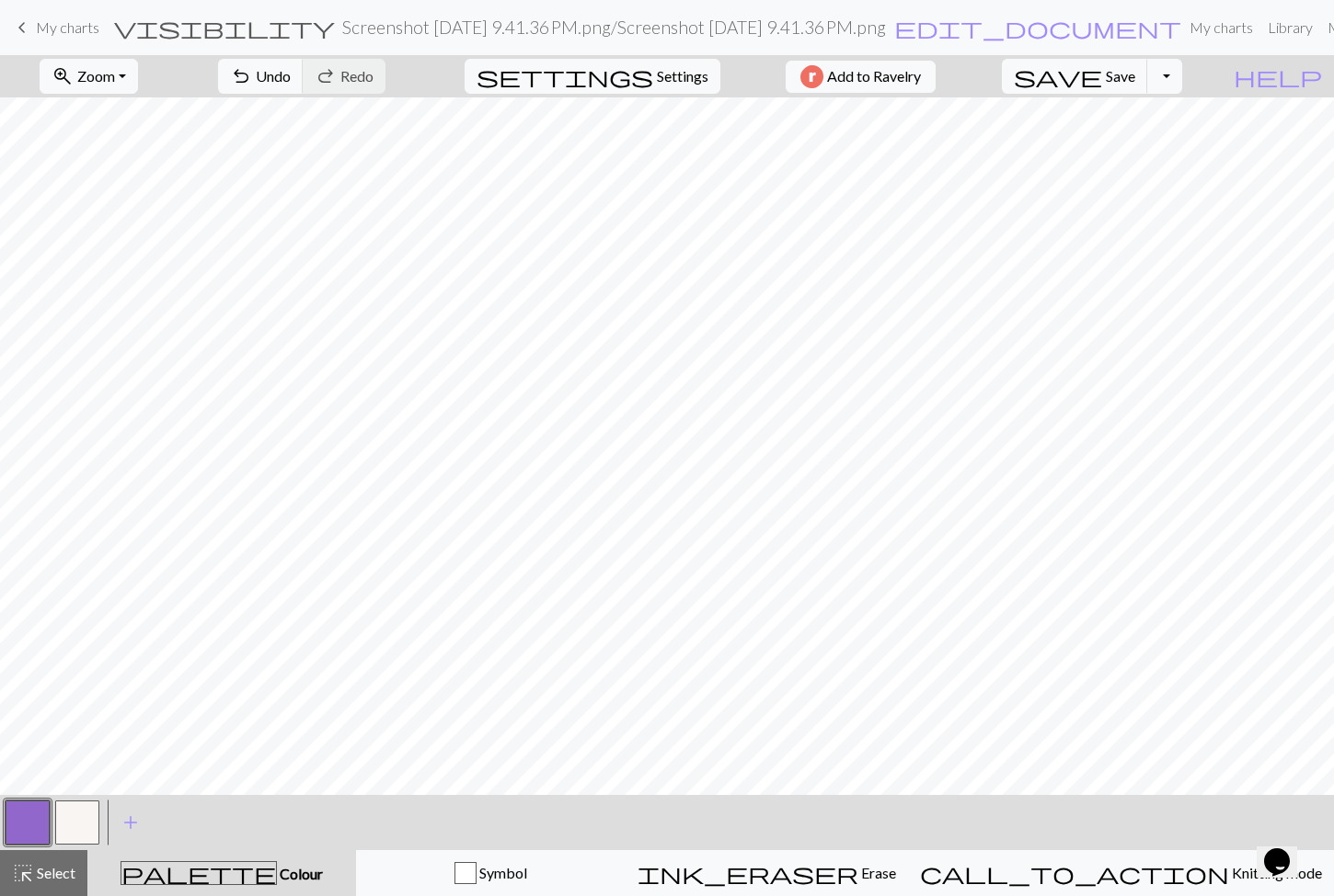
click at [68, 829] on button "button" at bounding box center [77, 823] width 44 height 44
click at [34, 819] on button "button" at bounding box center [28, 823] width 44 height 44
click at [658, 75] on span "Settings" at bounding box center [683, 77] width 52 height 22
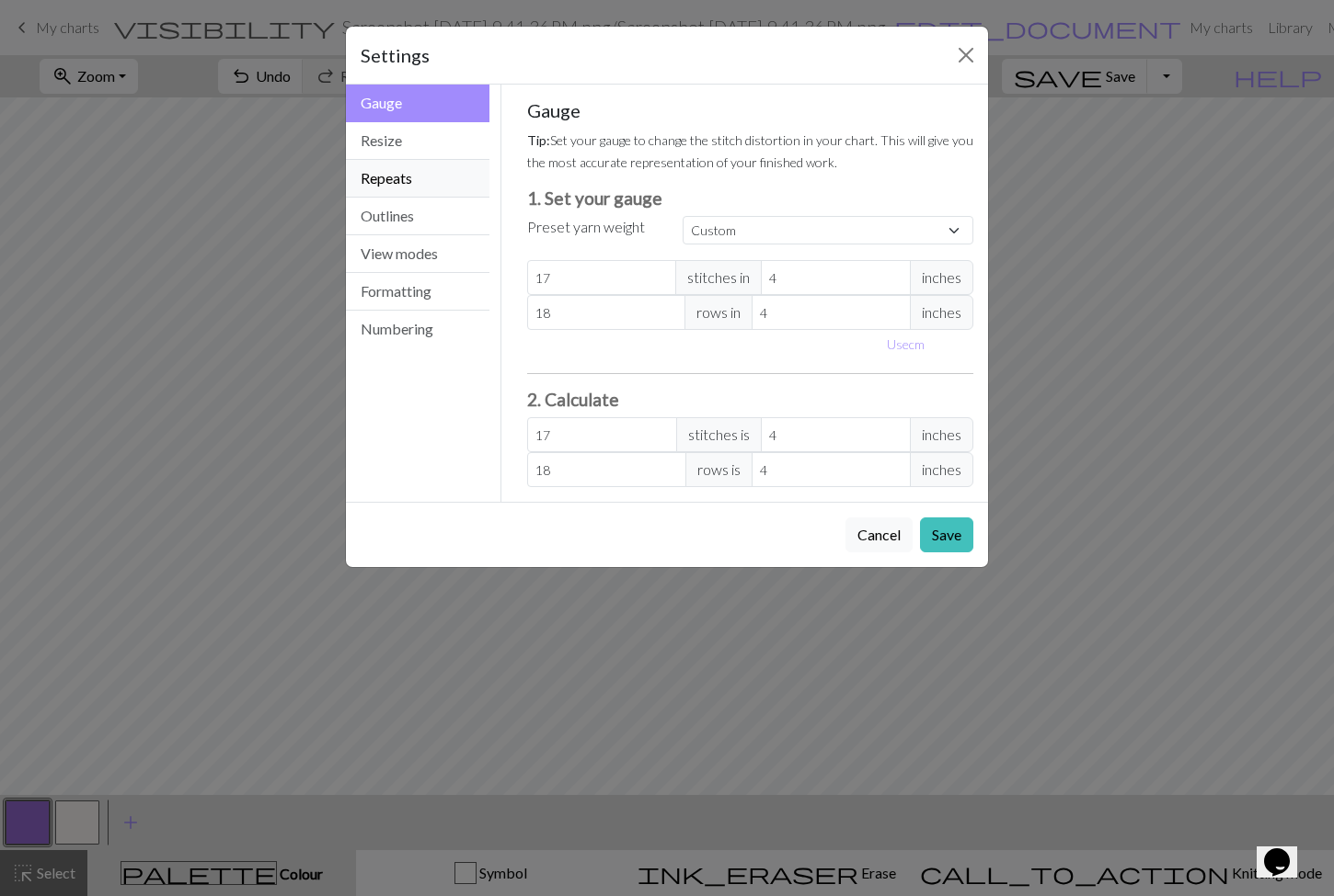
click at [458, 190] on button "Repeats" at bounding box center [418, 179] width 144 height 38
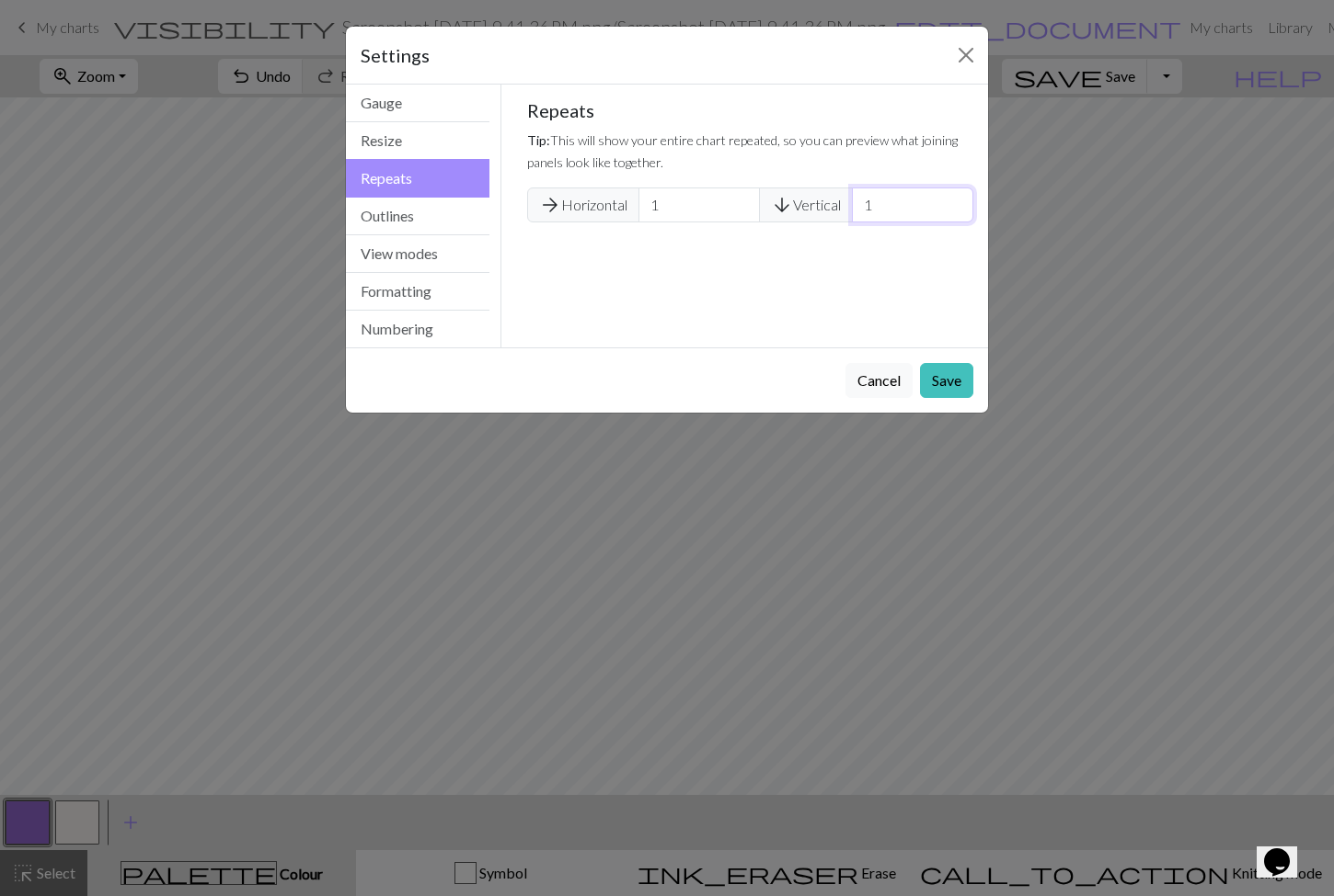
click at [884, 201] on input "1" at bounding box center [912, 204] width 122 height 35
type input "0"
click at [724, 207] on input "1" at bounding box center [699, 204] width 122 height 35
type input "2"
click at [908, 209] on input "0" at bounding box center [912, 204] width 122 height 35
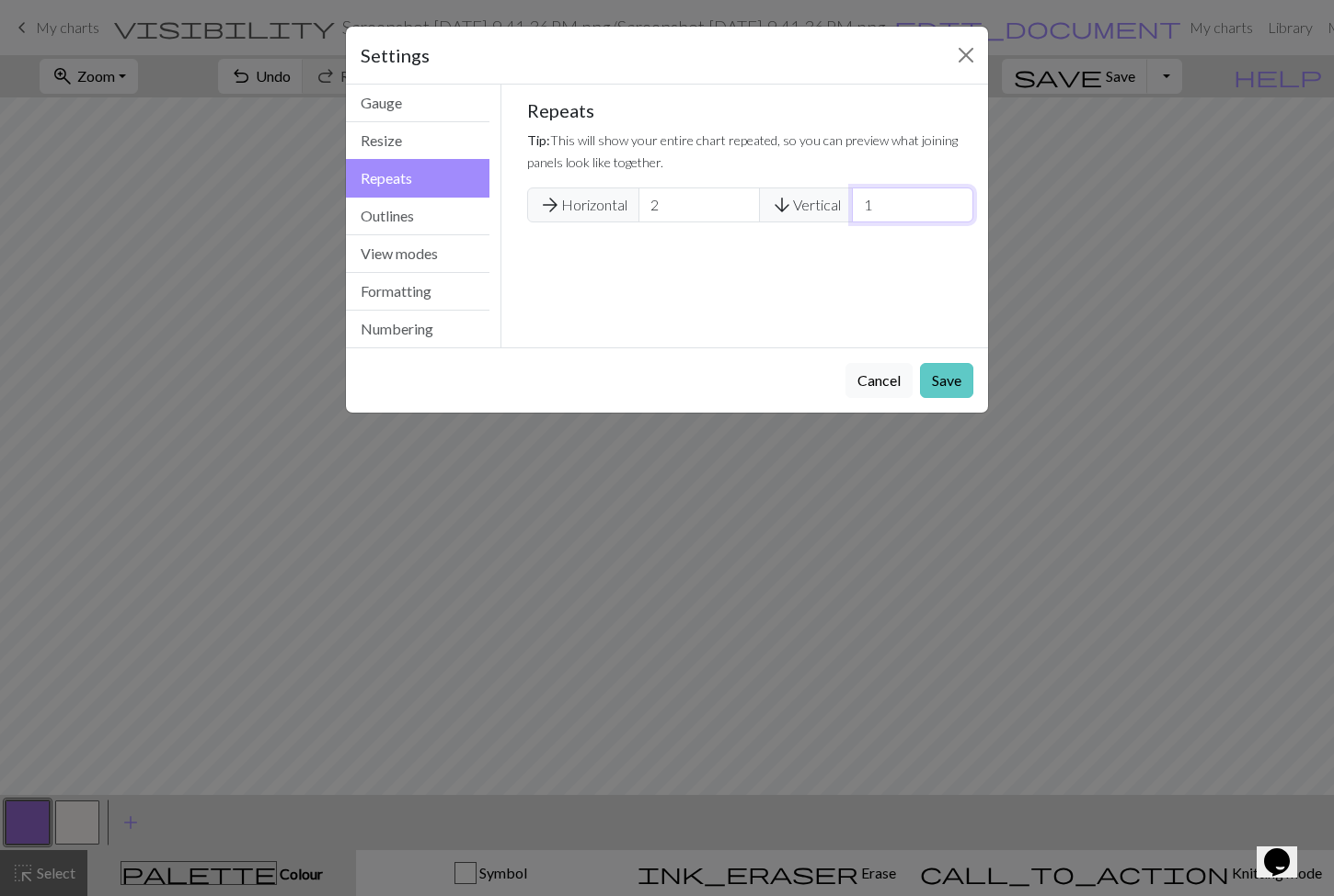
type input "1"
click at [936, 373] on button "Save" at bounding box center [947, 380] width 54 height 35
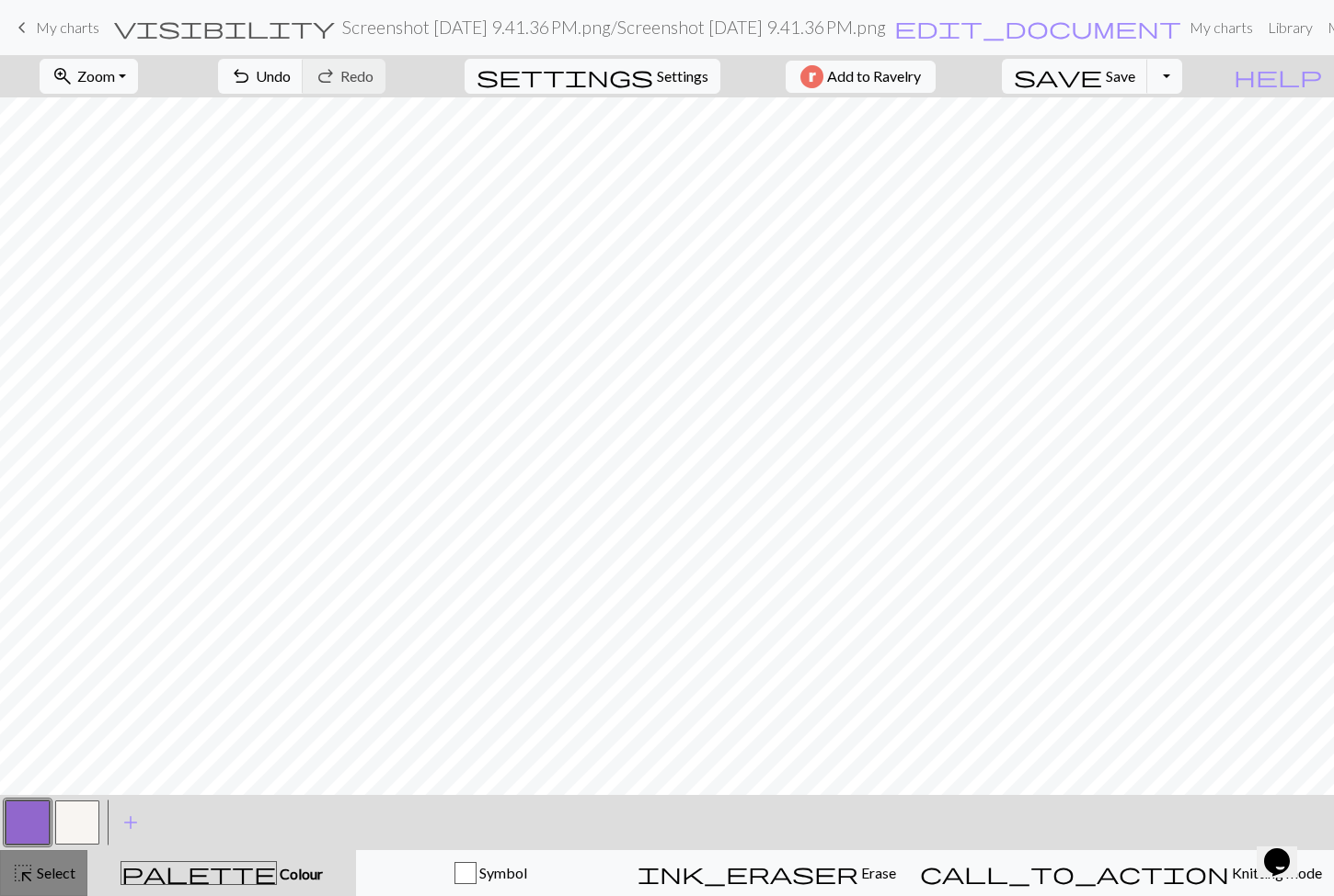
click at [42, 872] on span "Select" at bounding box center [55, 873] width 42 height 18
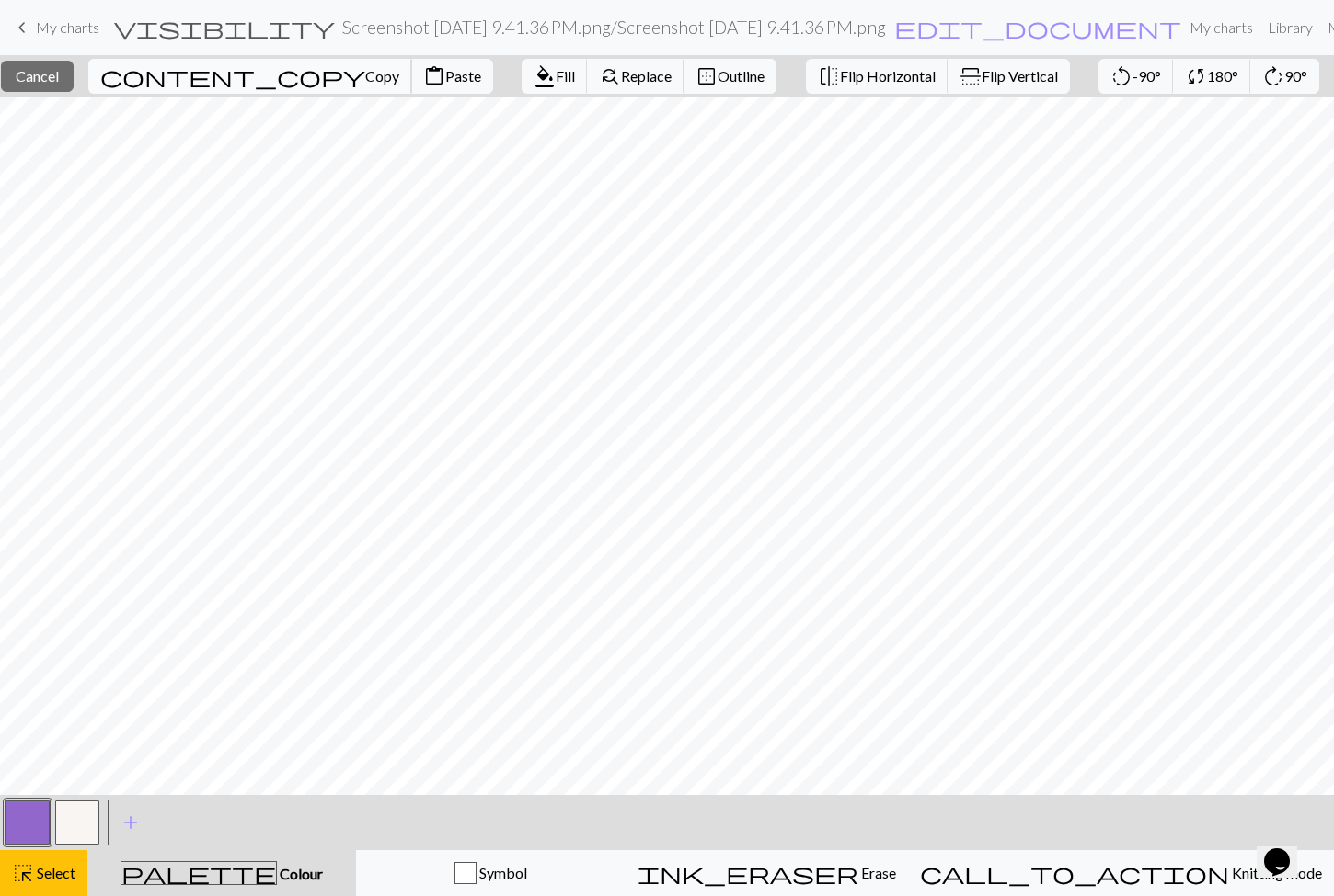
click at [365, 79] on span "Copy" at bounding box center [382, 76] width 34 height 18
click at [446, 77] on span "Paste" at bounding box center [464, 76] width 36 height 18
click at [22, 824] on button "button" at bounding box center [28, 823] width 44 height 44
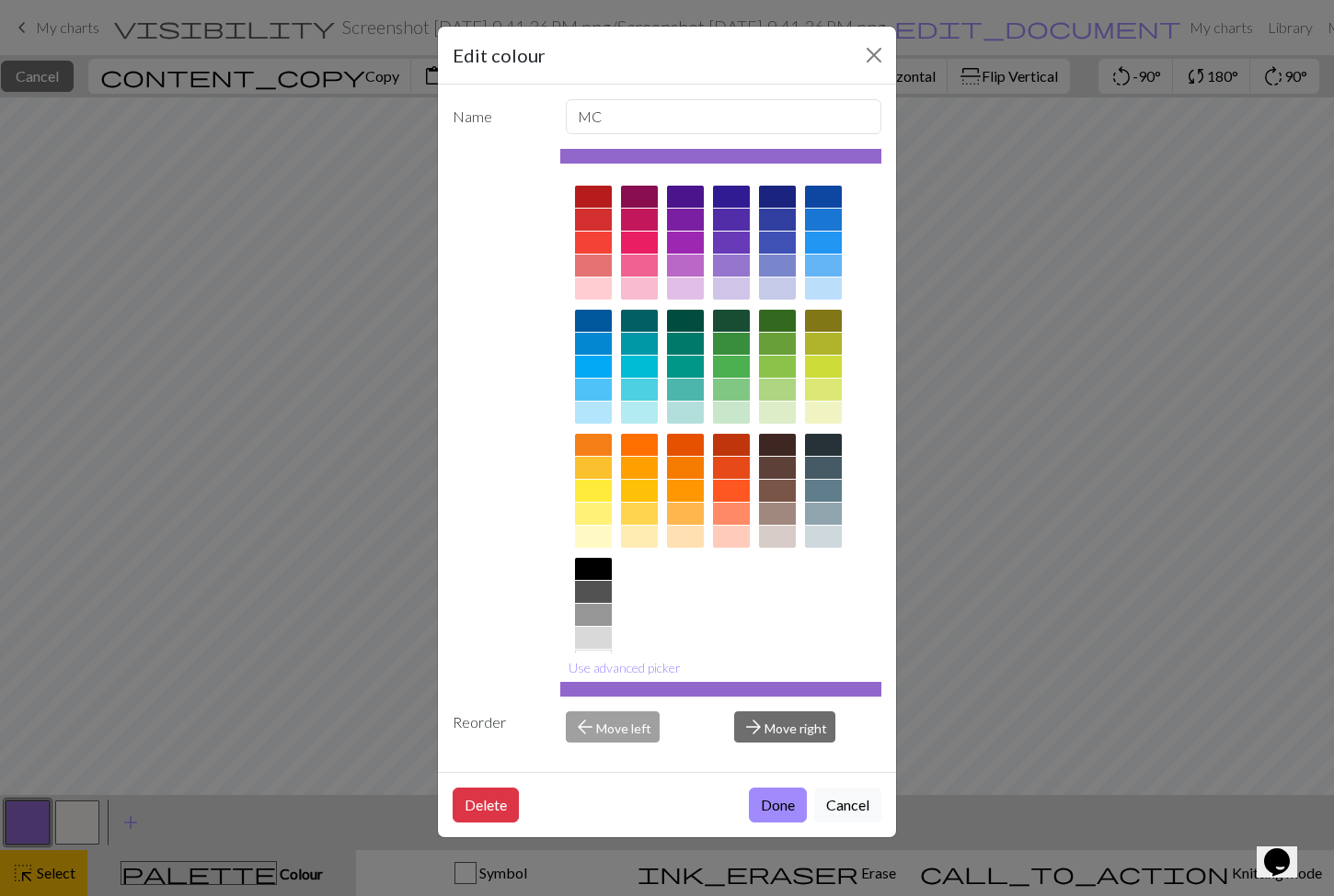
click at [987, 597] on div "Edit colour Name MC Use advanced picker Reorder arrow_back Move left arrow_forw…" at bounding box center [667, 448] width 1334 height 896
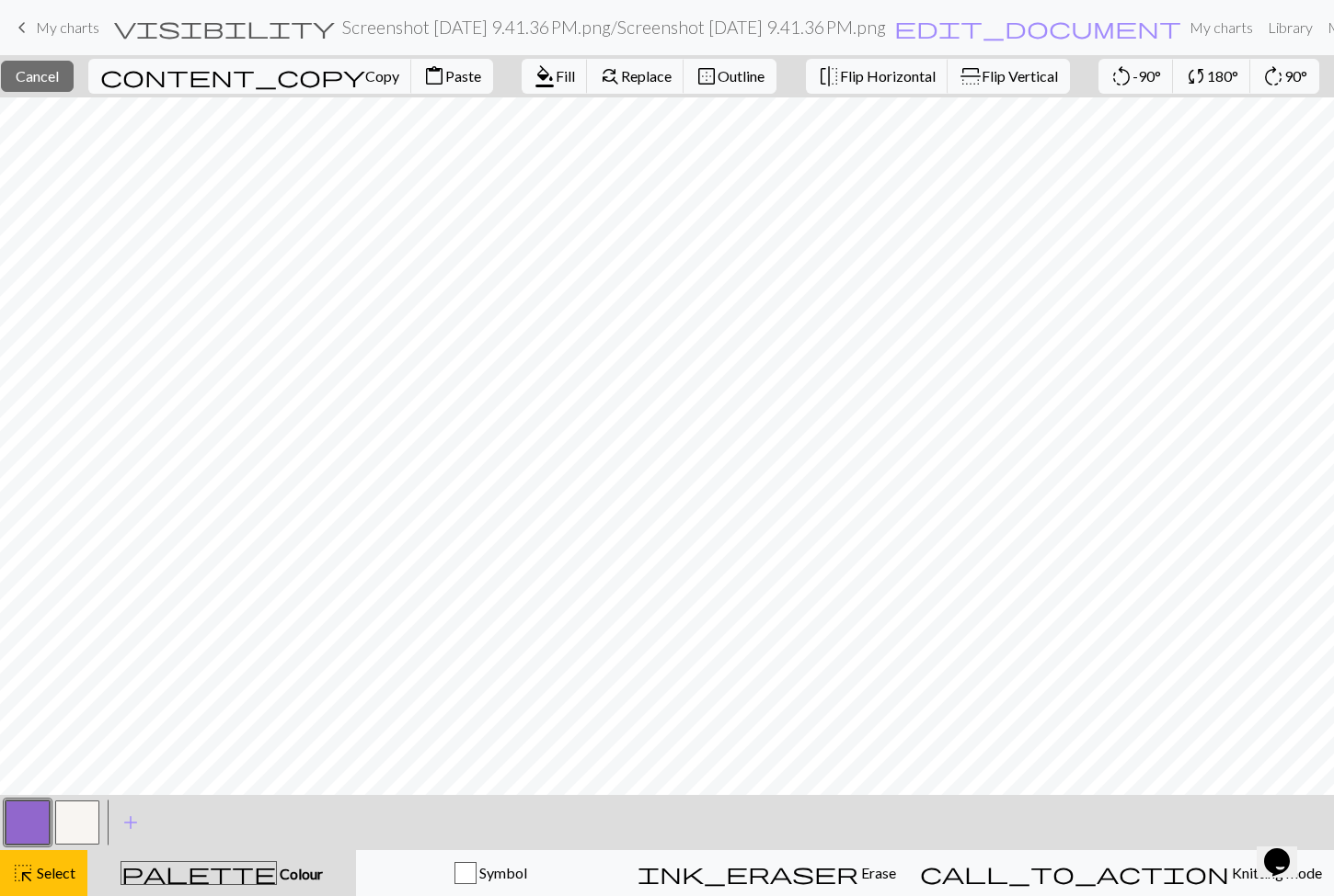
click at [111, 872] on div "palette Colour Colour" at bounding box center [221, 873] width 246 height 24
click at [44, 872] on span "Select" at bounding box center [55, 873] width 42 height 18
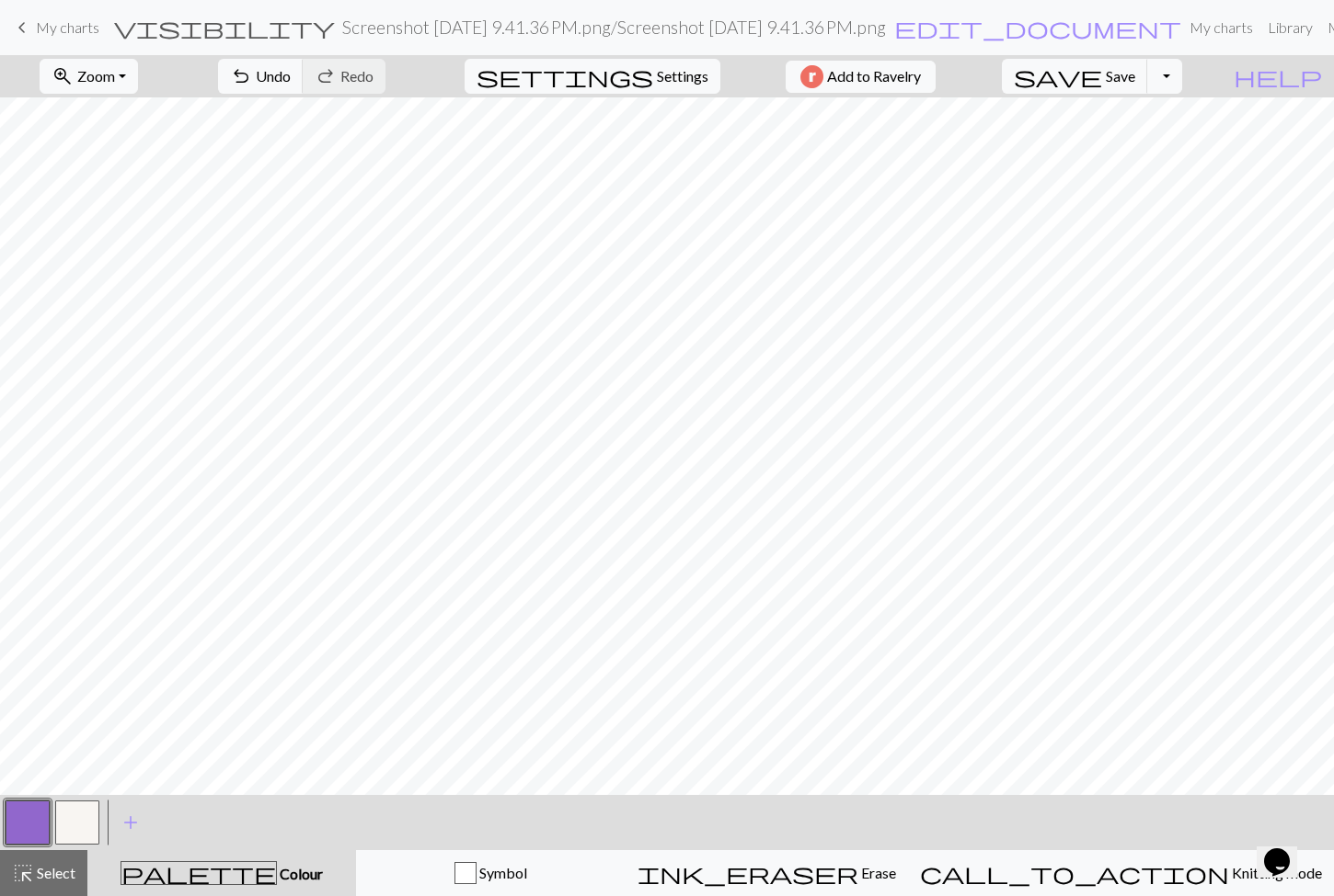
click at [167, 867] on div "palette Colour Colour" at bounding box center [221, 873] width 246 height 24
click at [42, 864] on span "Select" at bounding box center [55, 873] width 42 height 18
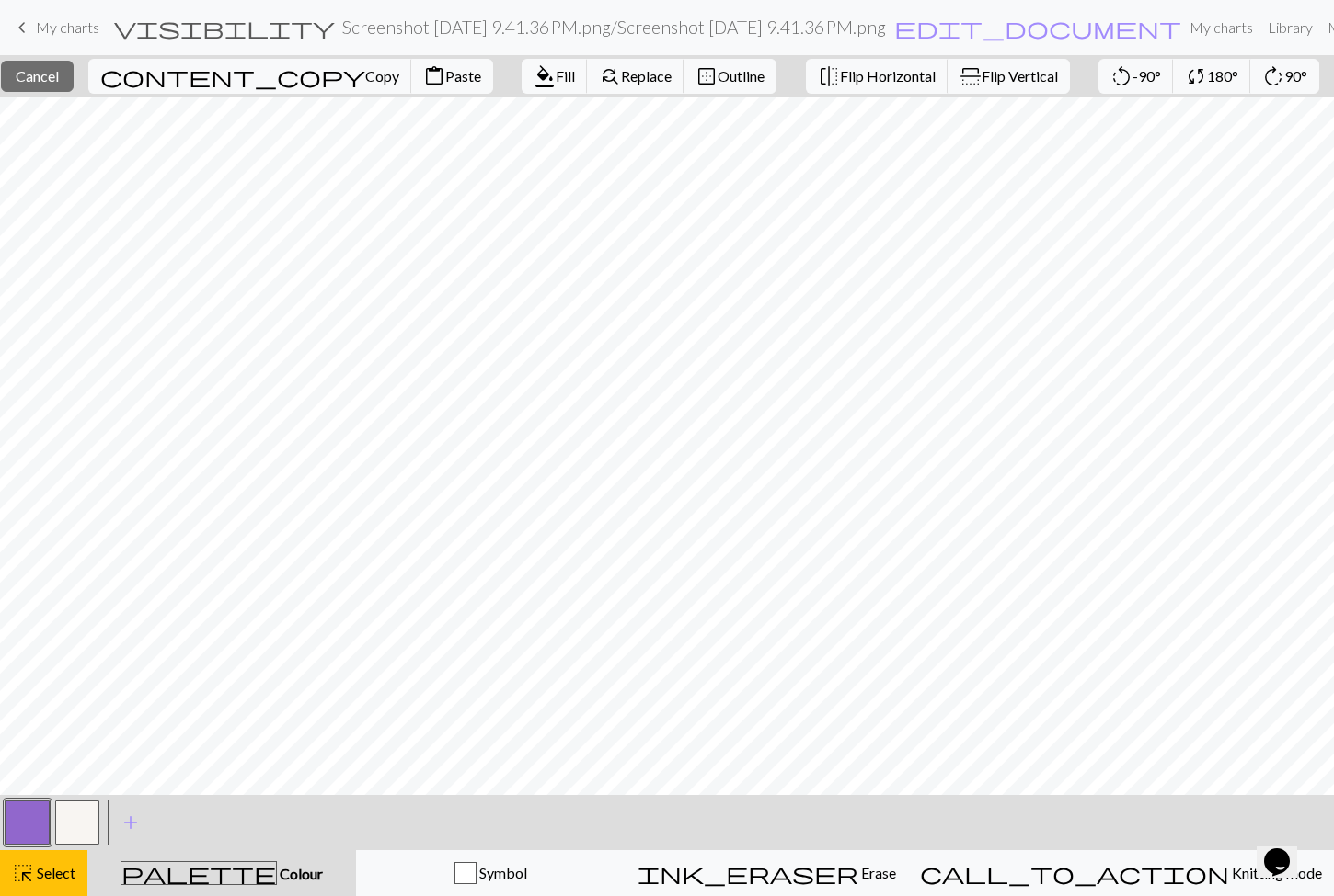
click at [37, 832] on button "button" at bounding box center [28, 823] width 44 height 44
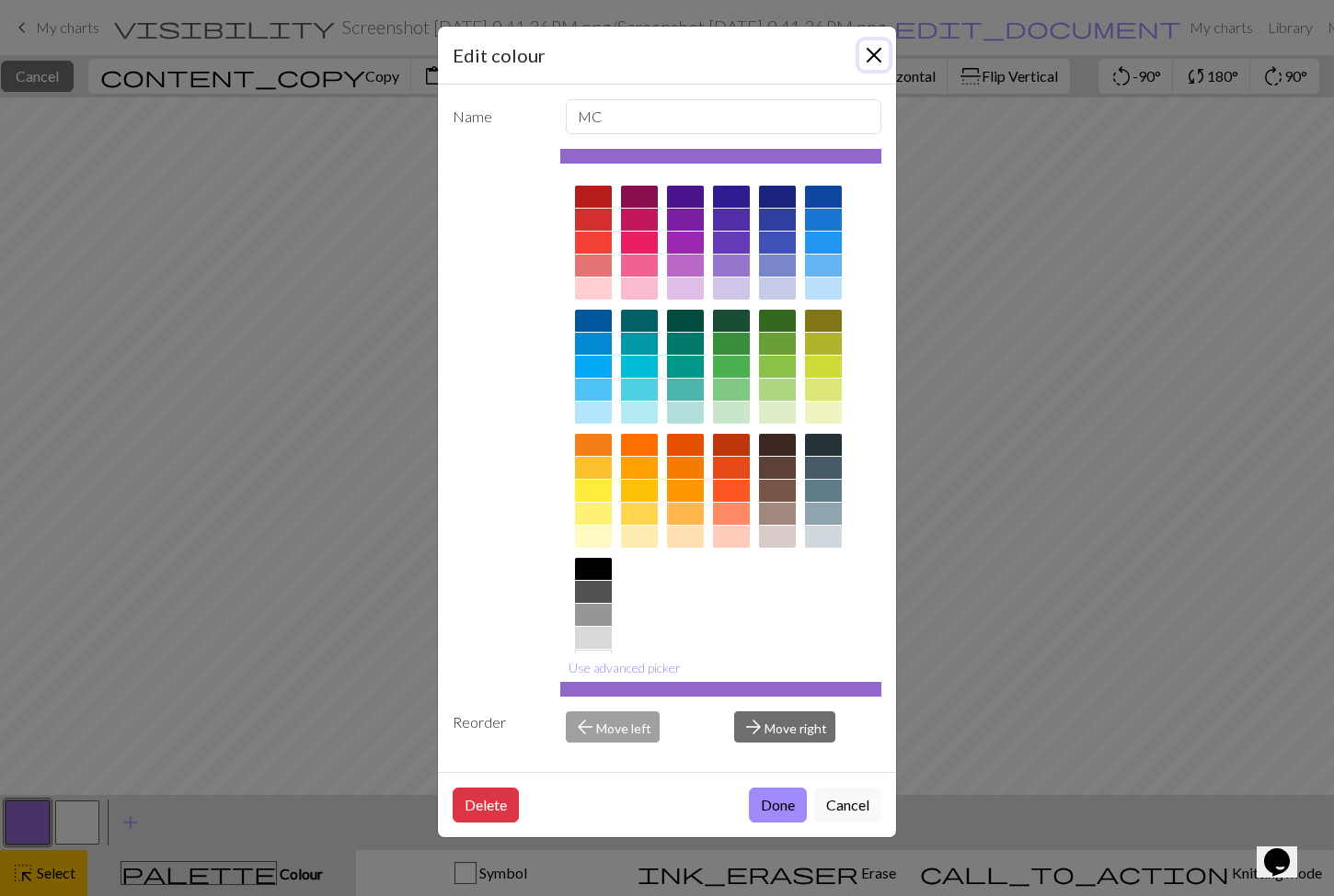
click at [876, 47] on button "Close" at bounding box center [874, 56] width 30 height 30
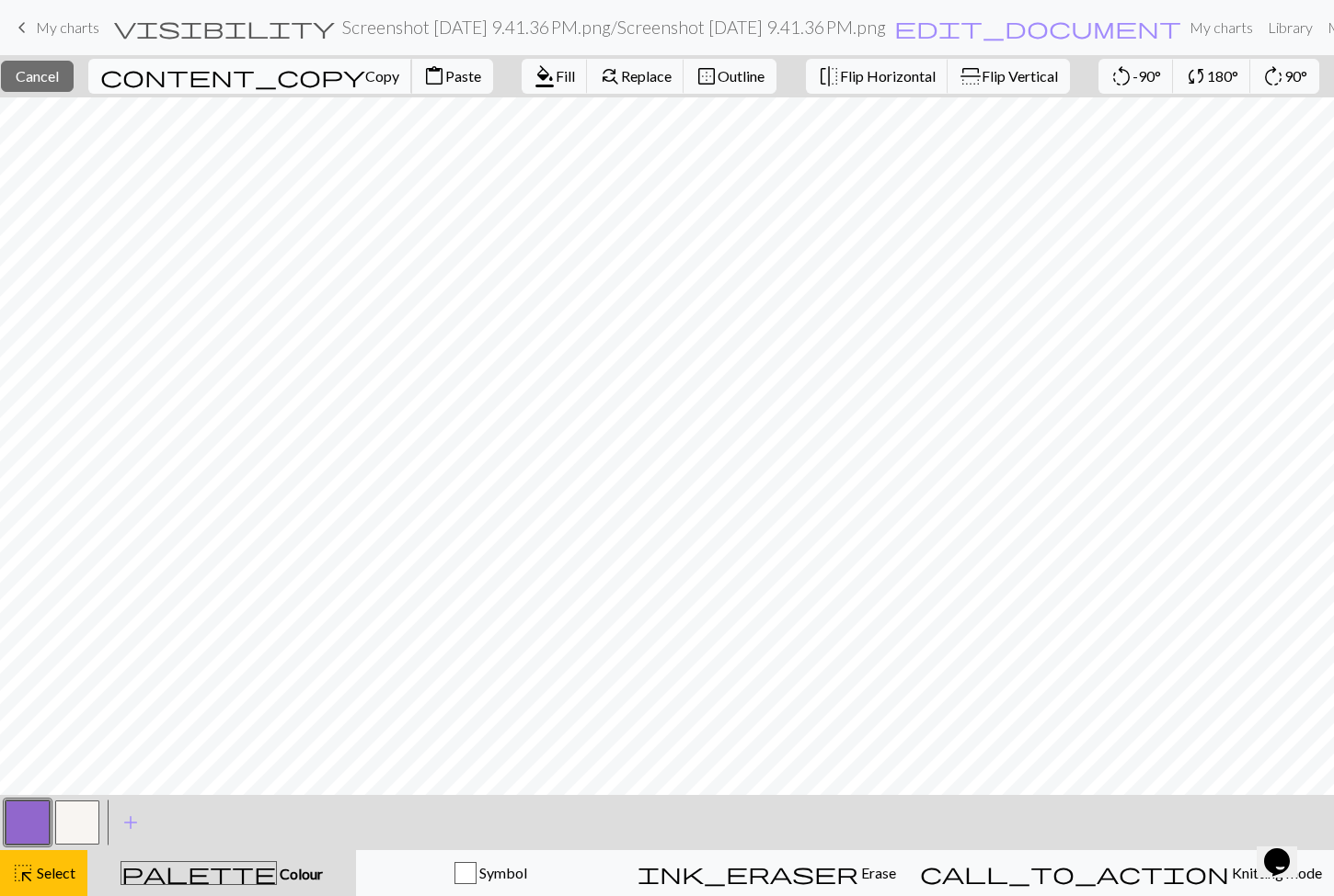
click at [365, 74] on span "Copy" at bounding box center [382, 76] width 34 height 18
click at [423, 77] on span "content_paste" at bounding box center [434, 77] width 22 height 26
click at [166, 869] on div "palette Colour Colour" at bounding box center [221, 873] width 246 height 24
click at [54, 867] on span "Select" at bounding box center [55, 873] width 42 height 18
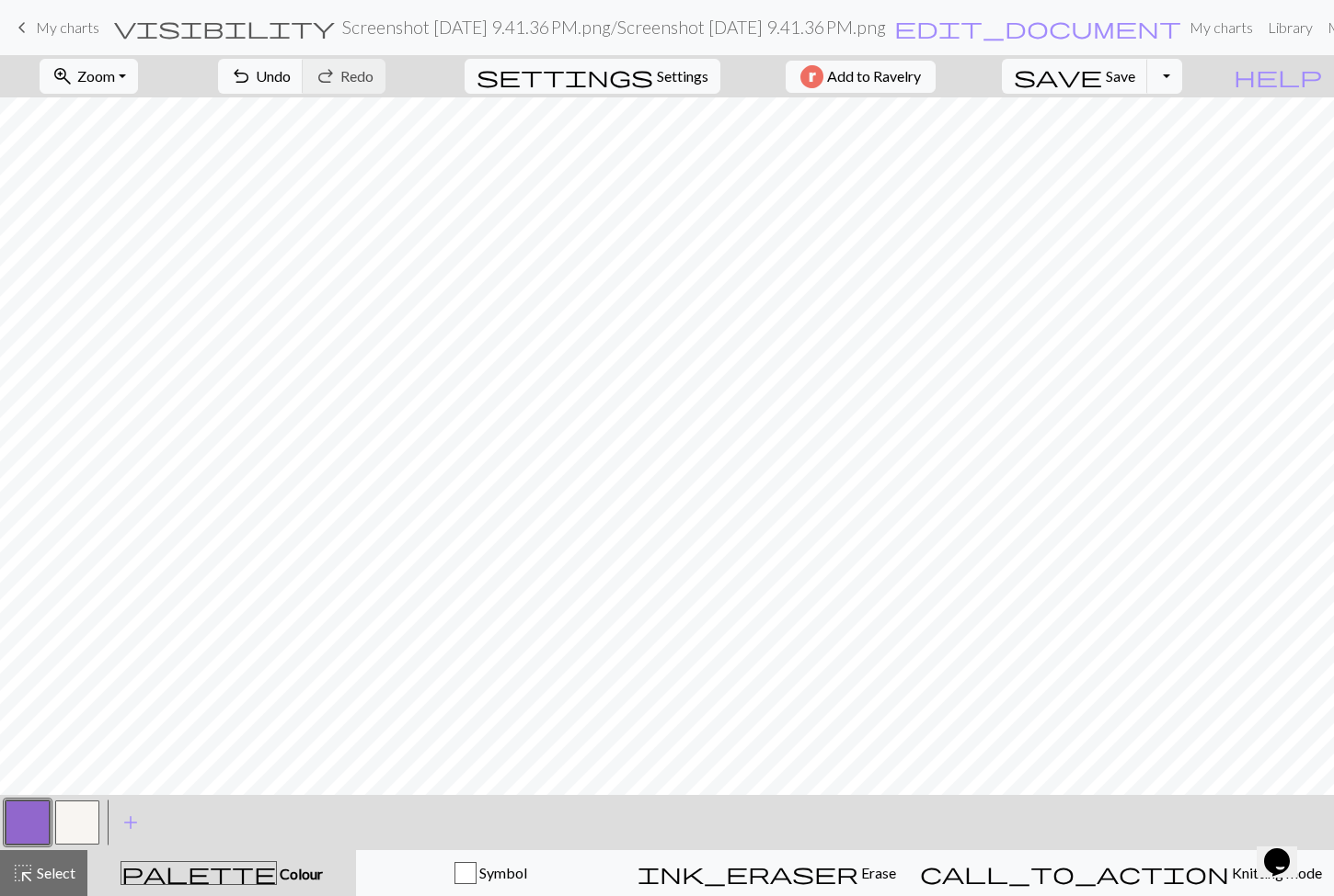
click at [68, 827] on button "button" at bounding box center [77, 823] width 44 height 44
click at [30, 827] on button "button" at bounding box center [28, 823] width 44 height 44
